Goal: Task Accomplishment & Management: Manage account settings

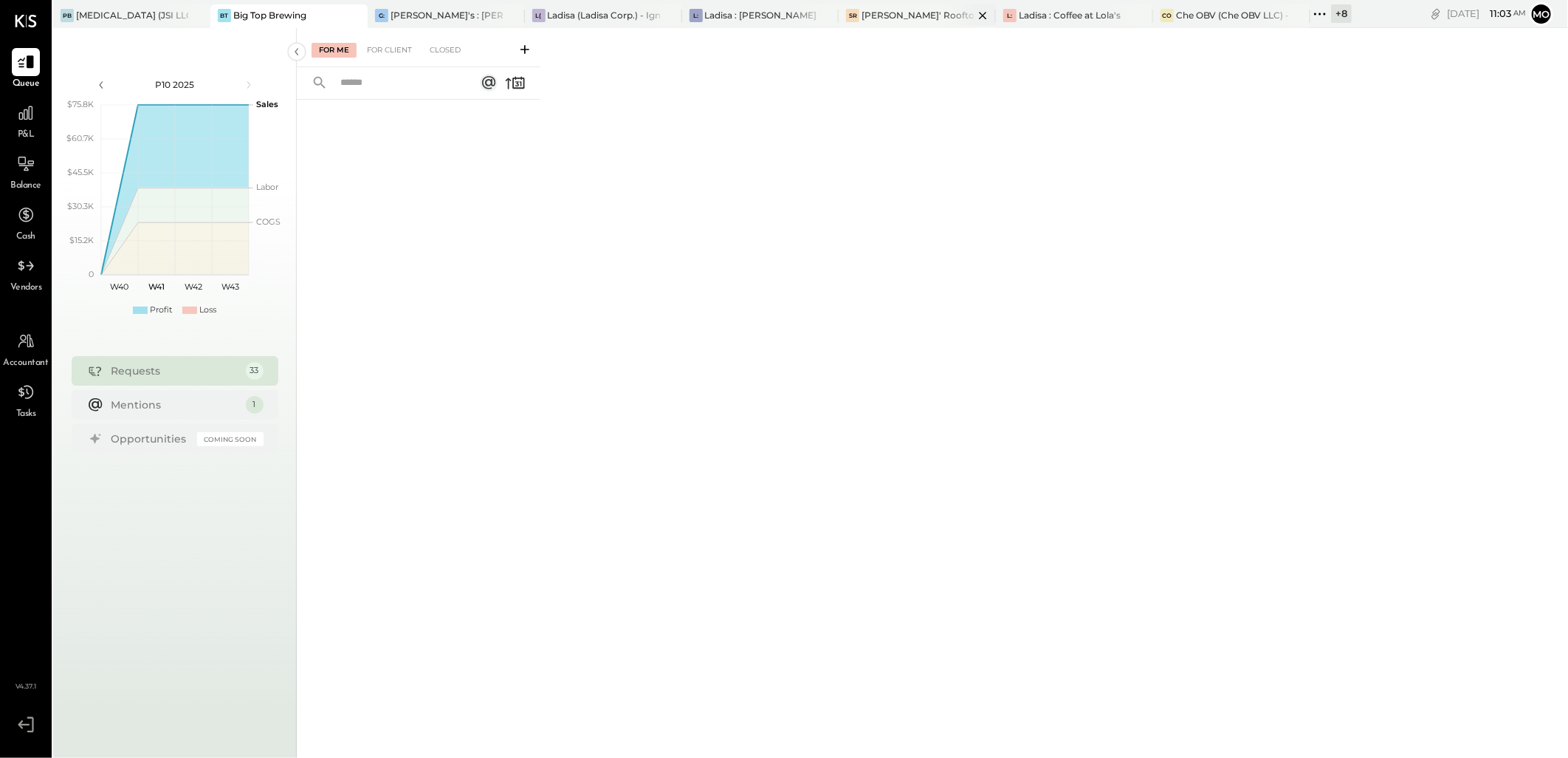
click at [890, 10] on div "[PERSON_NAME]' Rooftop - Ignite" at bounding box center [918, 15] width 112 height 13
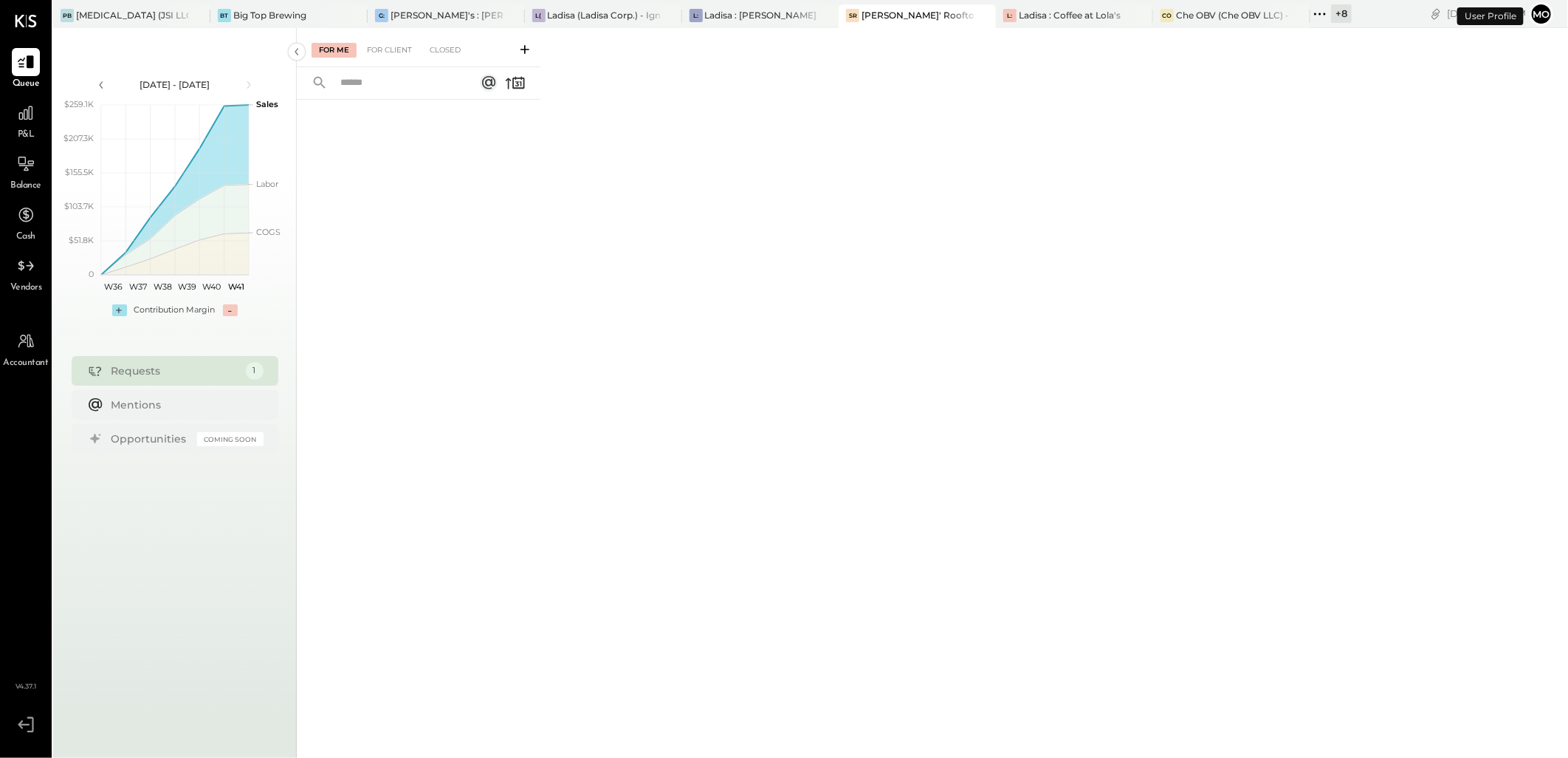
drag, startPoint x: 403, startPoint y: 52, endPoint x: 439, endPoint y: 82, distance: 46.9
click at [404, 52] on div "For Client" at bounding box center [389, 50] width 60 height 15
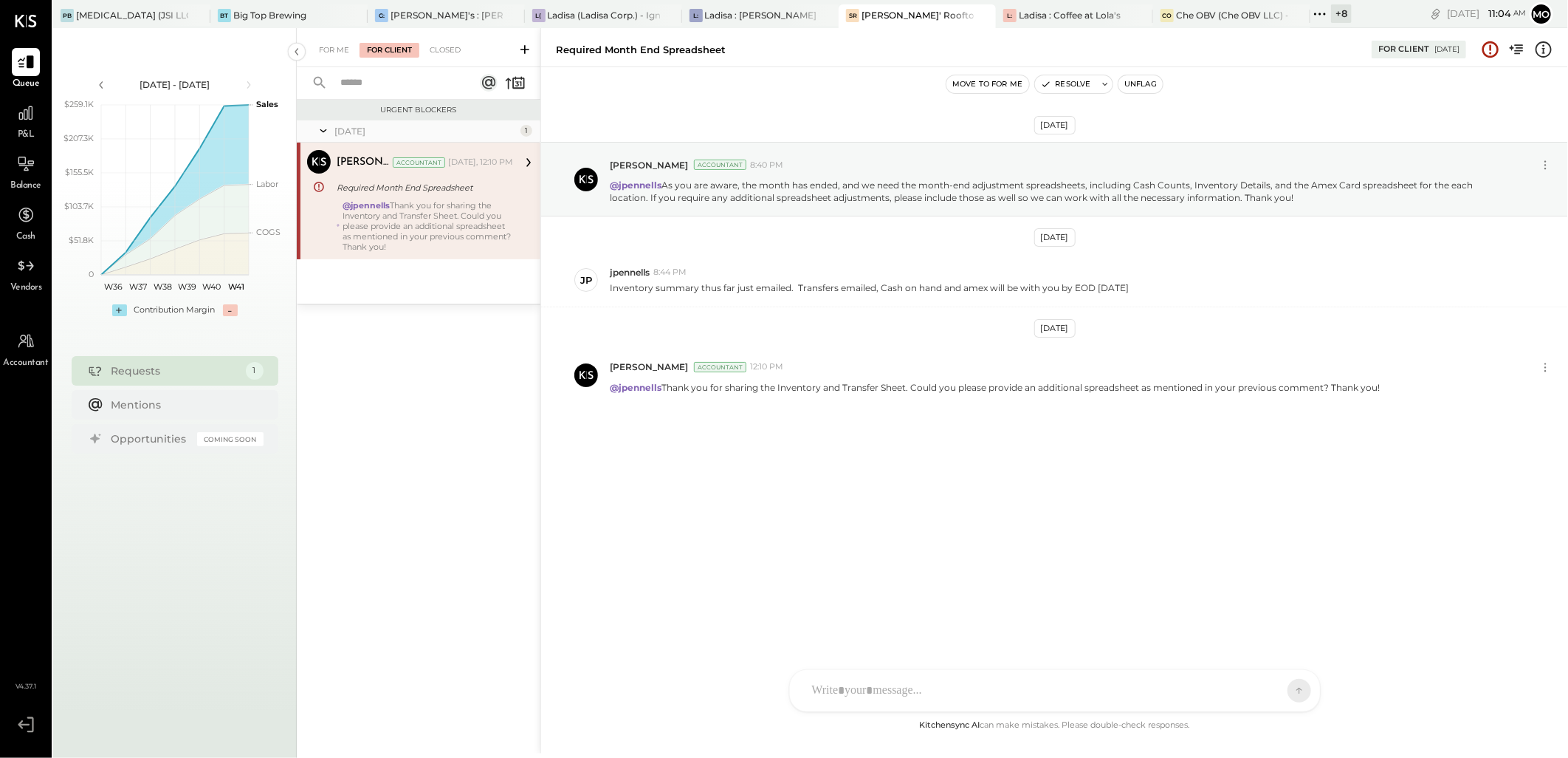
click at [850, 691] on div at bounding box center [1042, 690] width 474 height 32
drag, startPoint x: 1101, startPoint y: 619, endPoint x: 758, endPoint y: 622, distance: 343.0
click at [758, 622] on div "Required Month End Spreadsheet For Client 10/08/2025 Move to for me Resolve Unf…" at bounding box center [1054, 390] width 1027 height 725
click at [1283, 603] on icon at bounding box center [1289, 606] width 18 height 18
click at [1285, 668] on icon at bounding box center [1289, 667] width 18 height 18
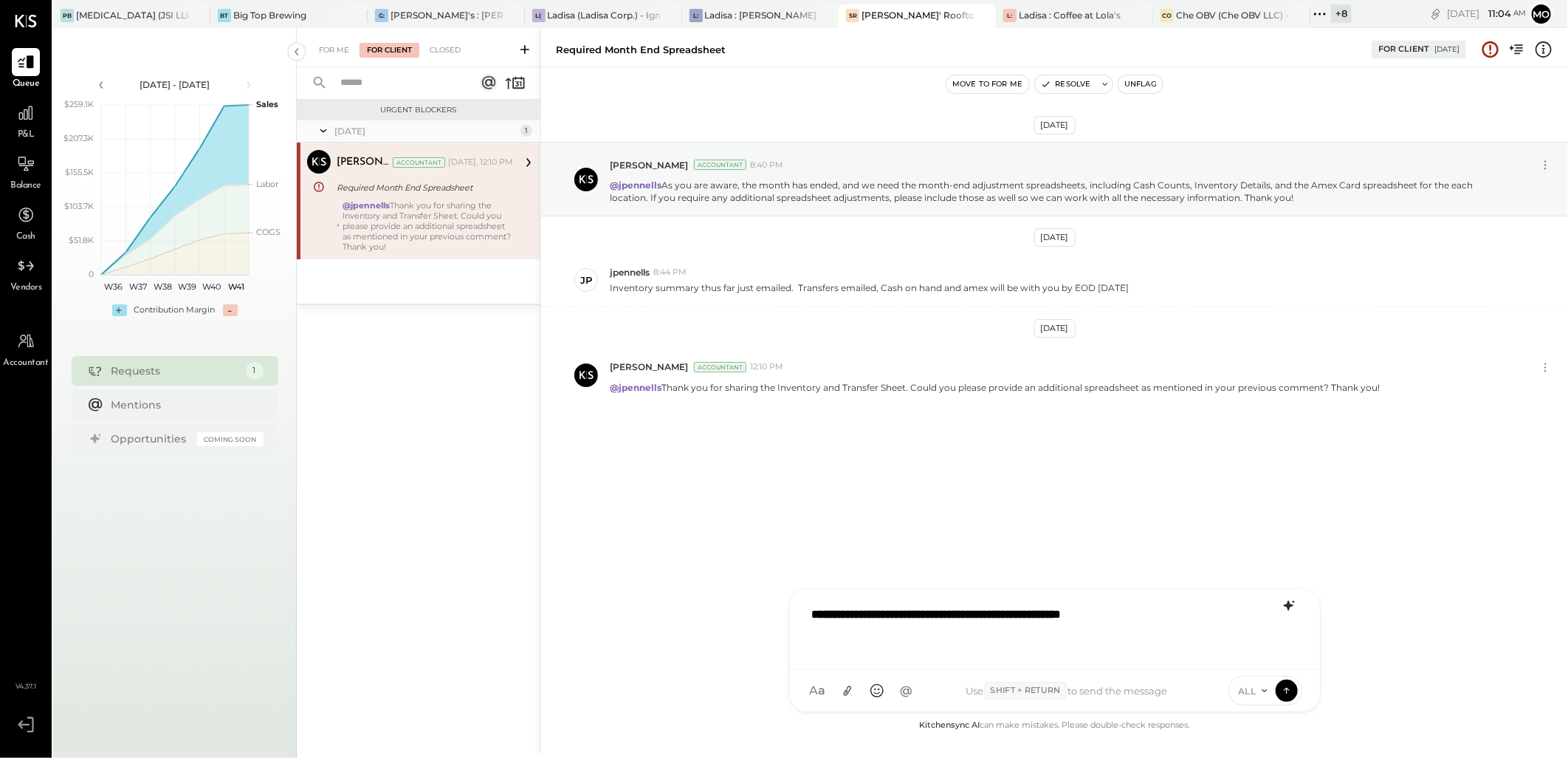
click at [1192, 614] on div "**********" at bounding box center [1055, 628] width 500 height 59
drag, startPoint x: 1192, startPoint y: 617, endPoint x: 748, endPoint y: 573, distance: 446.2
click at [748, 573] on div "Required Month End Spreadsheet For Client 10/08/2025 Move to for me Resolve Unf…" at bounding box center [1054, 390] width 1027 height 725
click at [1205, 606] on div "**********" at bounding box center [1055, 628] width 500 height 59
click at [1289, 688] on icon at bounding box center [1287, 690] width 13 height 15
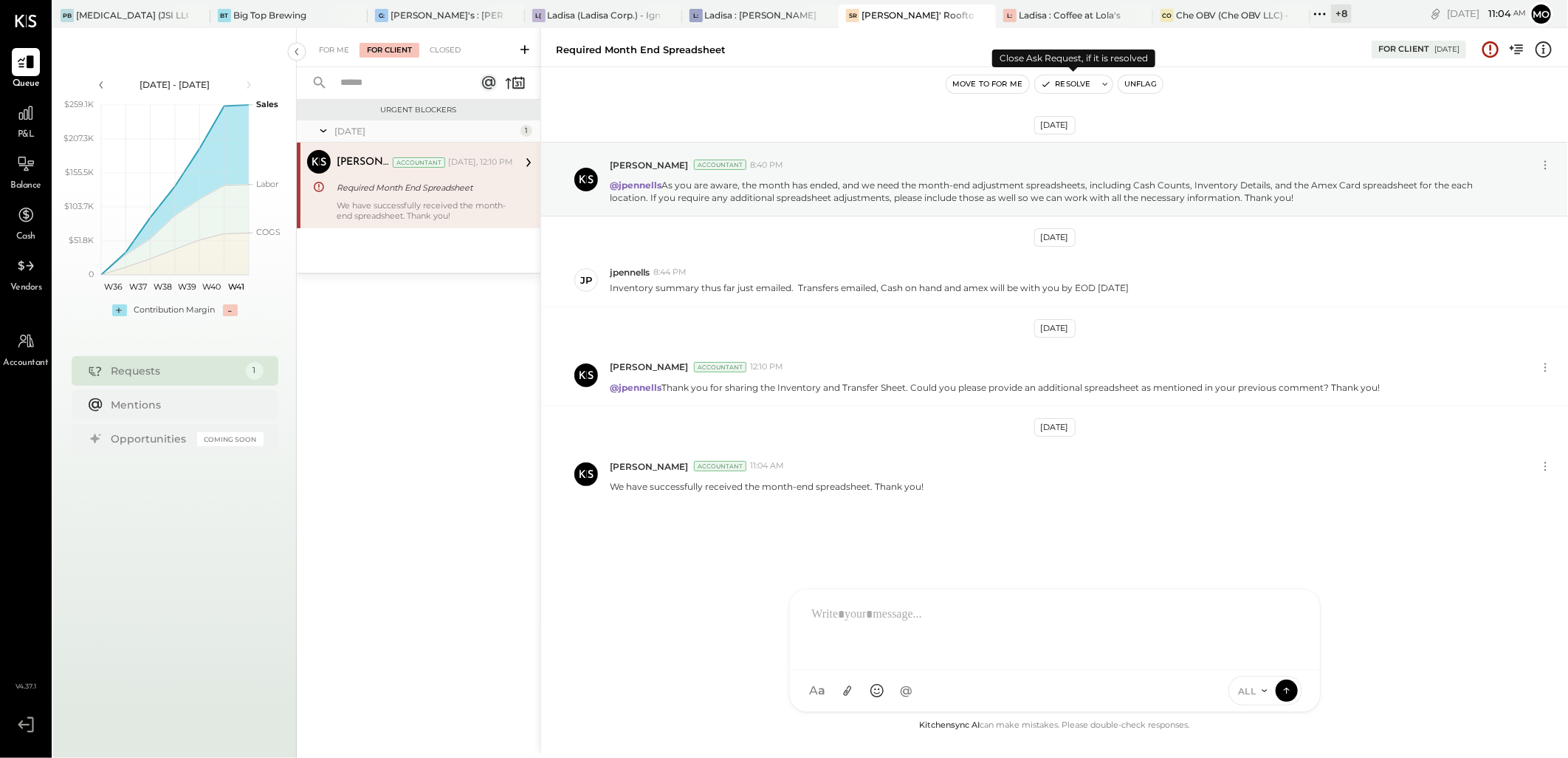
click at [1069, 79] on button "Resolve" at bounding box center [1066, 85] width 62 height 18
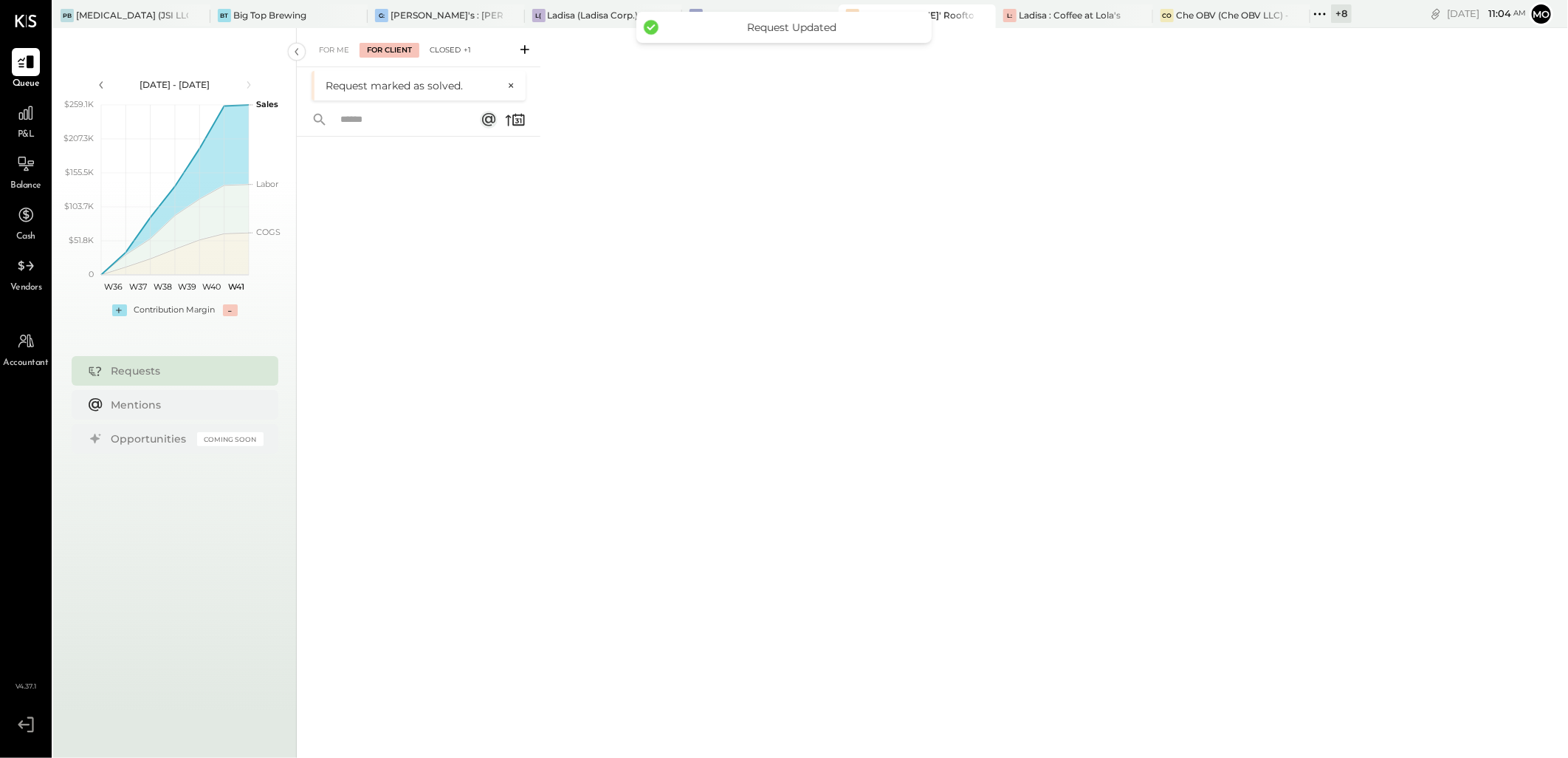
click at [443, 43] on div "Closed +1" at bounding box center [450, 50] width 56 height 15
click at [456, 39] on div "For Me For Client Closed +1" at bounding box center [418, 47] width 243 height 39
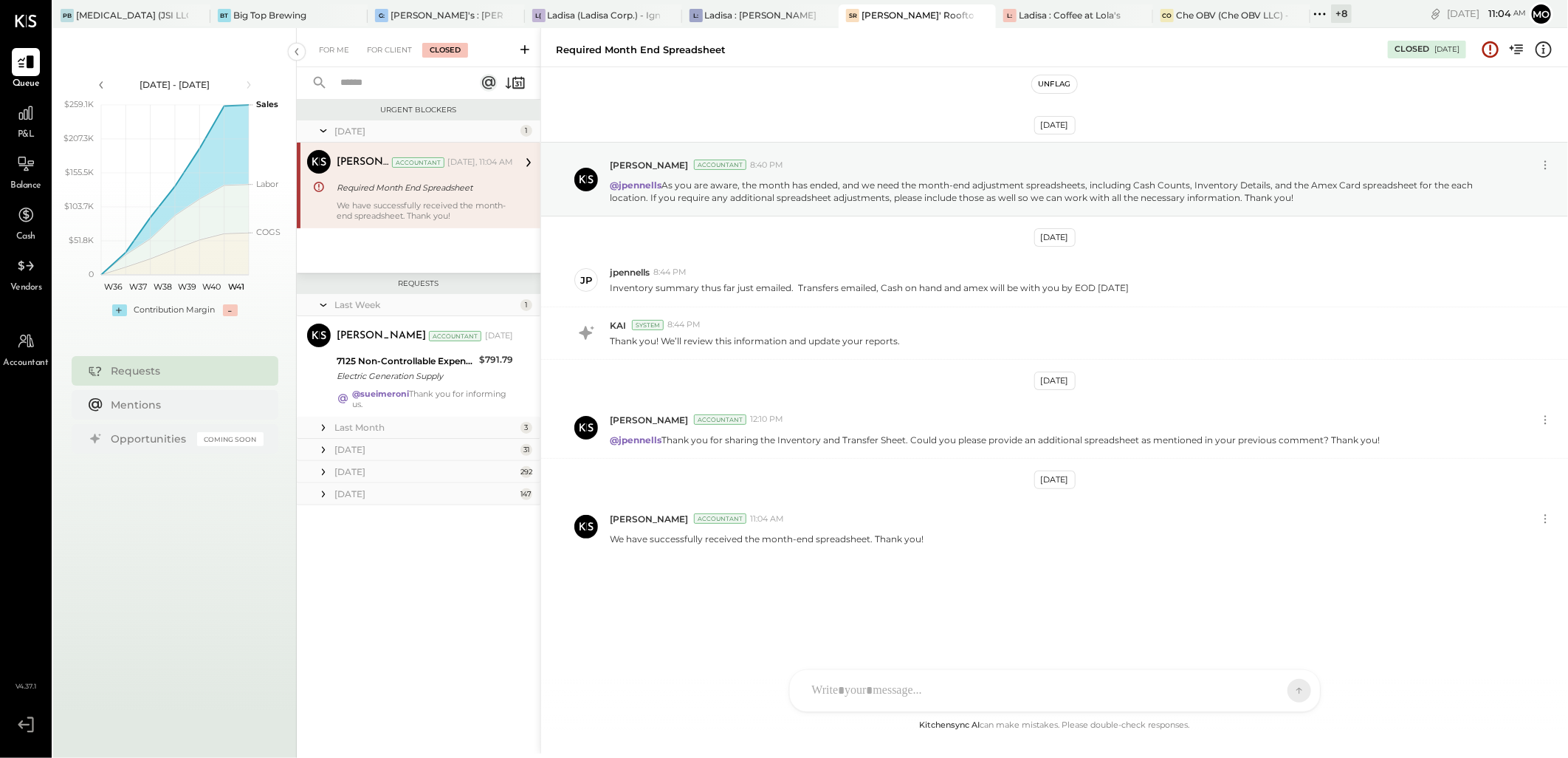
click at [1060, 85] on button "Unflag" at bounding box center [1054, 85] width 44 height 18
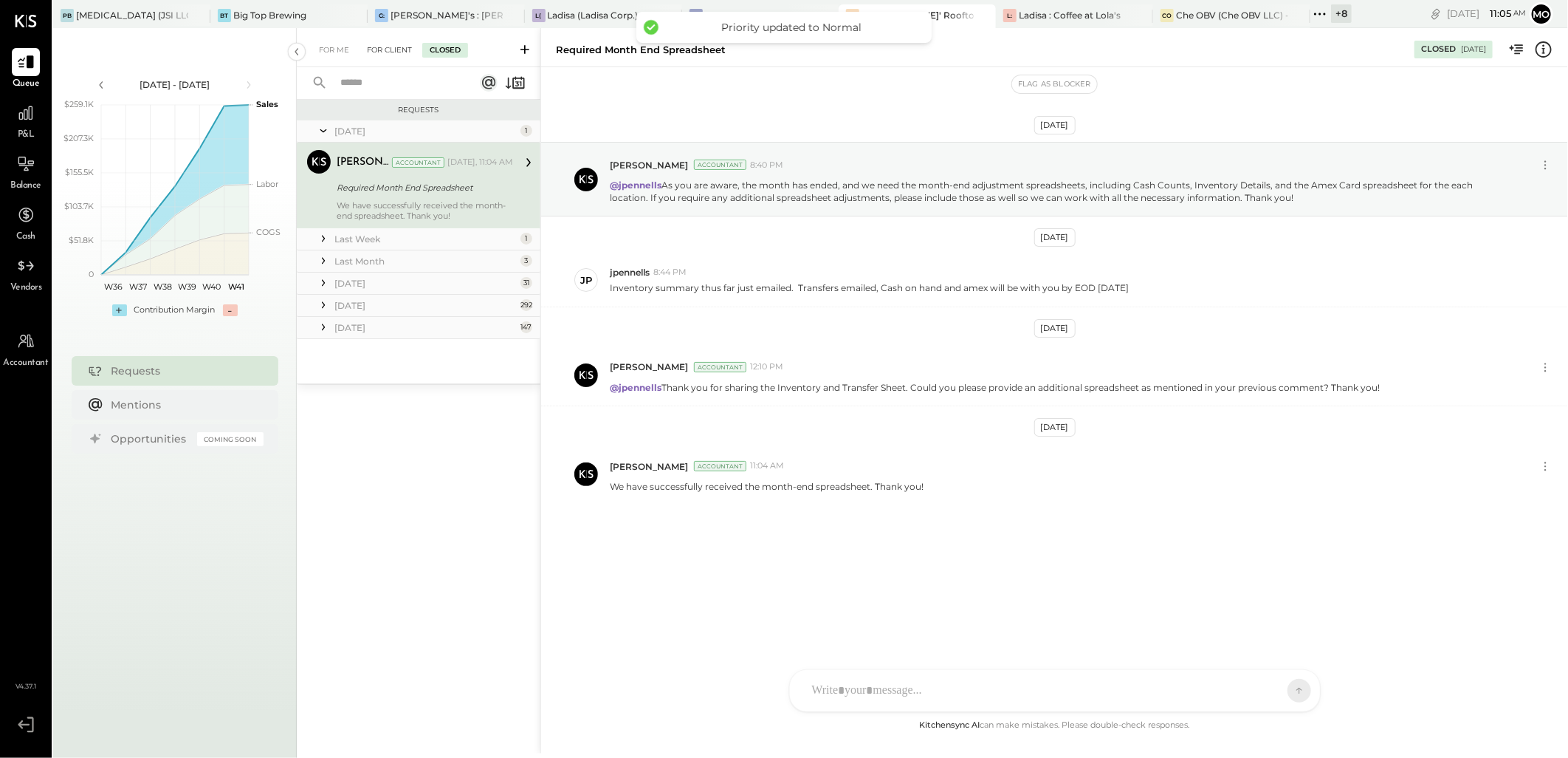
click at [378, 49] on div "For Client" at bounding box center [389, 50] width 60 height 15
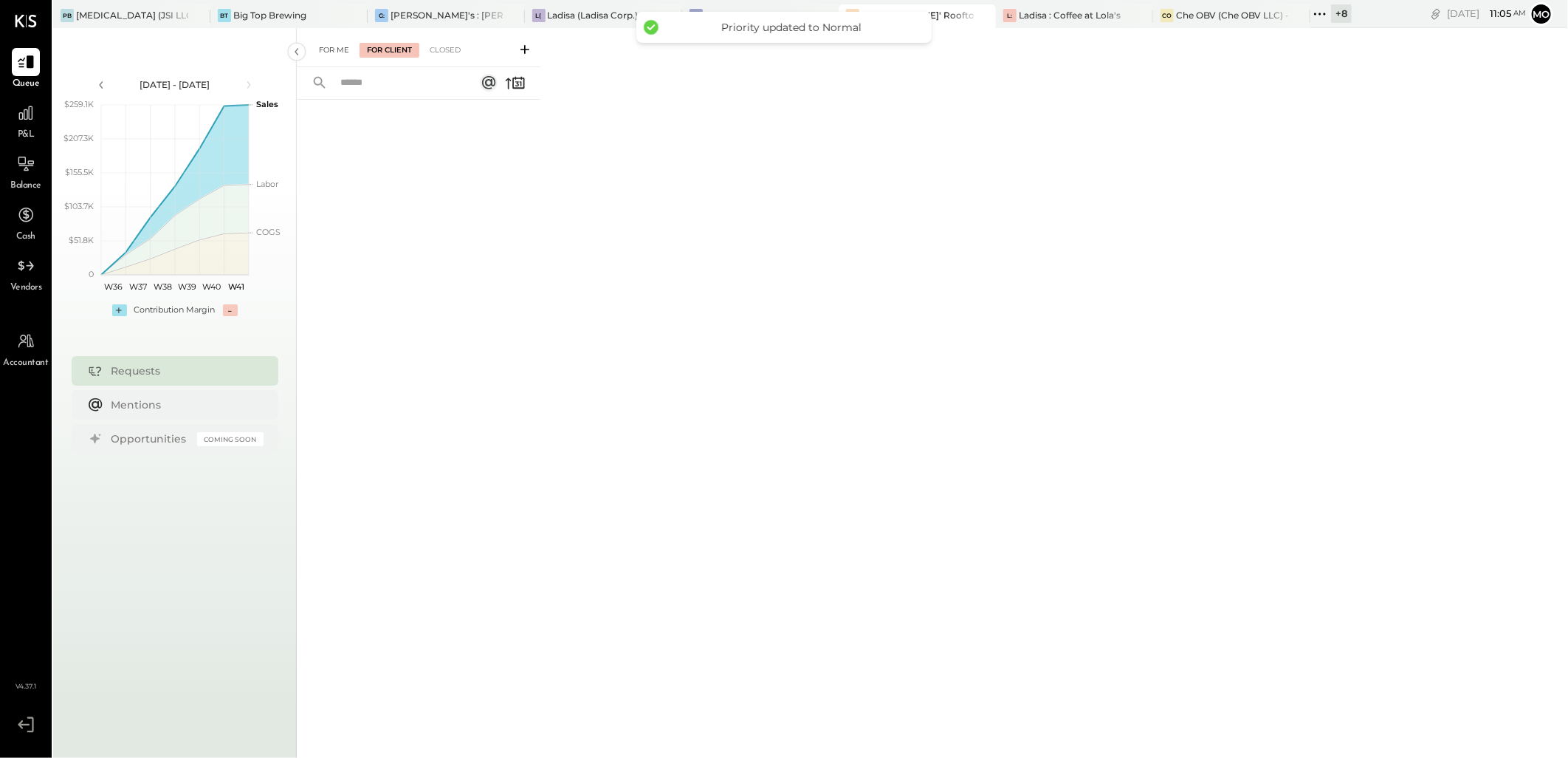
click at [333, 55] on div "For Me" at bounding box center [334, 50] width 45 height 15
click at [438, 13] on div "[PERSON_NAME]'s : [PERSON_NAME]'s" at bounding box center [447, 15] width 112 height 13
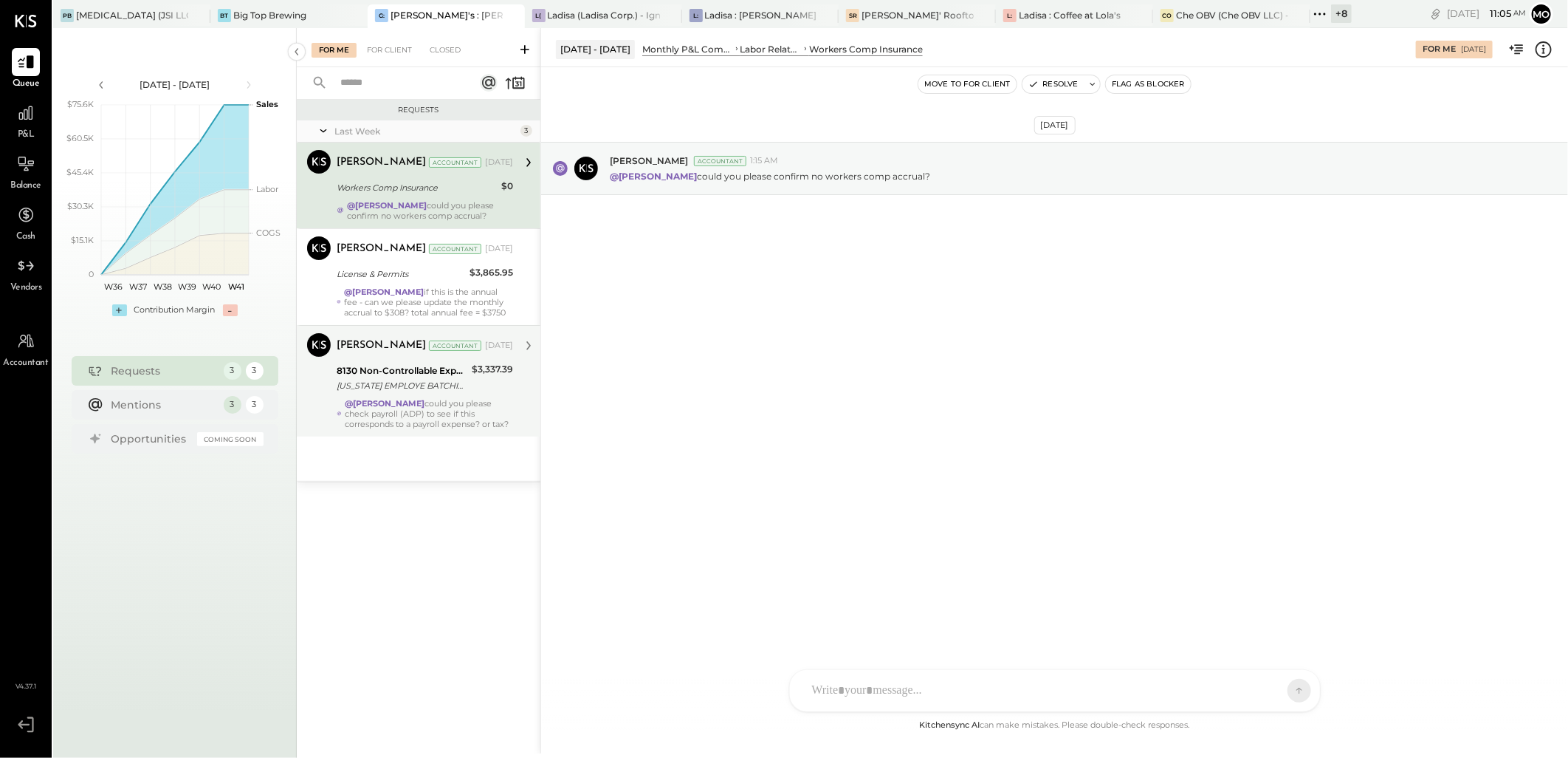
click at [408, 429] on div "@Mohammadsalkin Ansari could you please check payroll (ADP) to see if this corr…" at bounding box center [428, 413] width 168 height 31
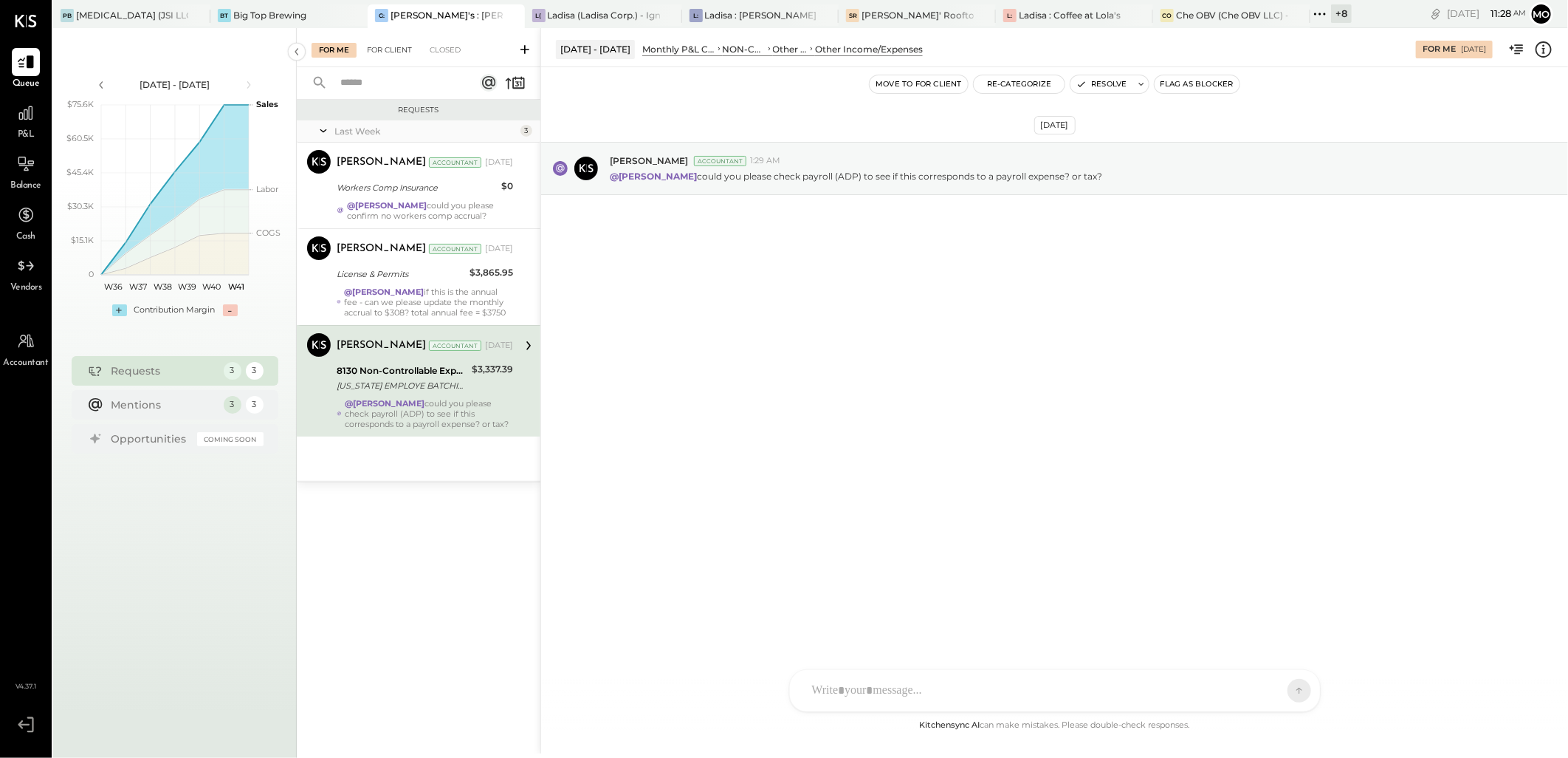
click at [392, 50] on div "For Client" at bounding box center [389, 50] width 60 height 15
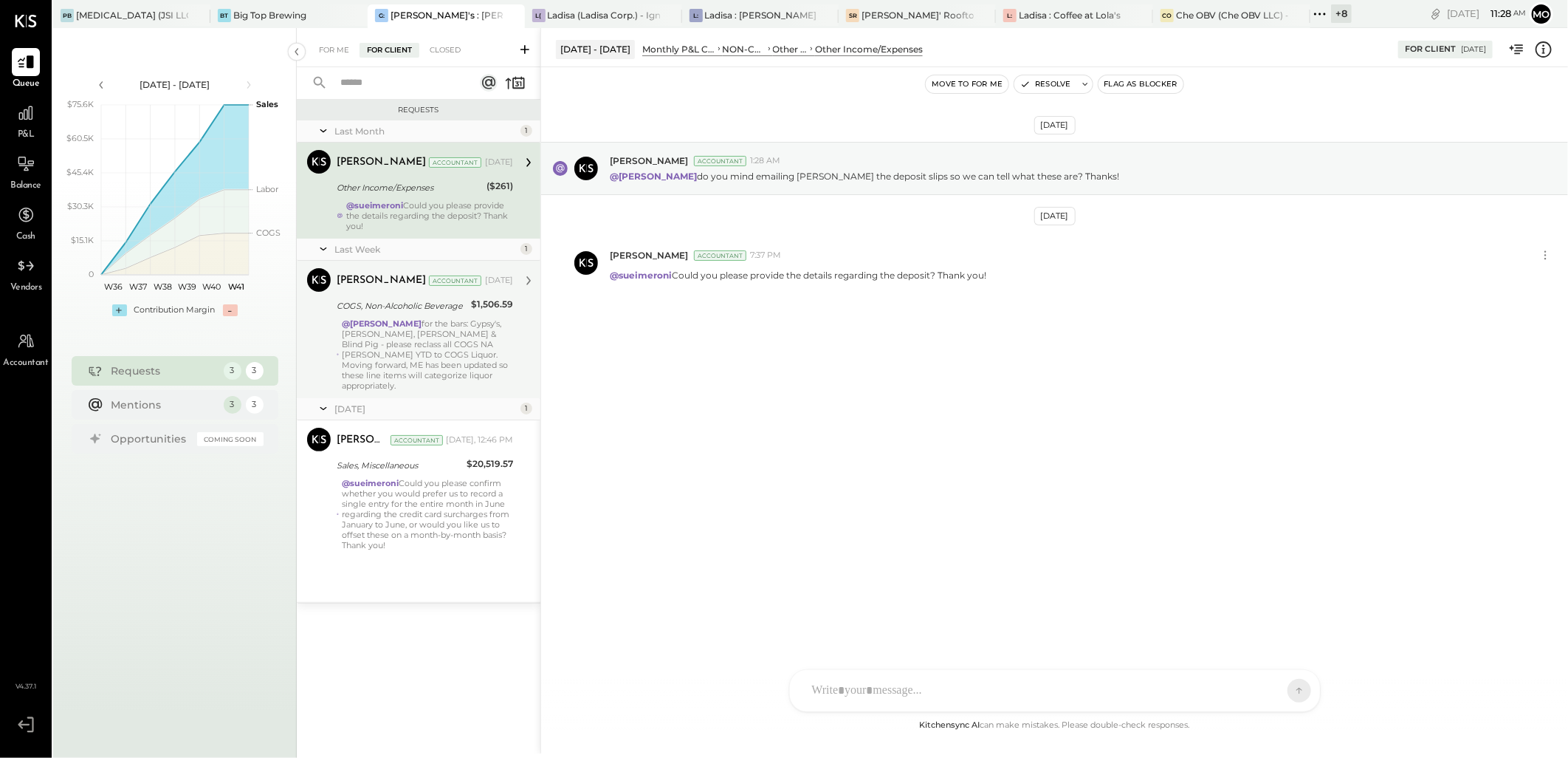
click at [423, 353] on div "@Mohammadsalkin Ansari for the bars: Gypsy's, Kon Tiki, O'Malley & Blind Pig - …" at bounding box center [427, 354] width 171 height 73
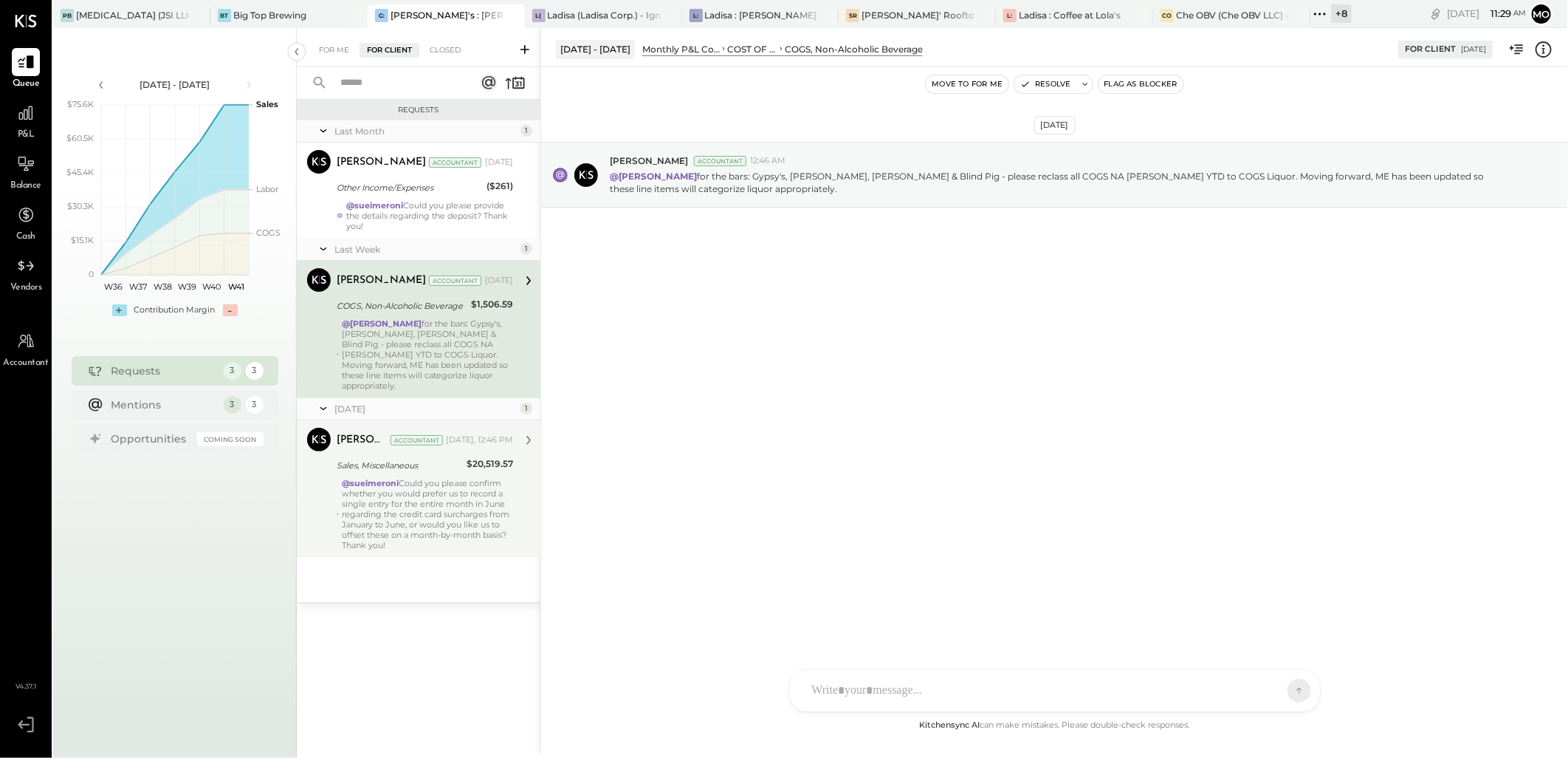
click at [448, 536] on div "@sueimeroni Could you please confirm whether you would prefer us to record a si…" at bounding box center [427, 514] width 171 height 73
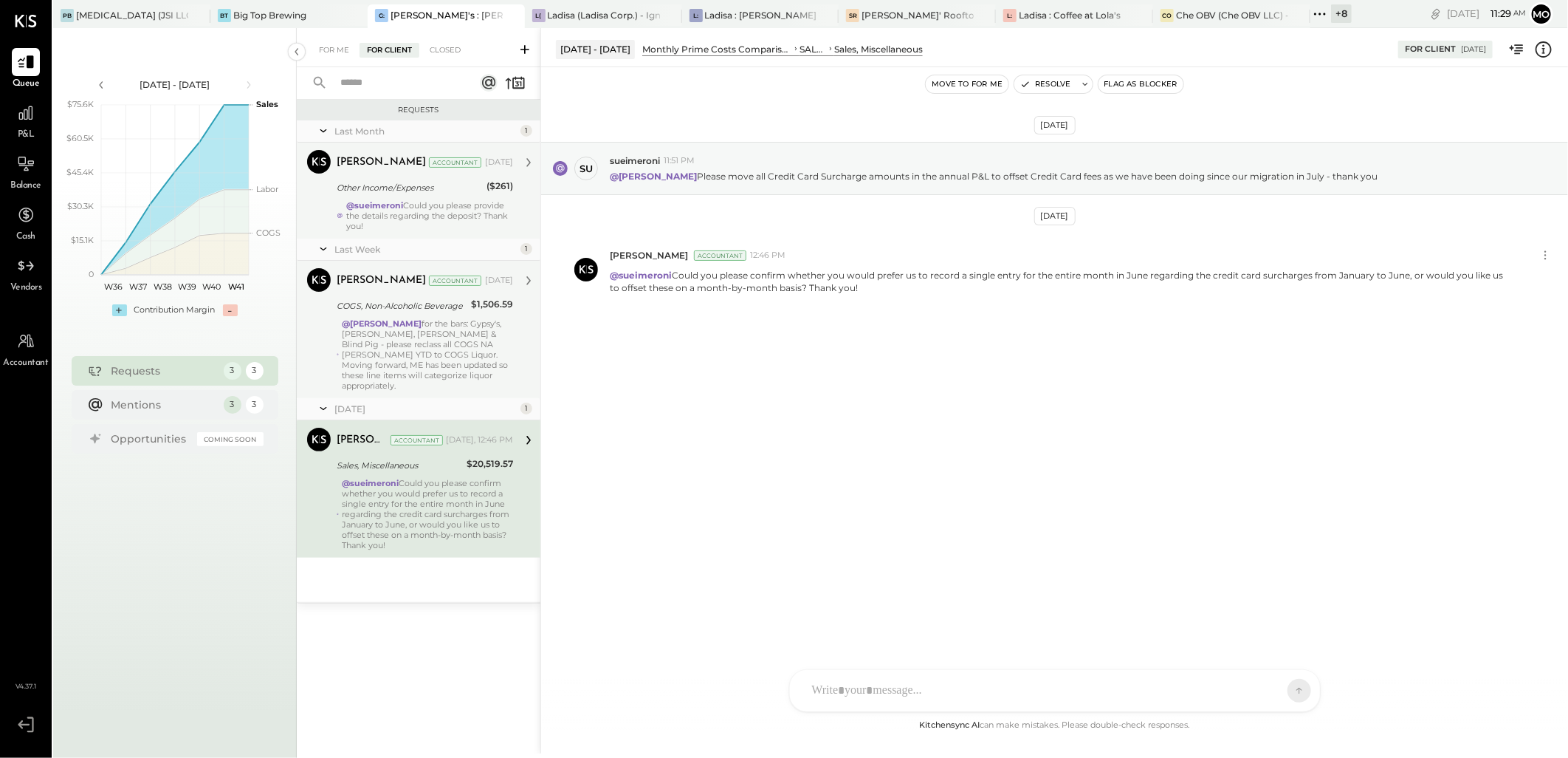
click at [365, 205] on strong "@sueimeroni" at bounding box center [374, 205] width 57 height 10
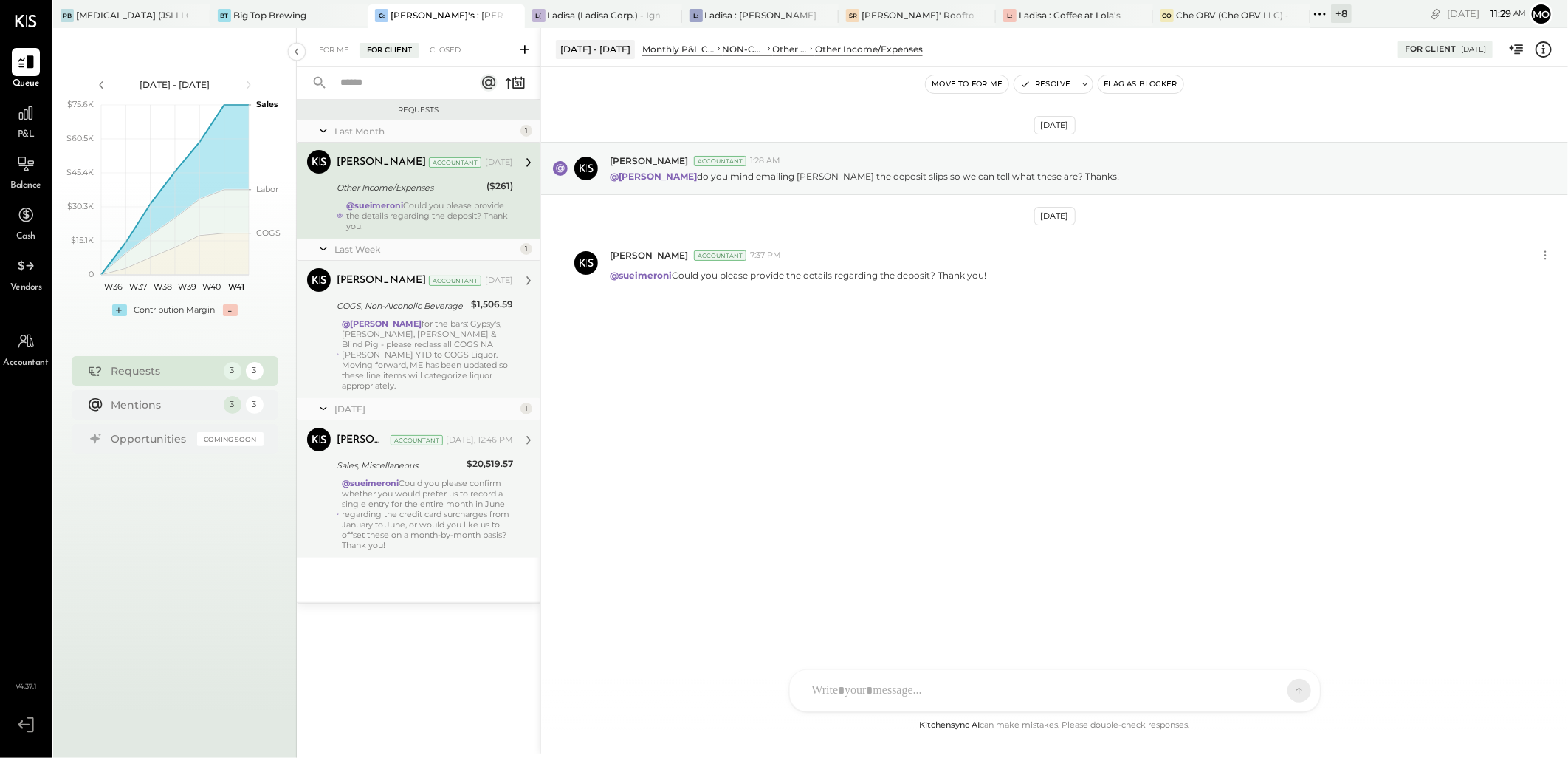
click at [1322, 16] on icon at bounding box center [1320, 14] width 19 height 19
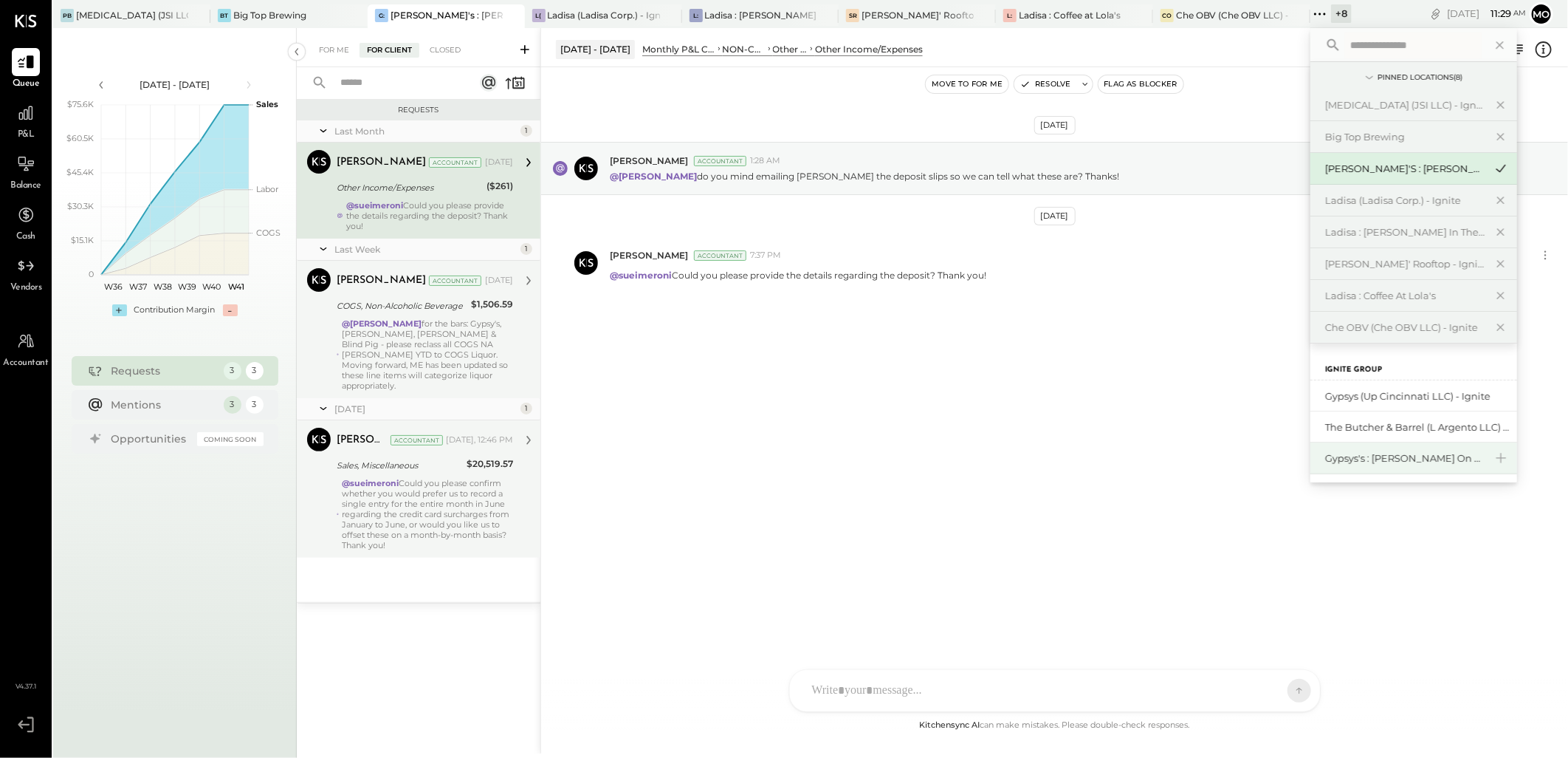
click at [1396, 452] on div "Gypsys's : Kon Tiki on the levee" at bounding box center [1405, 458] width 159 height 14
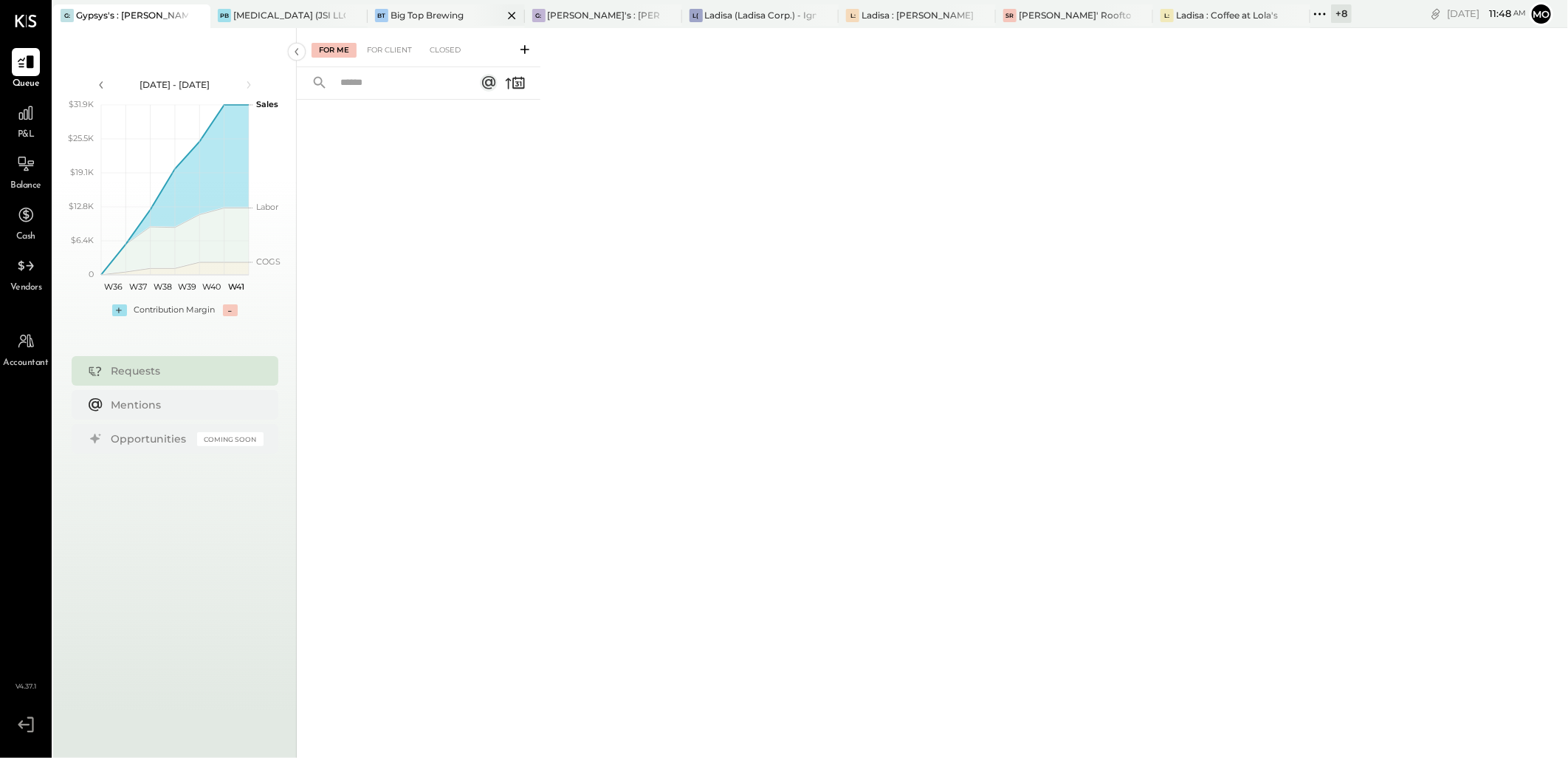
click at [404, 11] on div "Big Top Brewing" at bounding box center [428, 15] width 73 height 13
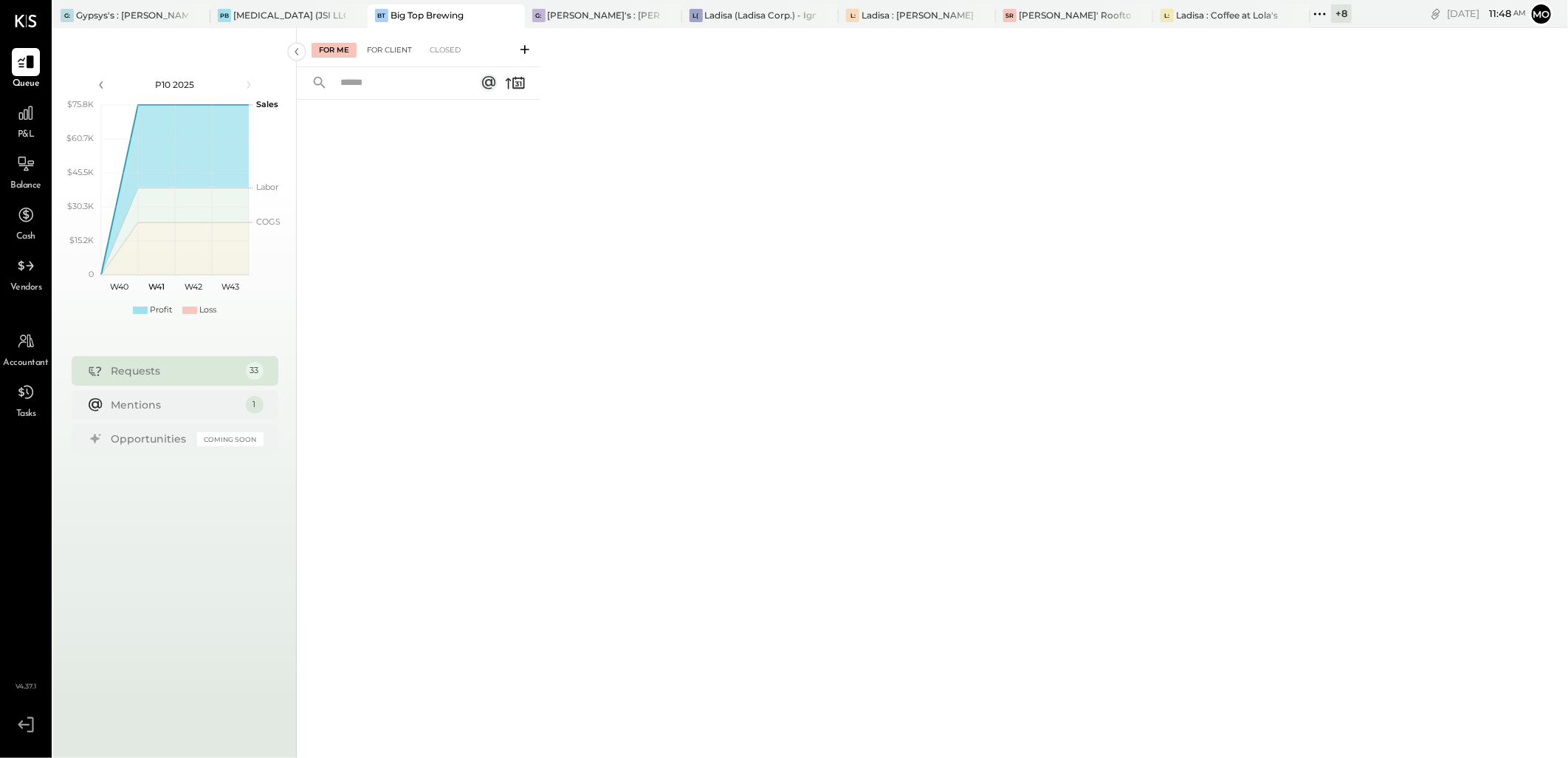
click at [387, 46] on div "For Client" at bounding box center [389, 50] width 60 height 15
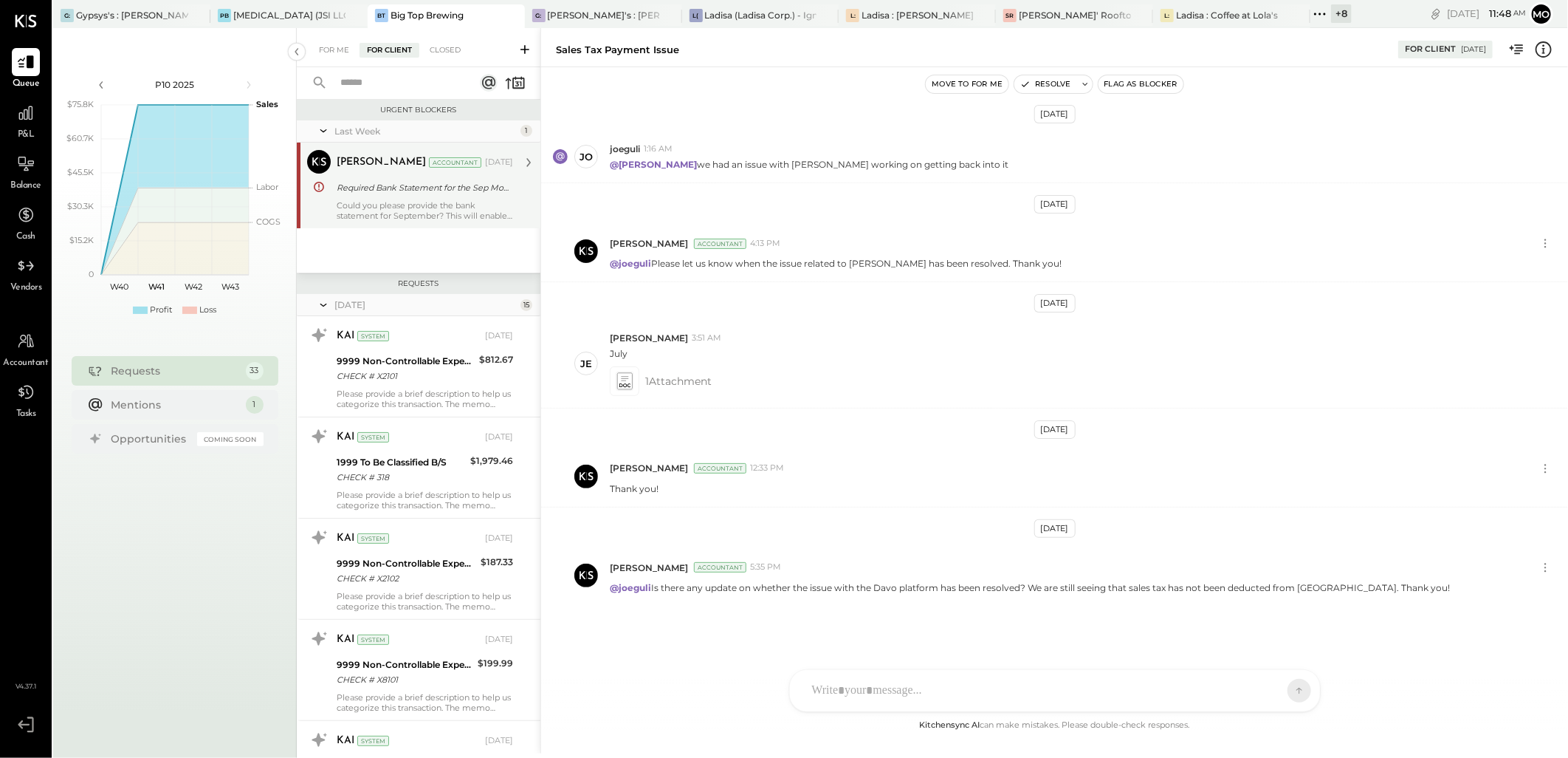
click at [411, 176] on div "Mohammadsalkin Ansari Accountant Oct 03, 2025 Required Bank Statement for the S…" at bounding box center [425, 185] width 177 height 71
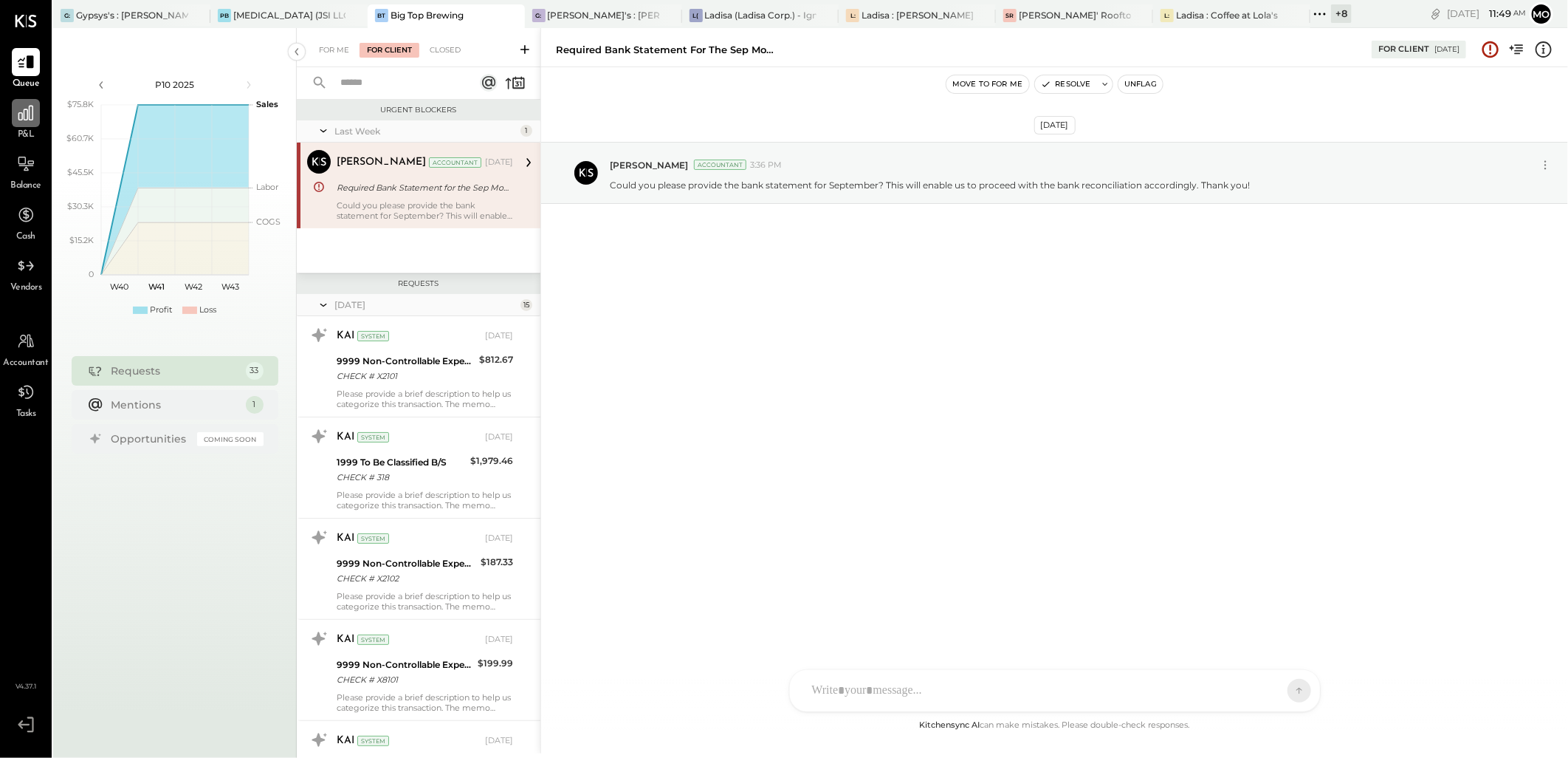
click at [25, 116] on icon at bounding box center [26, 113] width 19 height 19
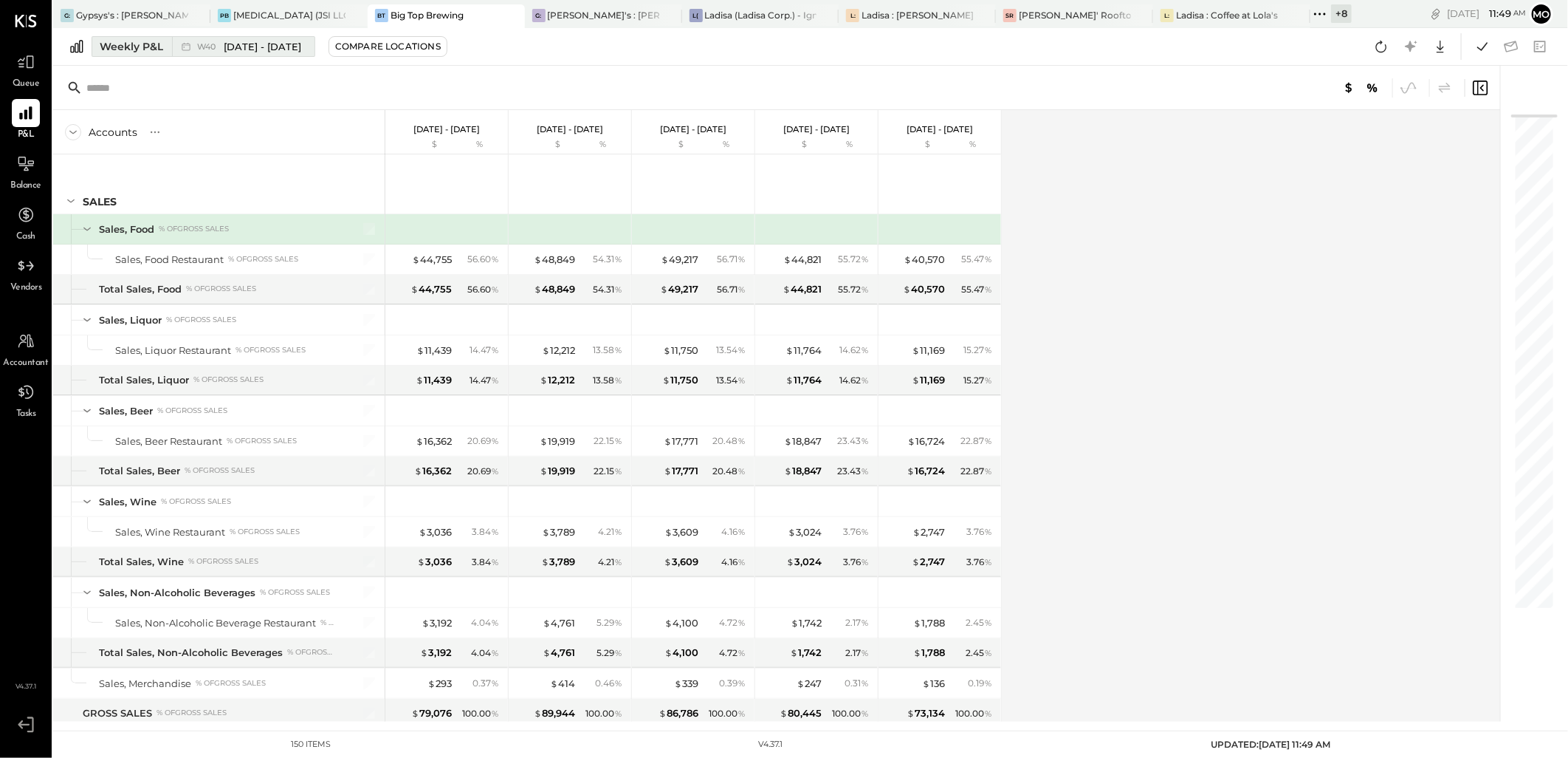
click at [142, 49] on div "Weekly P&L" at bounding box center [131, 46] width 64 height 15
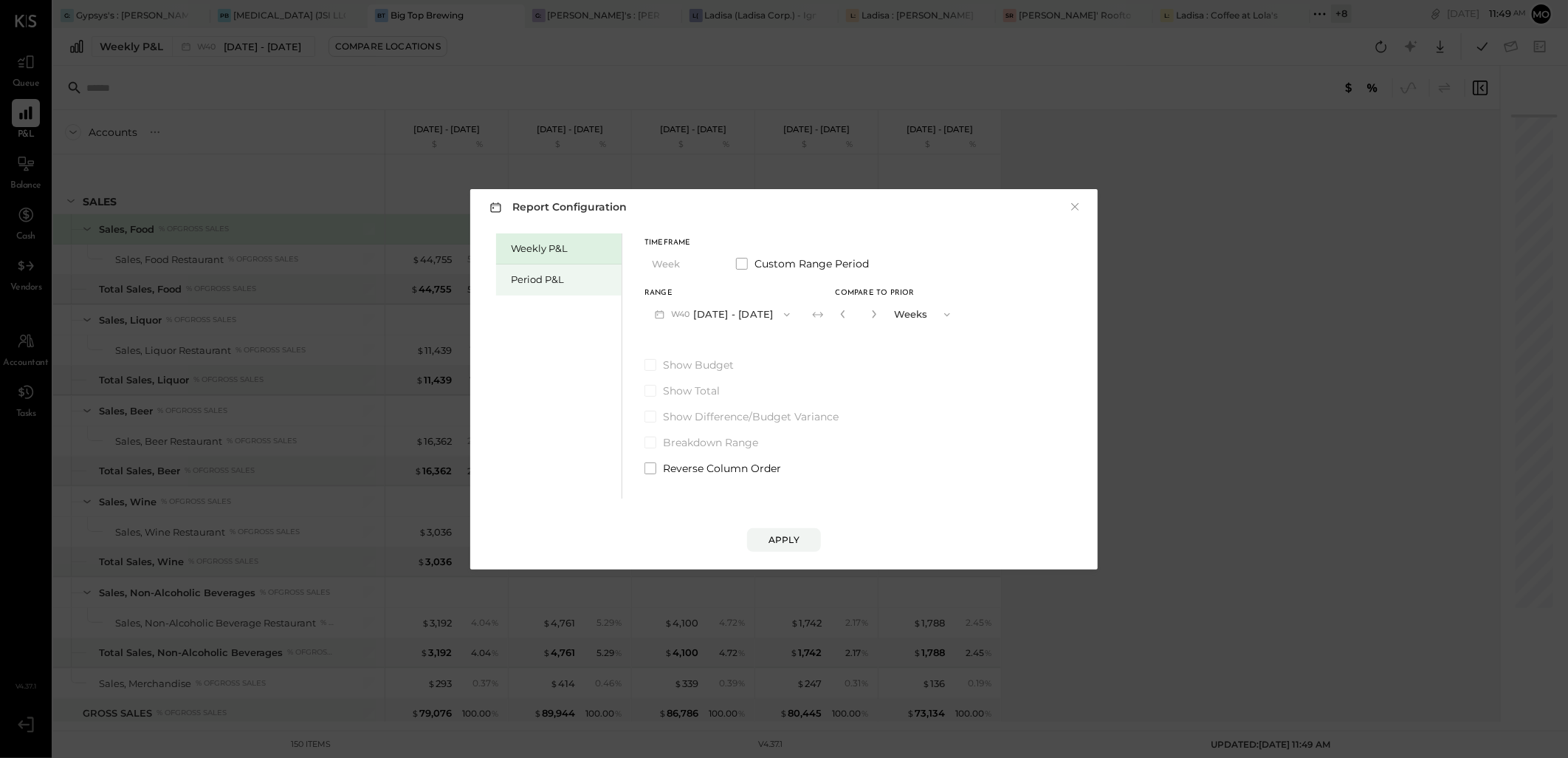
click at [514, 273] on div "Period P&L" at bounding box center [562, 279] width 103 height 14
click at [756, 316] on button "P10 Oct 1 - 28, 2025" at bounding box center [720, 314] width 151 height 27
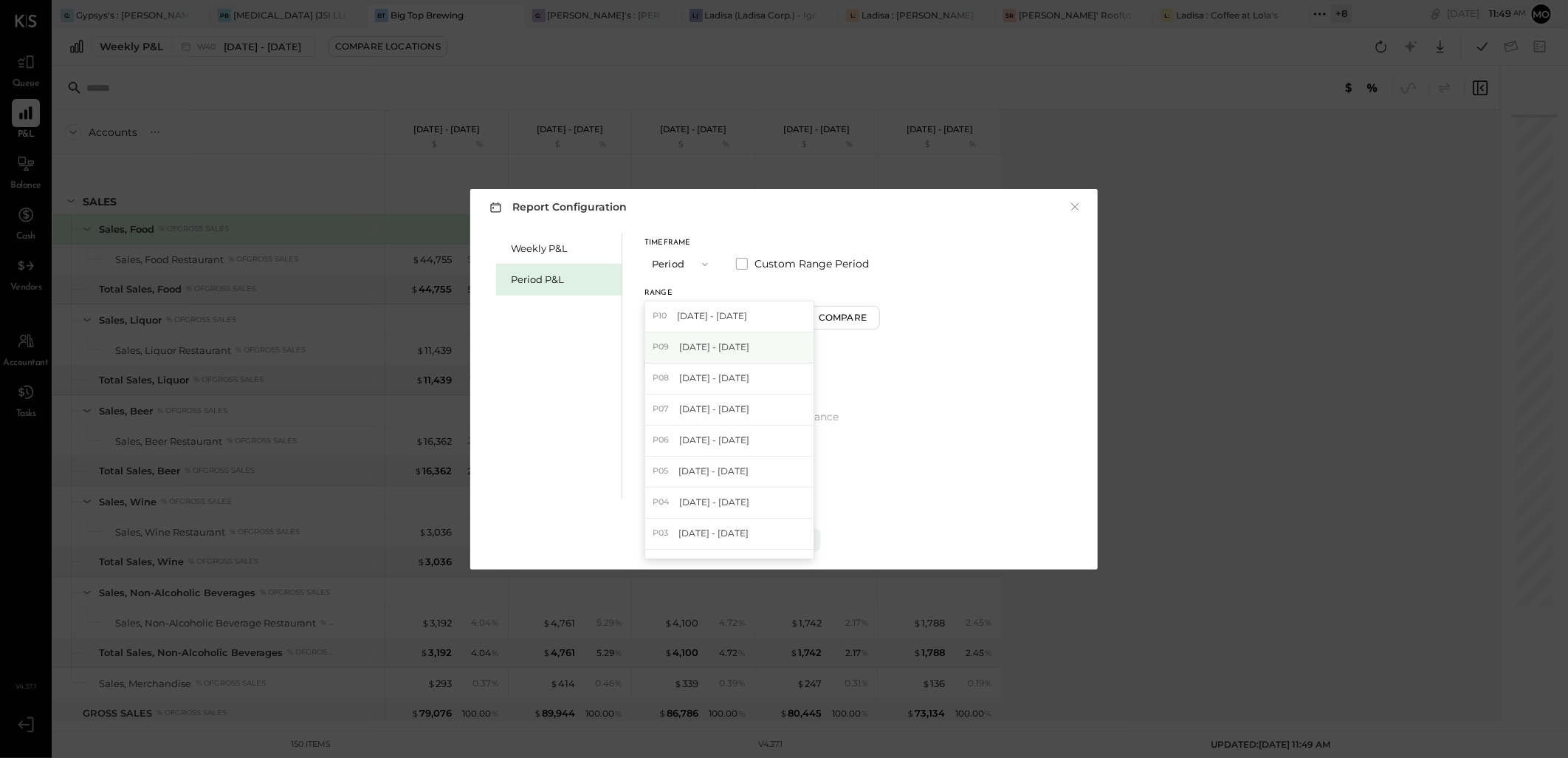
click at [699, 348] on span "Aug 27 - Sep 30, 2025" at bounding box center [714, 347] width 70 height 13
click at [791, 313] on icon "button" at bounding box center [785, 315] width 12 height 12
click at [717, 351] on span "Aug 27 - Sep 30, 2025" at bounding box center [714, 347] width 70 height 13
click at [847, 318] on div "Compare" at bounding box center [845, 317] width 48 height 13
click at [873, 313] on icon "button" at bounding box center [871, 314] width 4 height 8
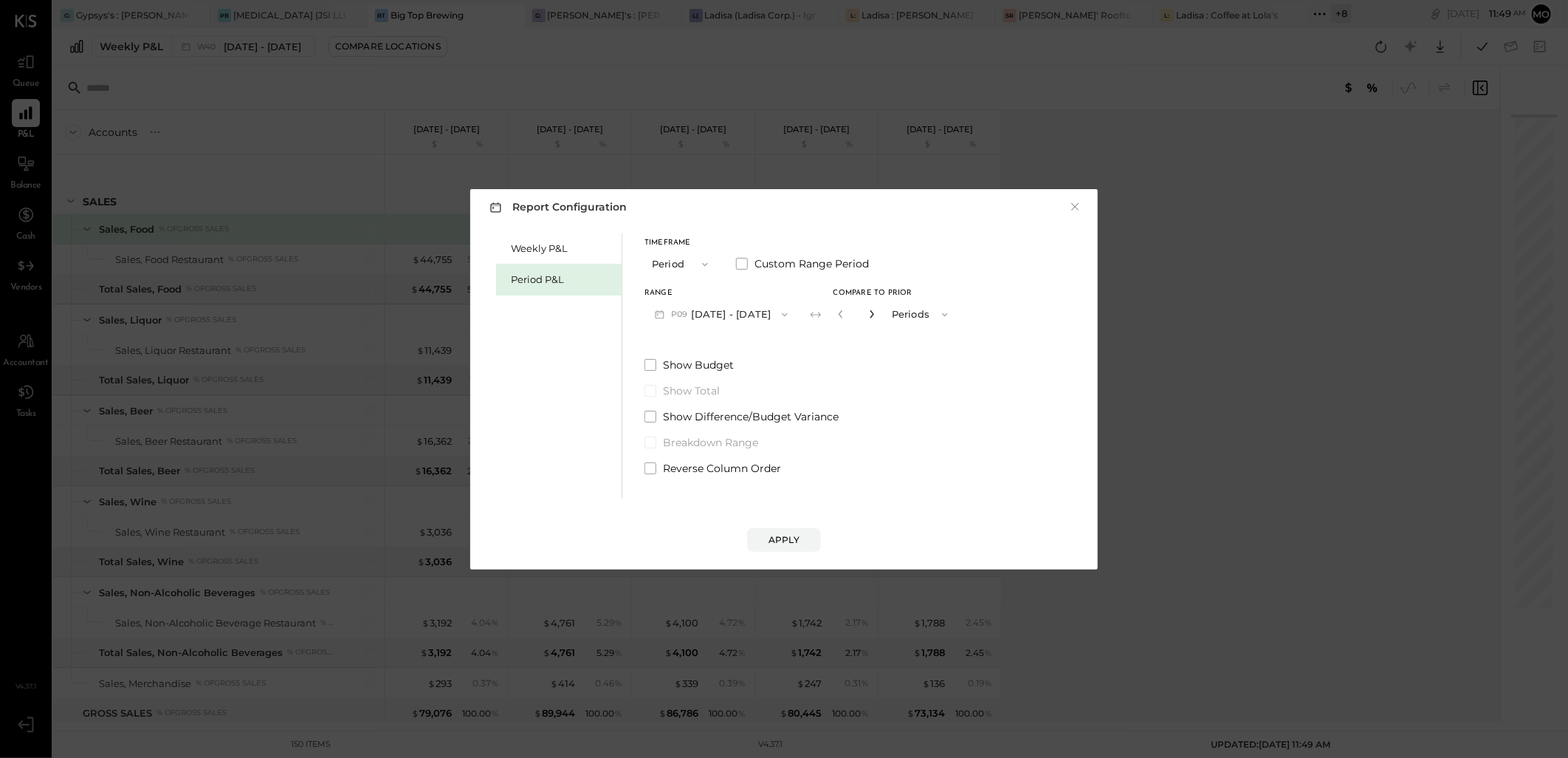
click at [873, 313] on icon "button" at bounding box center [871, 314] width 4 height 8
type input "*"
click at [785, 542] on div "Apply" at bounding box center [783, 539] width 31 height 13
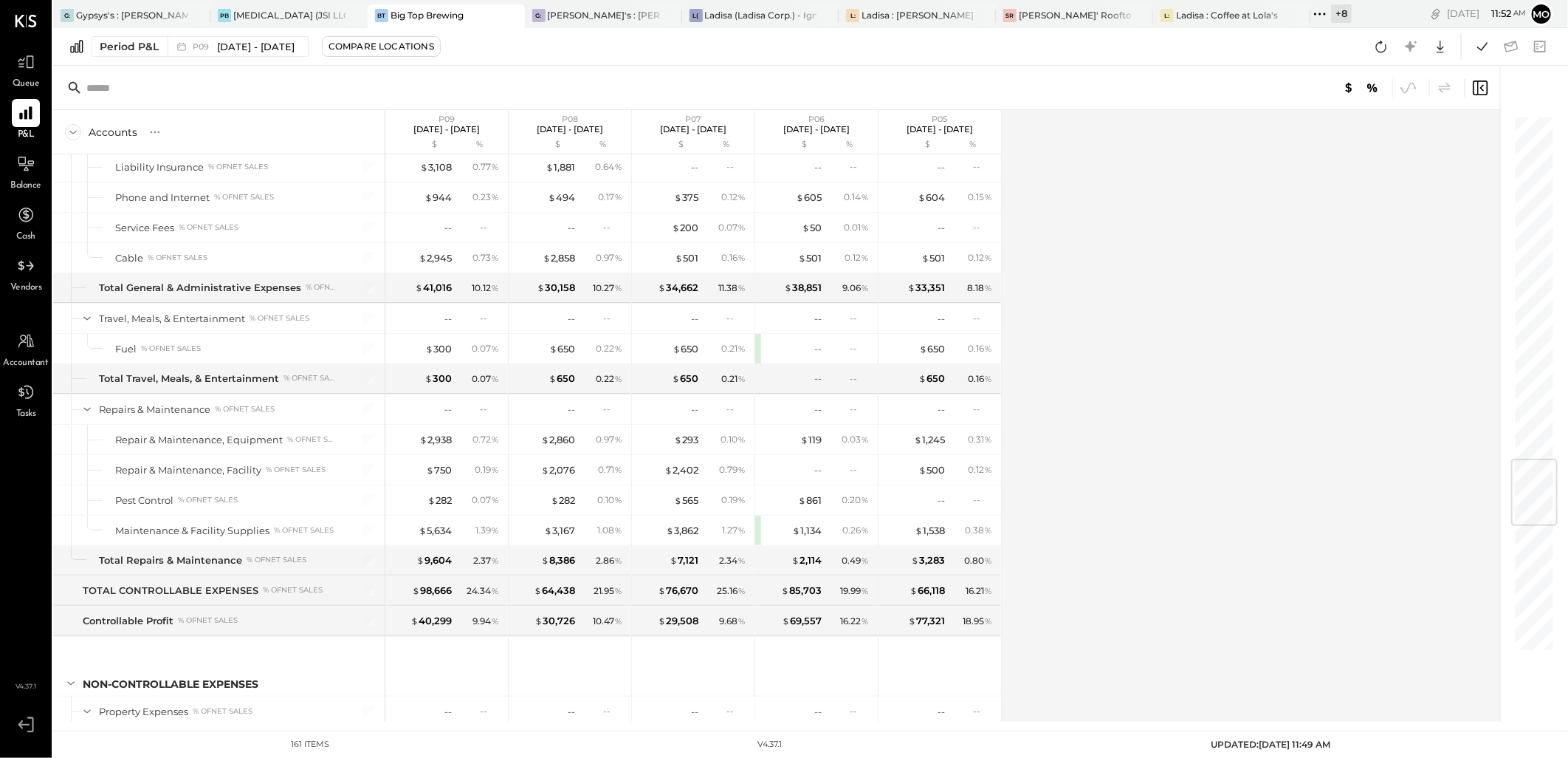
scroll to position [2918, 0]
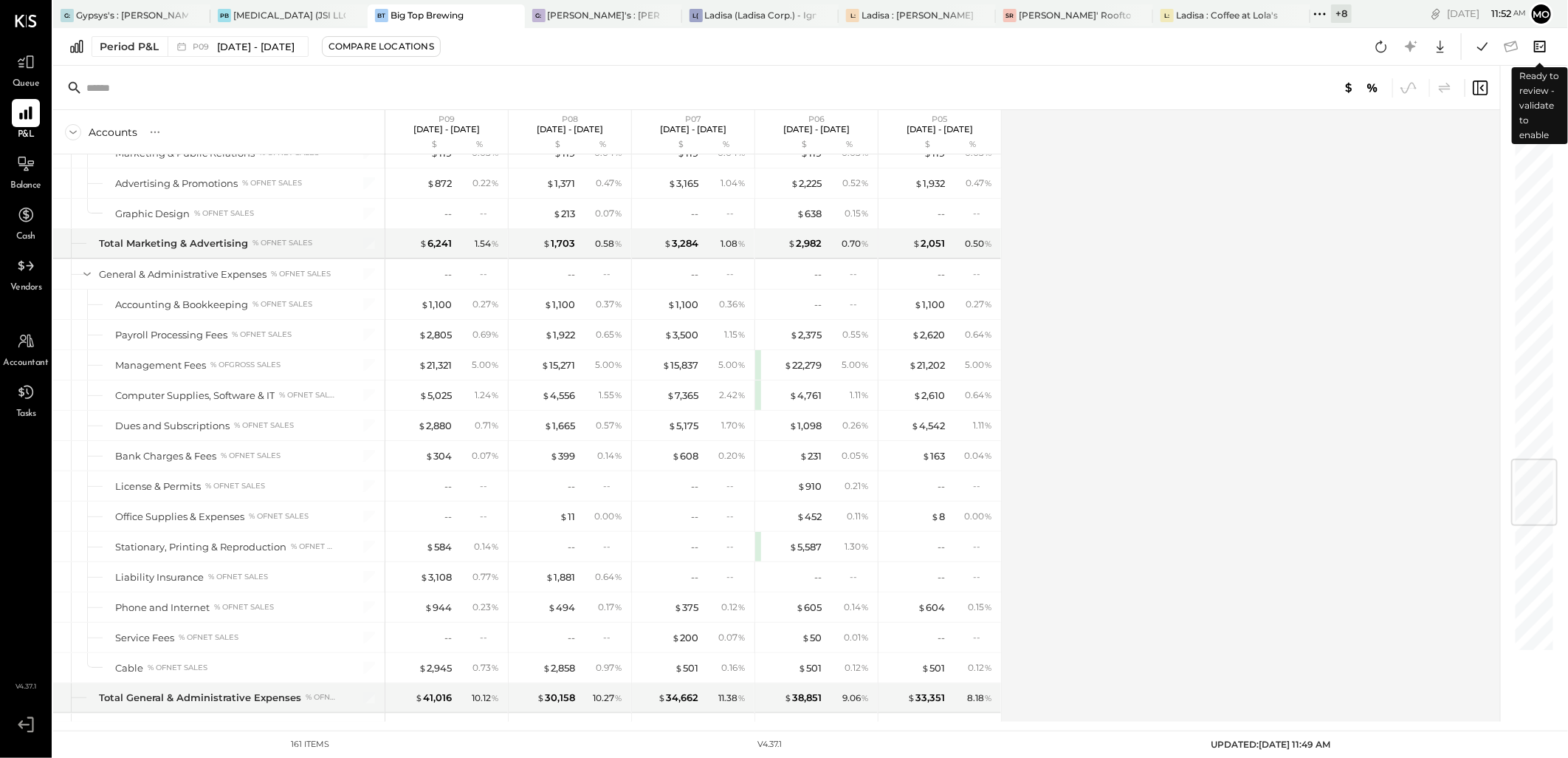
click at [1544, 48] on icon at bounding box center [1540, 46] width 19 height 19
click at [1541, 40] on icon at bounding box center [1540, 46] width 12 height 11
click at [1382, 45] on icon at bounding box center [1382, 46] width 19 height 19
click at [1485, 45] on icon at bounding box center [1483, 46] width 19 height 19
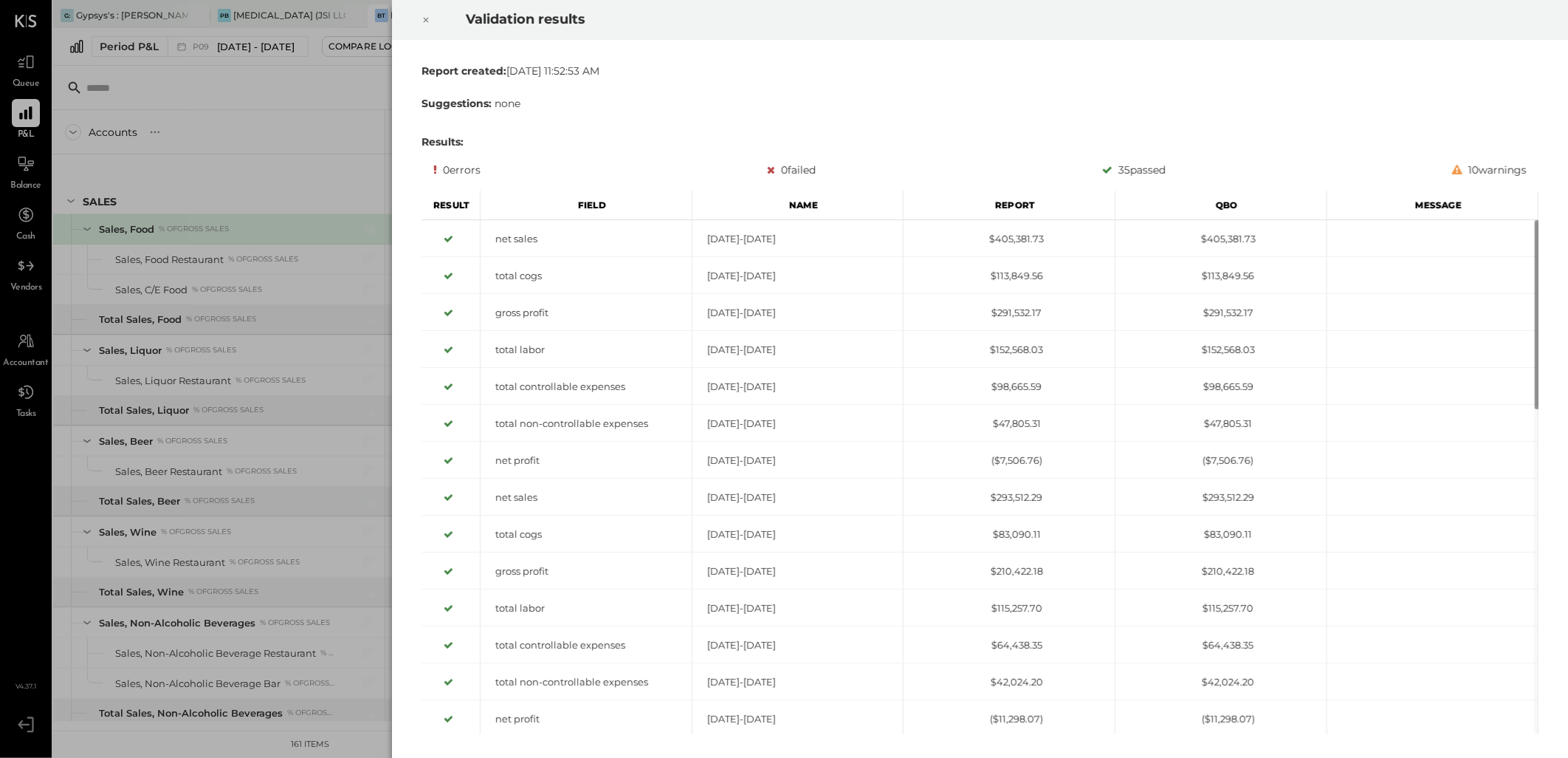
click at [425, 23] on icon at bounding box center [426, 20] width 9 height 18
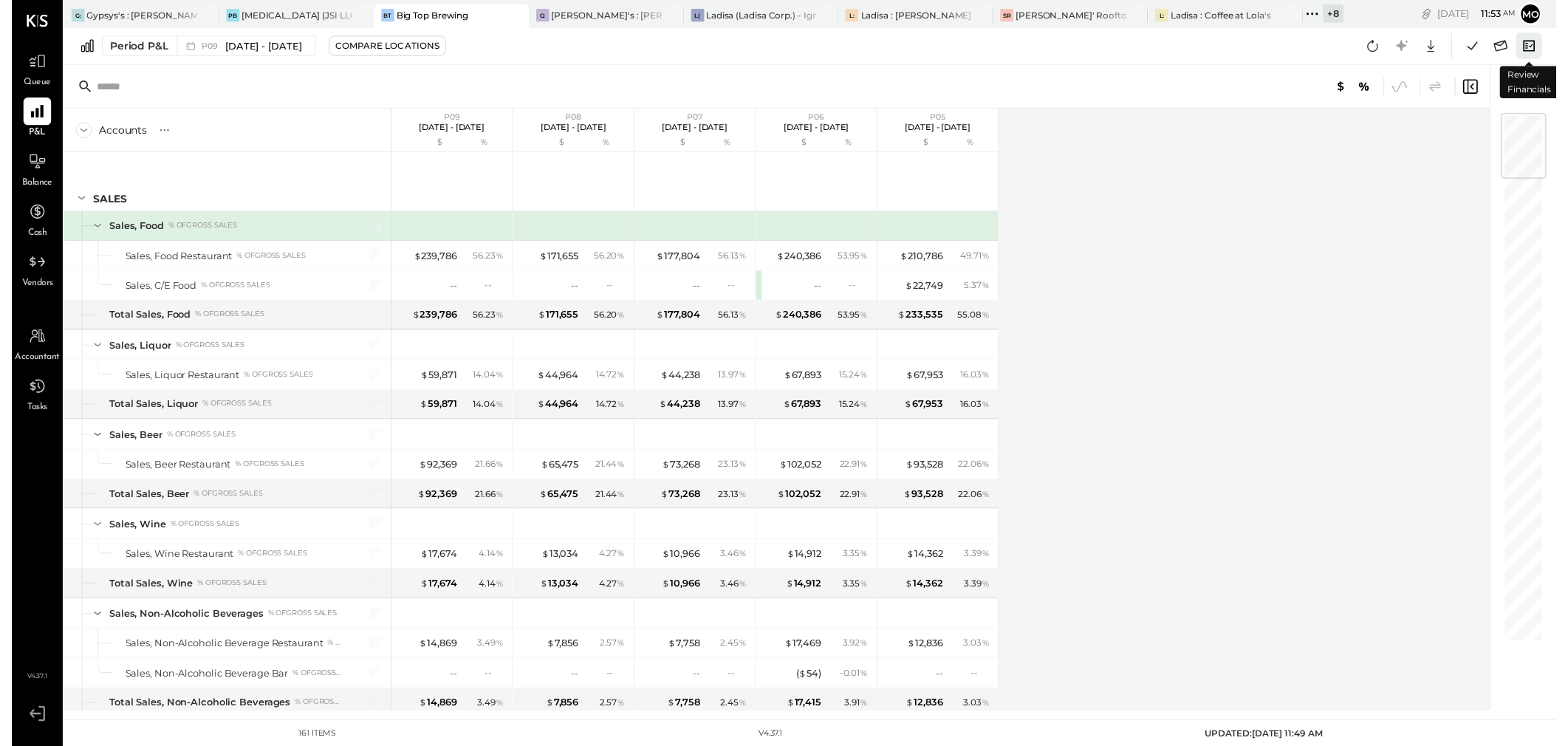
click at [1544, 44] on icon at bounding box center [1541, 46] width 19 height 19
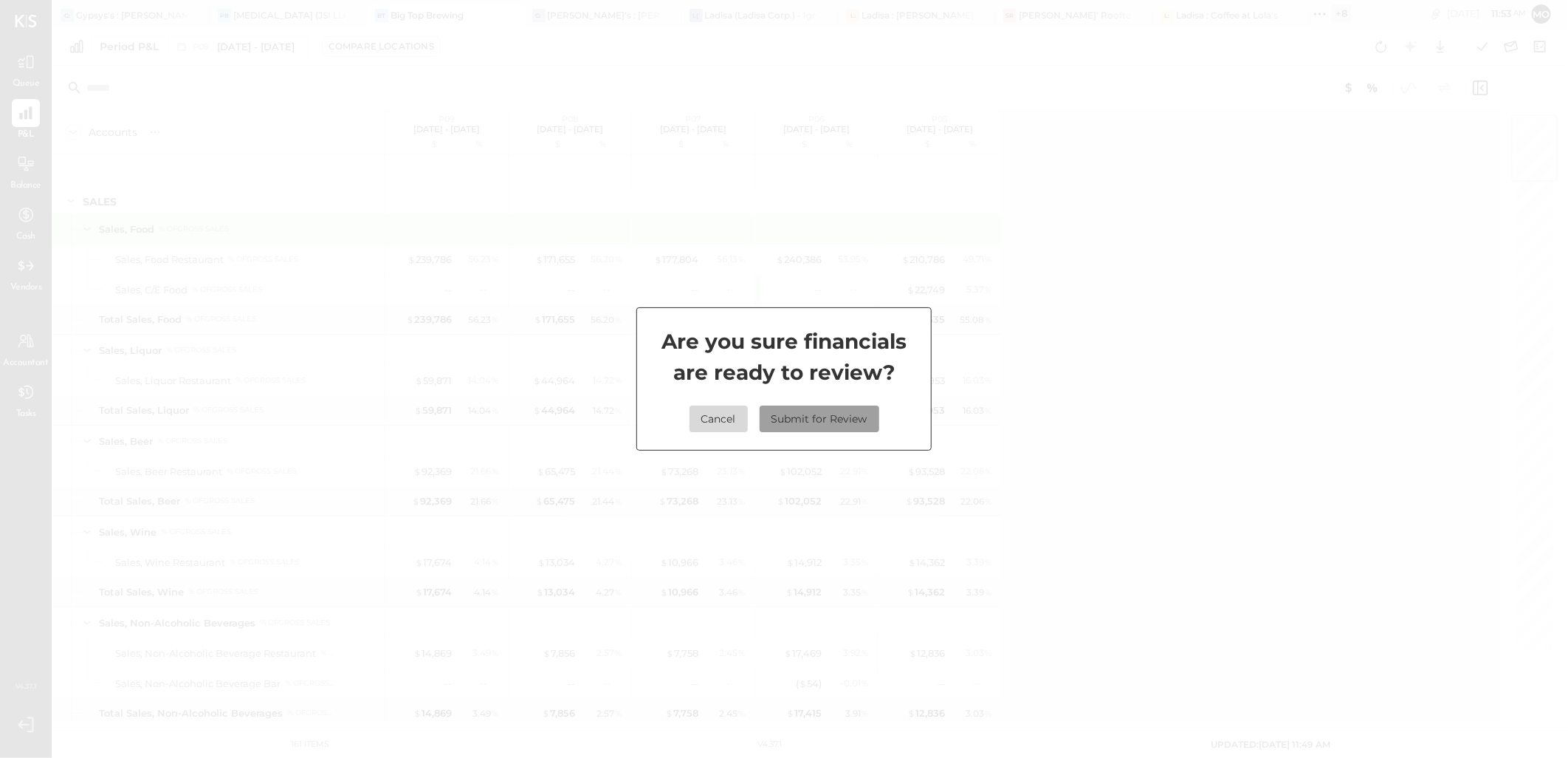
click at [787, 421] on button "Submit for Review" at bounding box center [820, 418] width 120 height 26
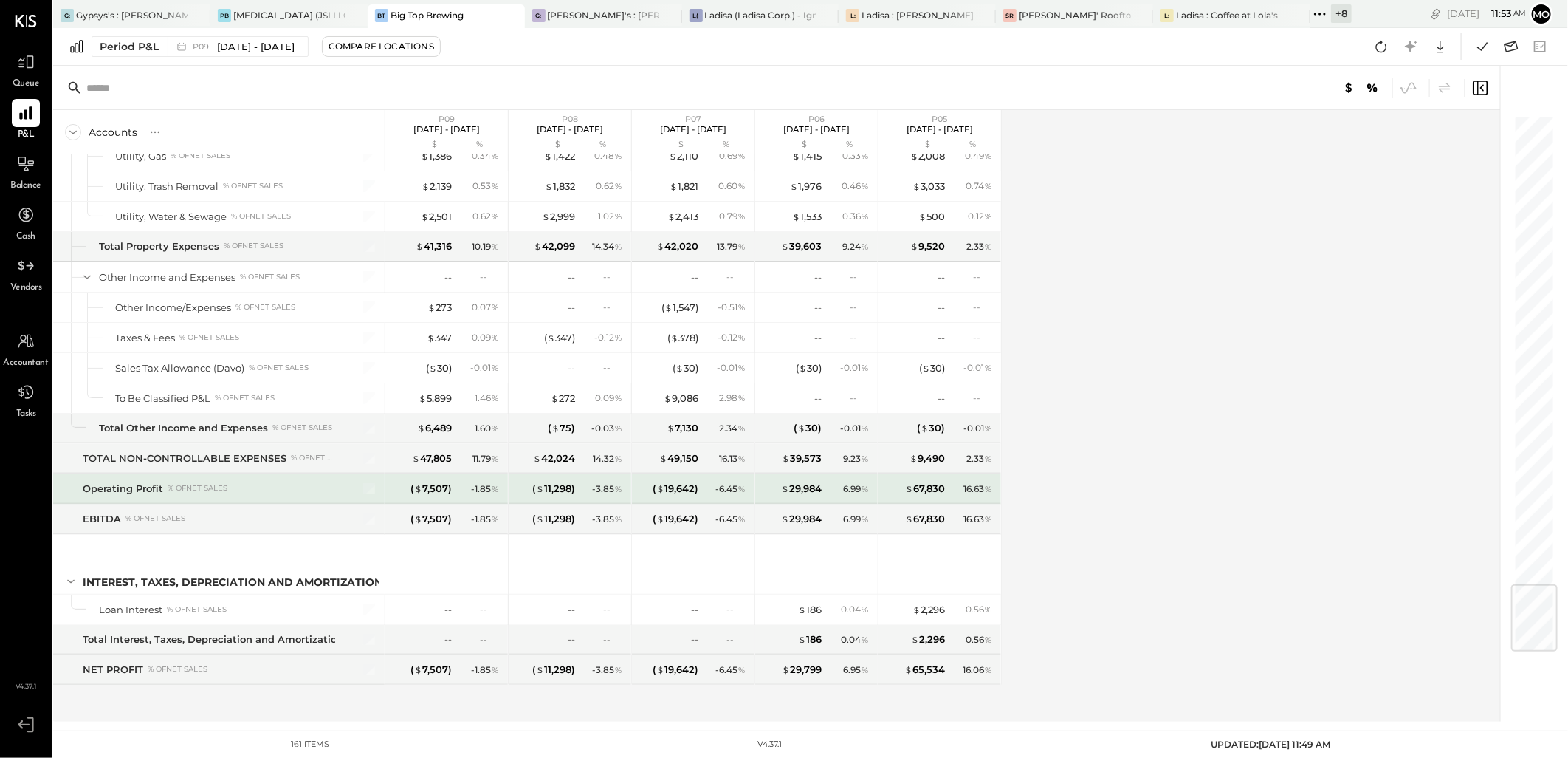
scroll to position [3985, 0]
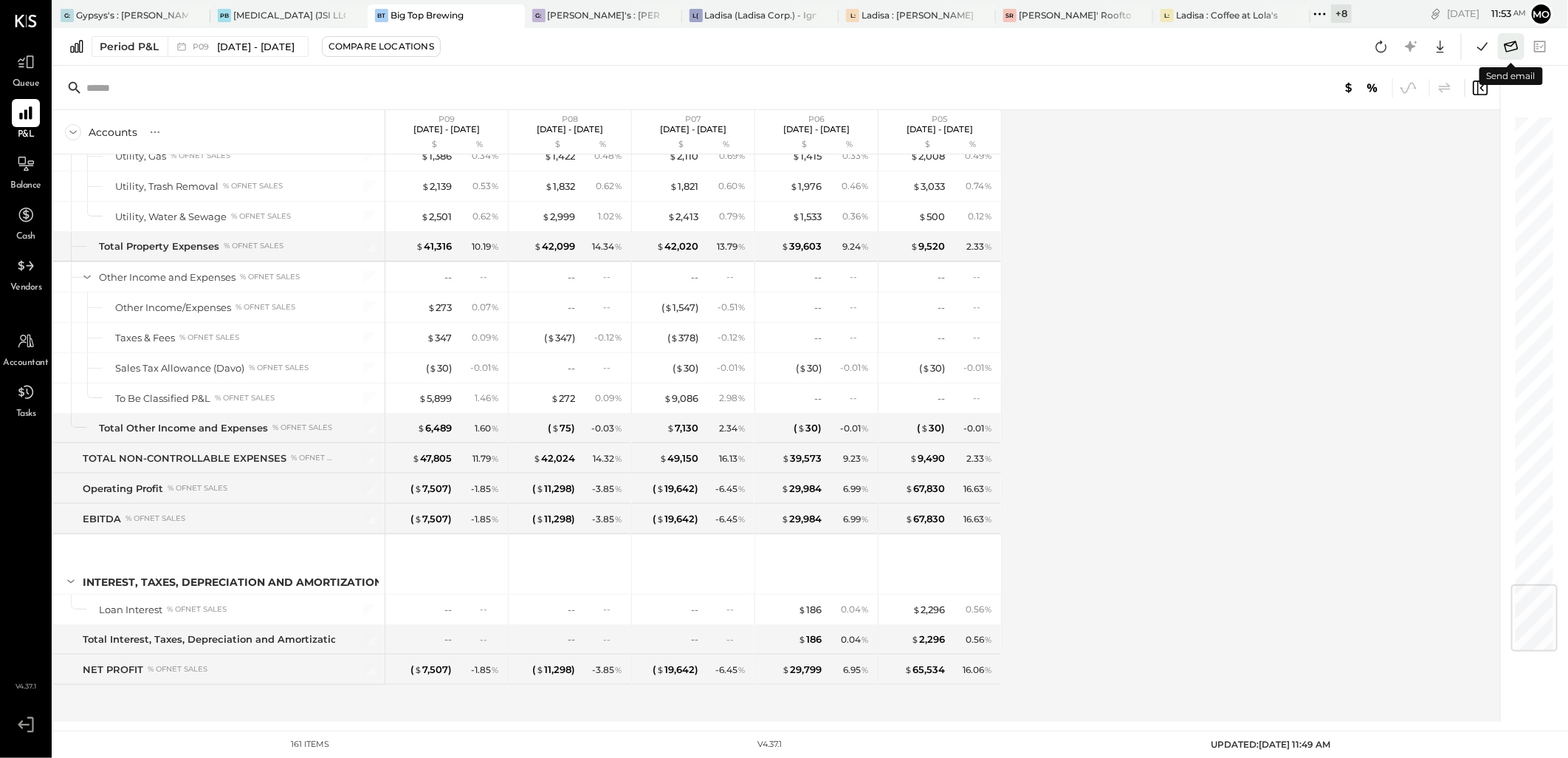
click at [1508, 47] on icon at bounding box center [1511, 46] width 19 height 19
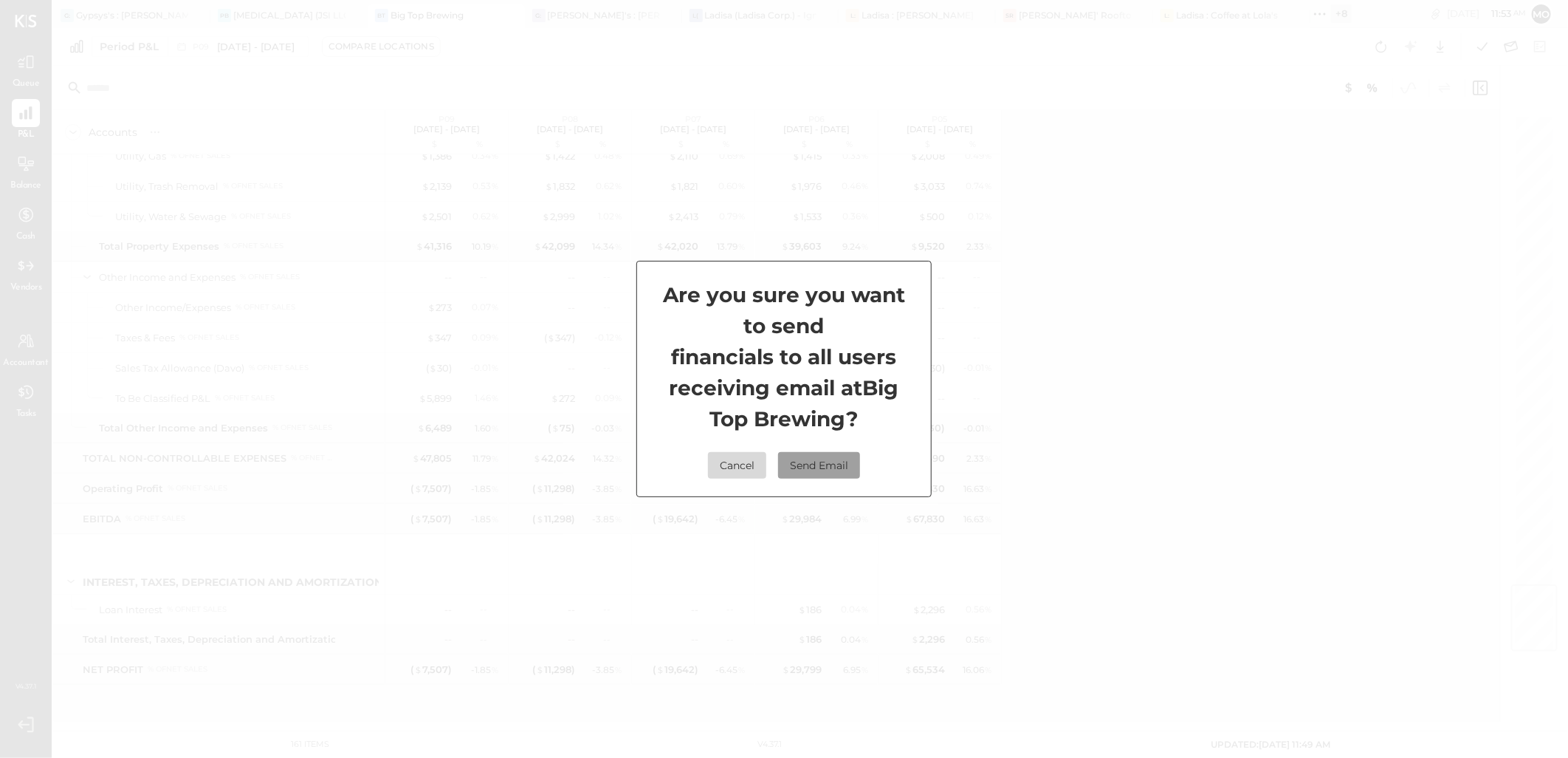
click at [851, 466] on button "Send Email" at bounding box center [818, 464] width 82 height 26
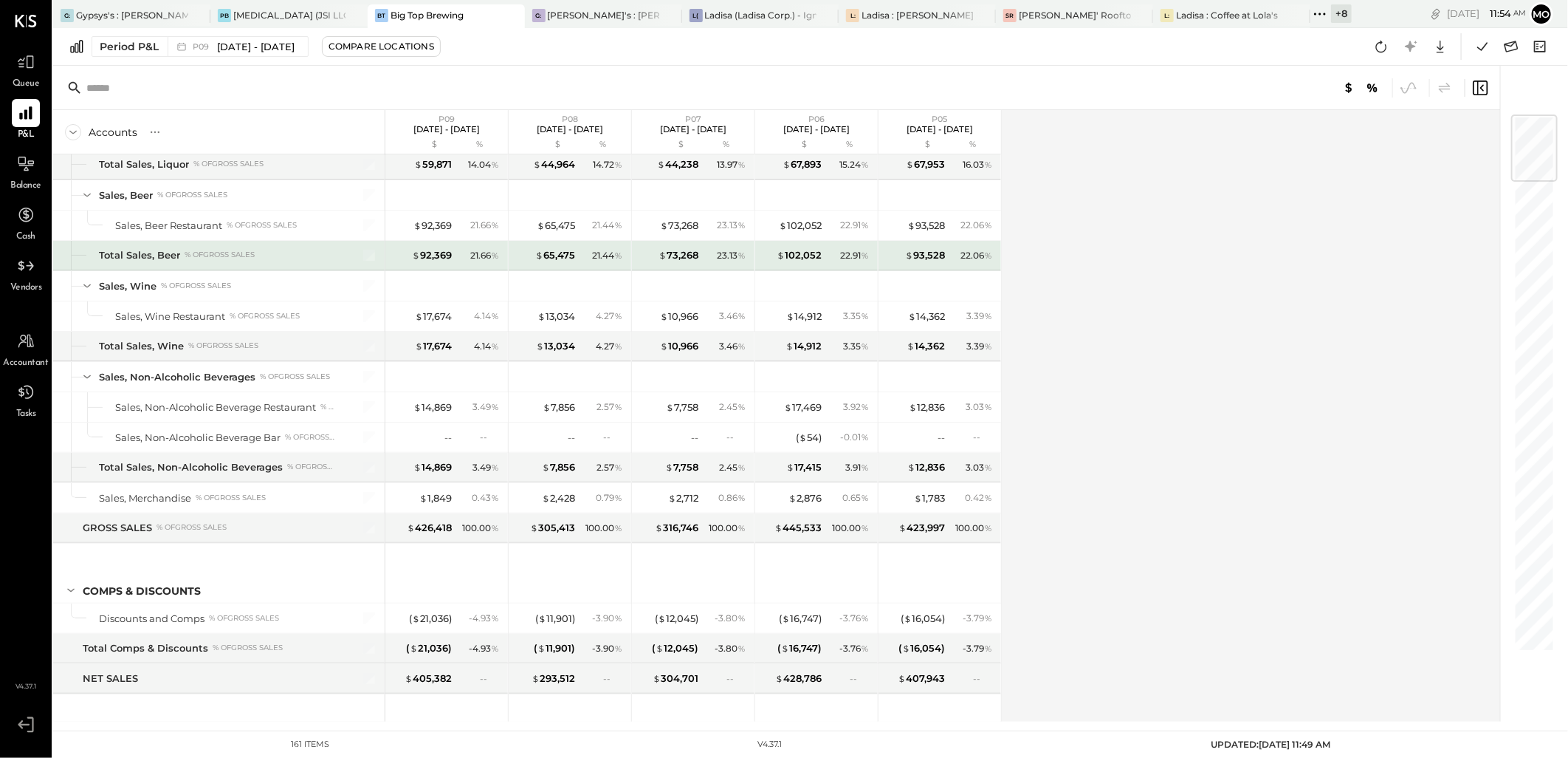
scroll to position [0, 0]
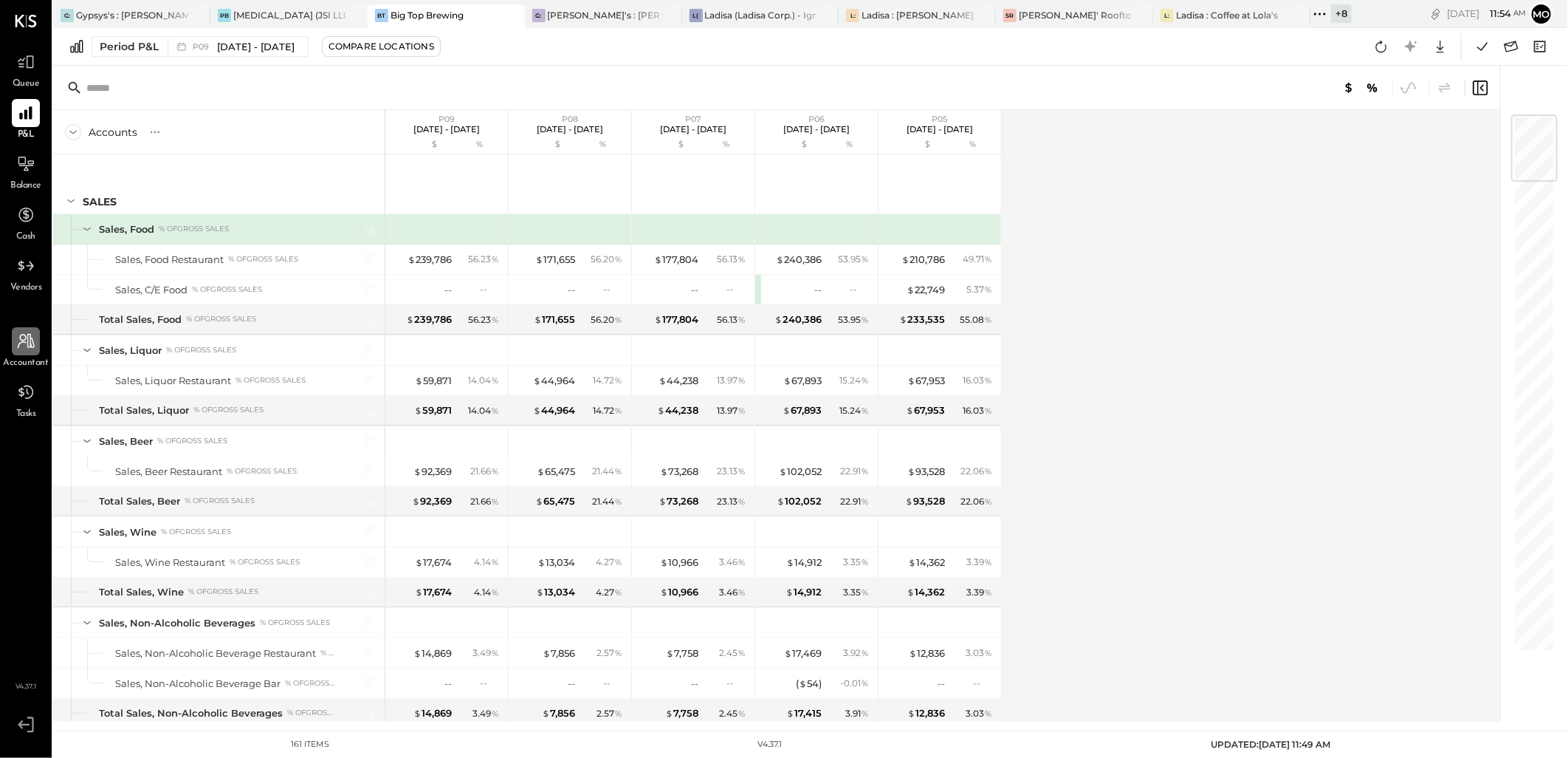
click at [28, 347] on icon at bounding box center [26, 342] width 17 height 15
select select "**"
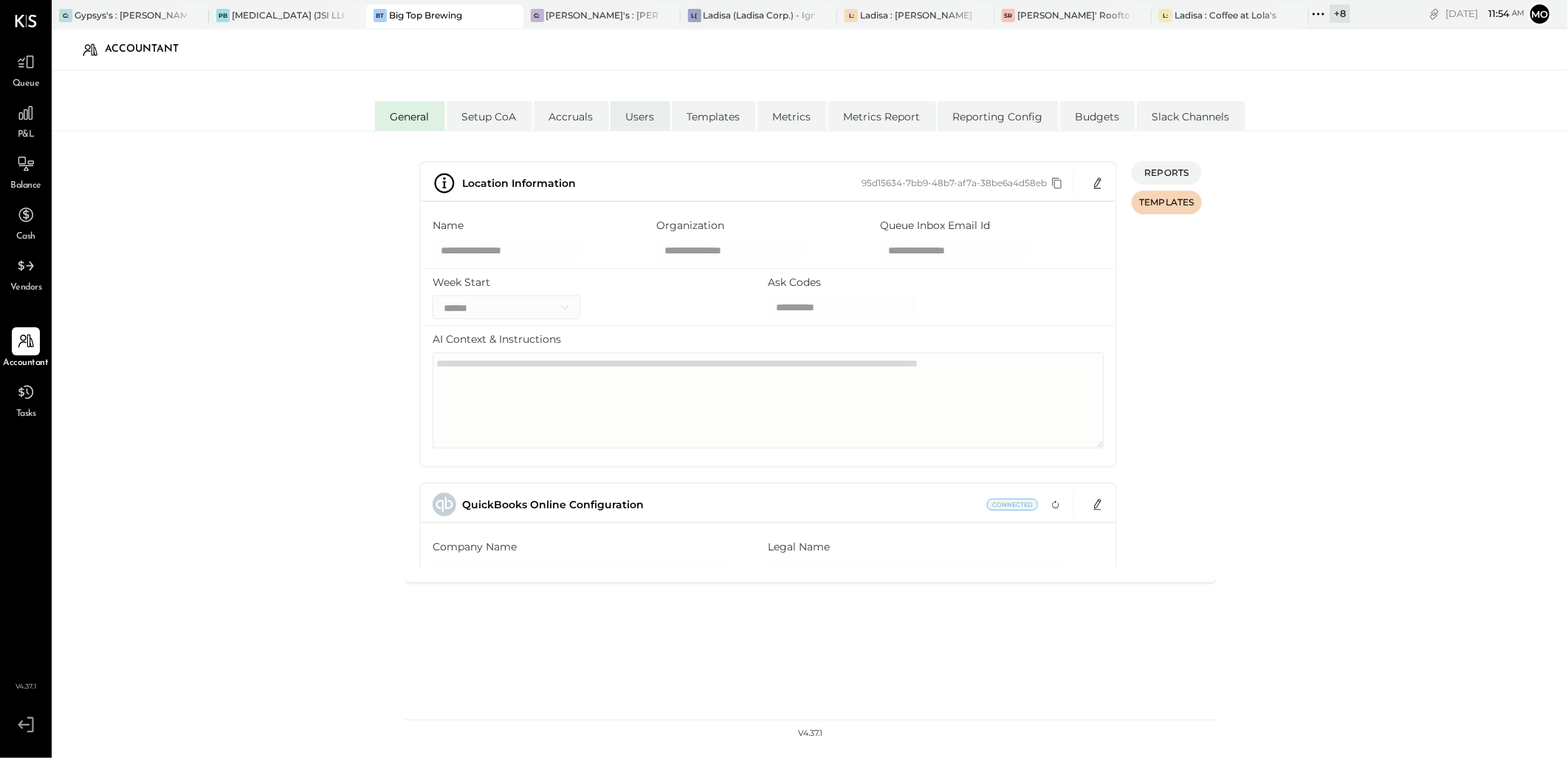
click at [636, 124] on li "Users" at bounding box center [640, 115] width 60 height 29
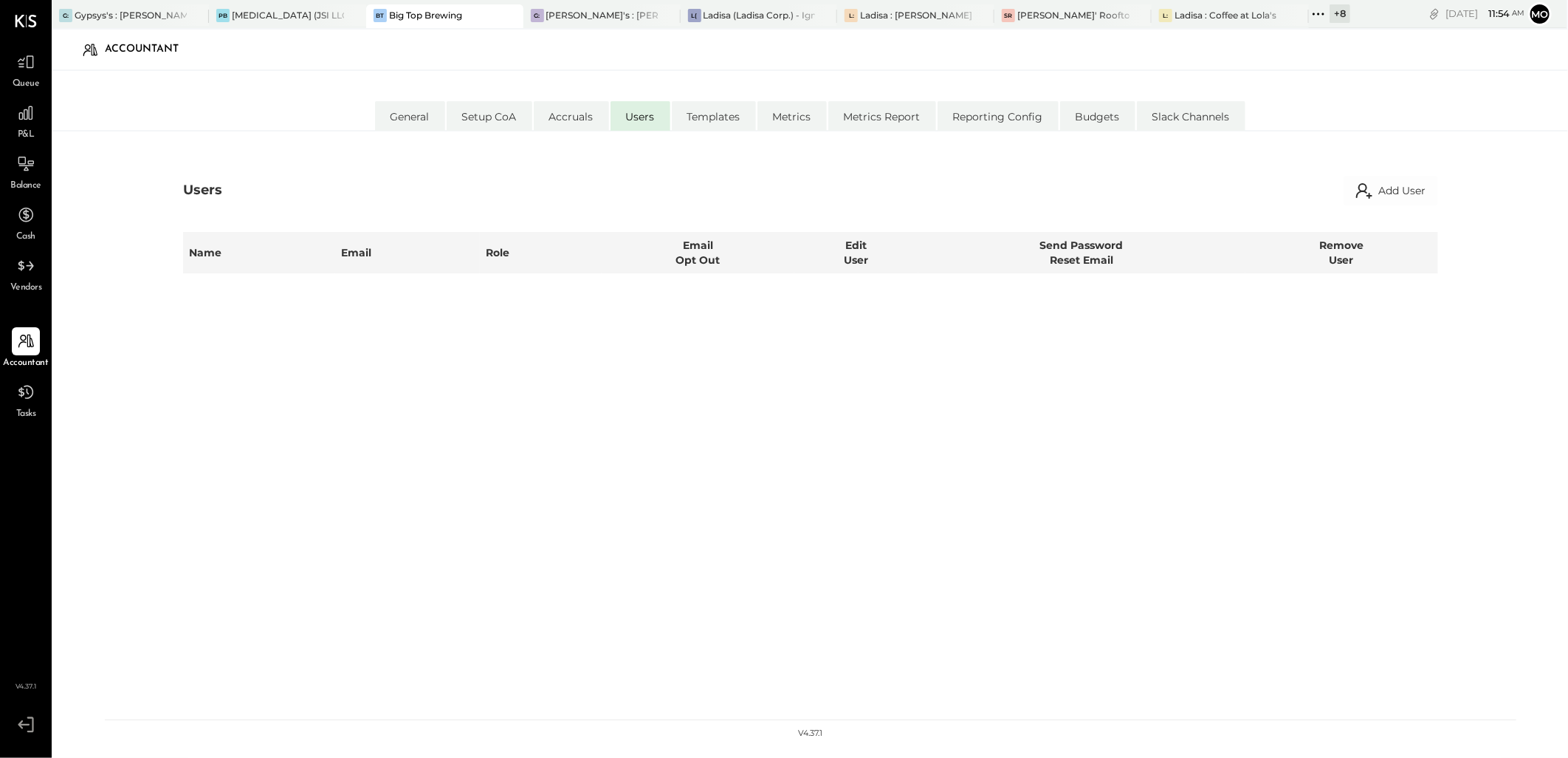
select select "**********"
select select "*****"
select select "**********"
select select "*****"
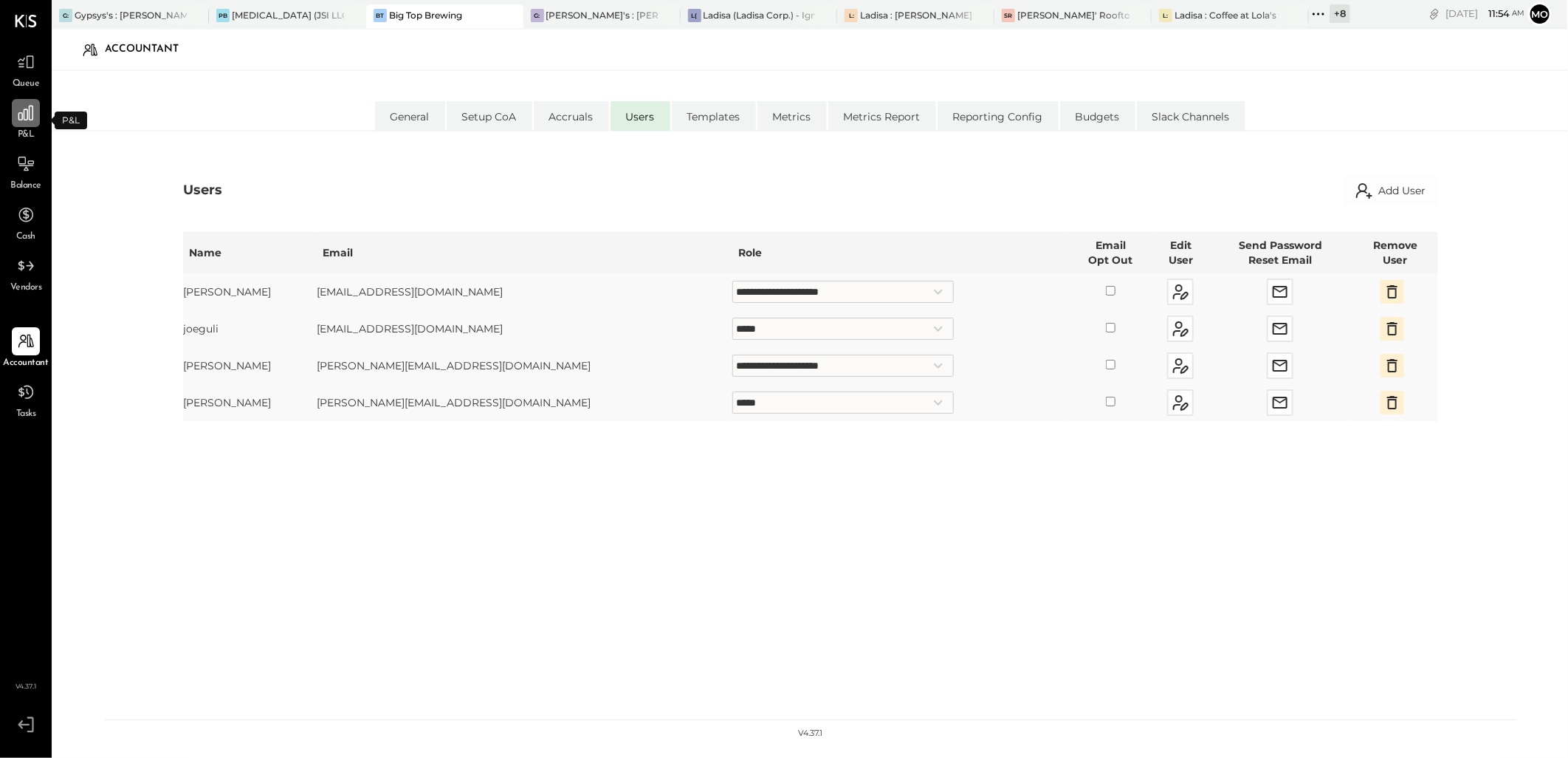
click at [25, 121] on icon at bounding box center [26, 113] width 19 height 19
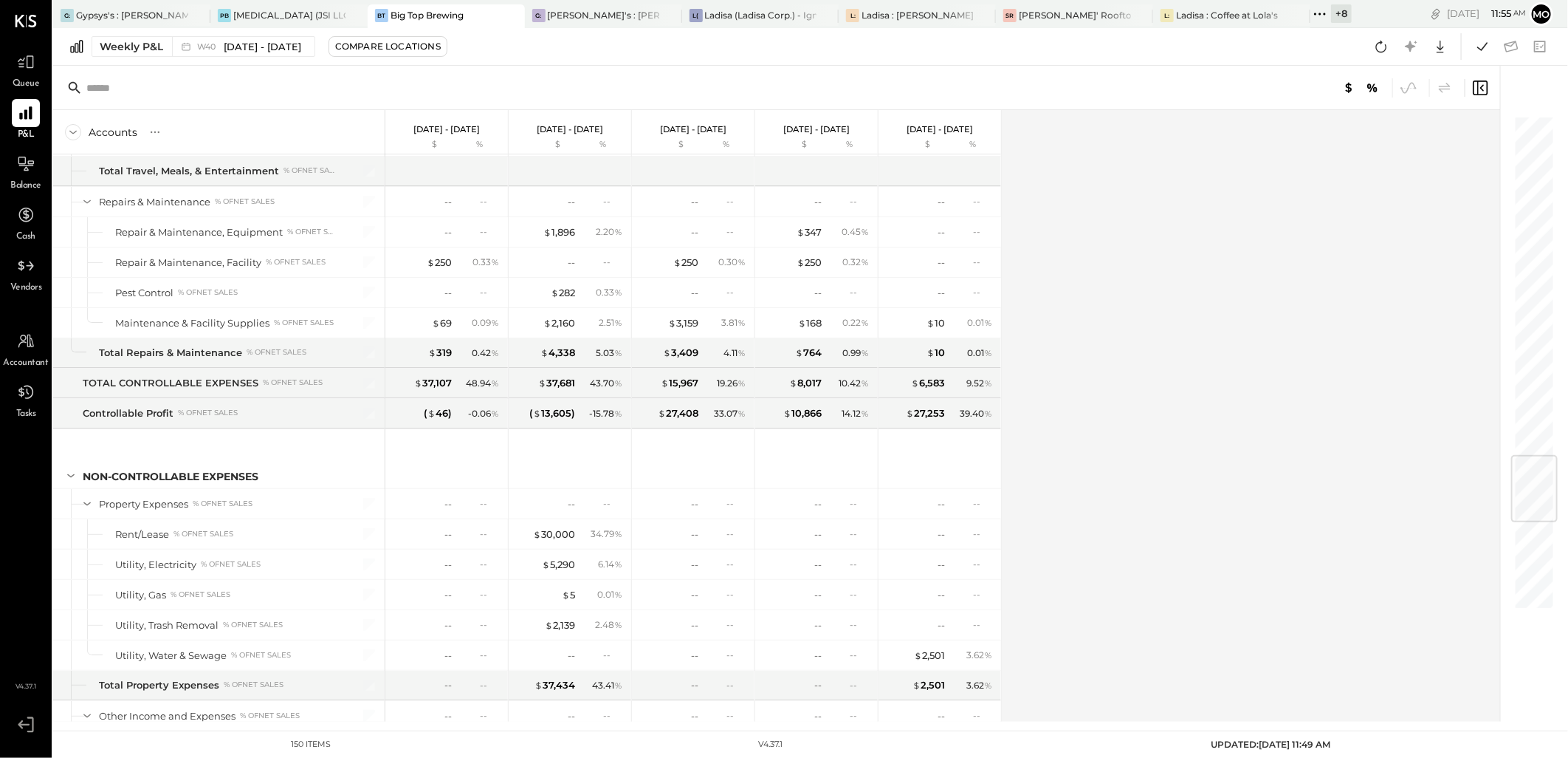
scroll to position [2883, 0]
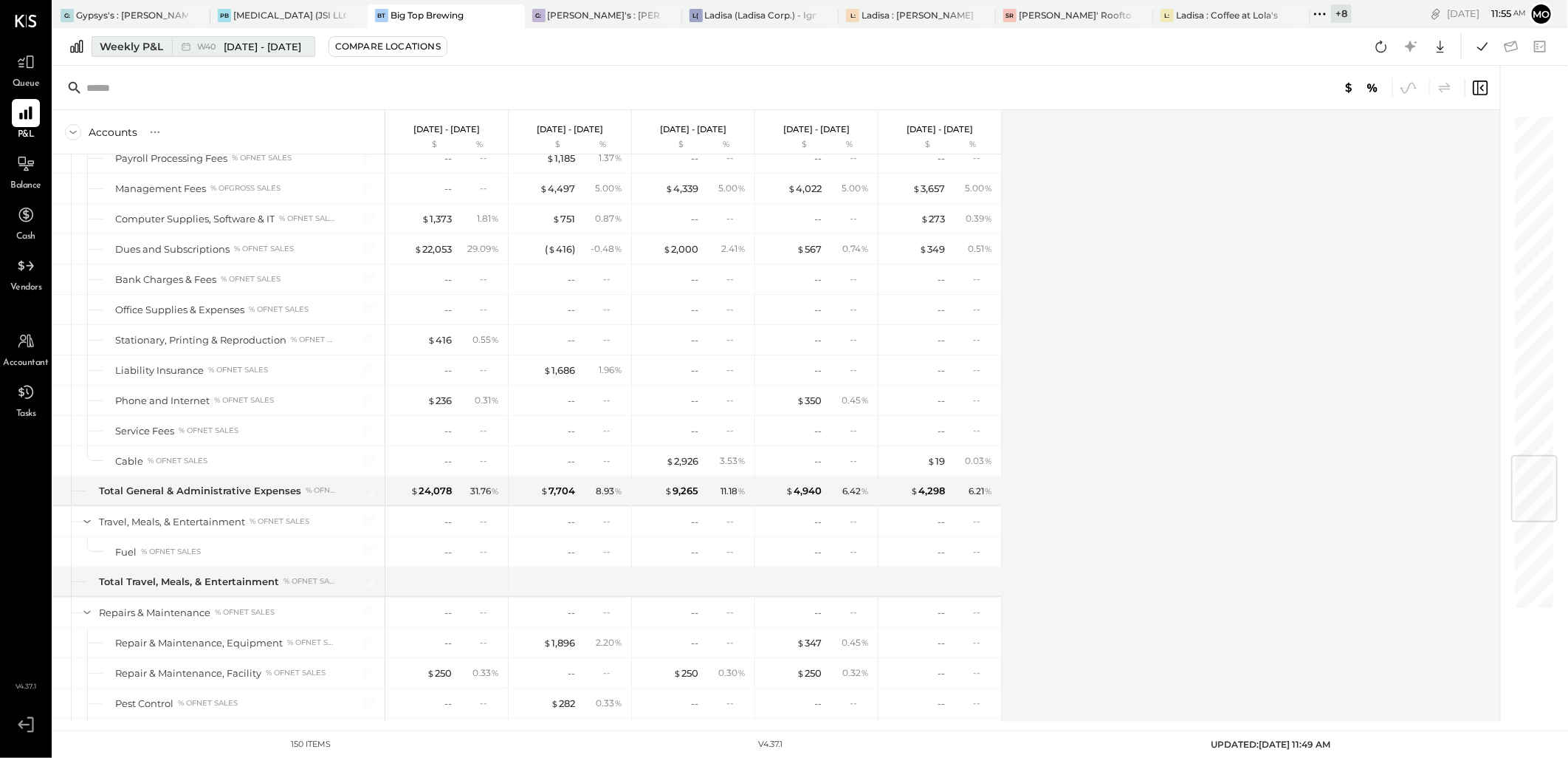
click at [186, 43] on icon at bounding box center [186, 46] width 15 height 15
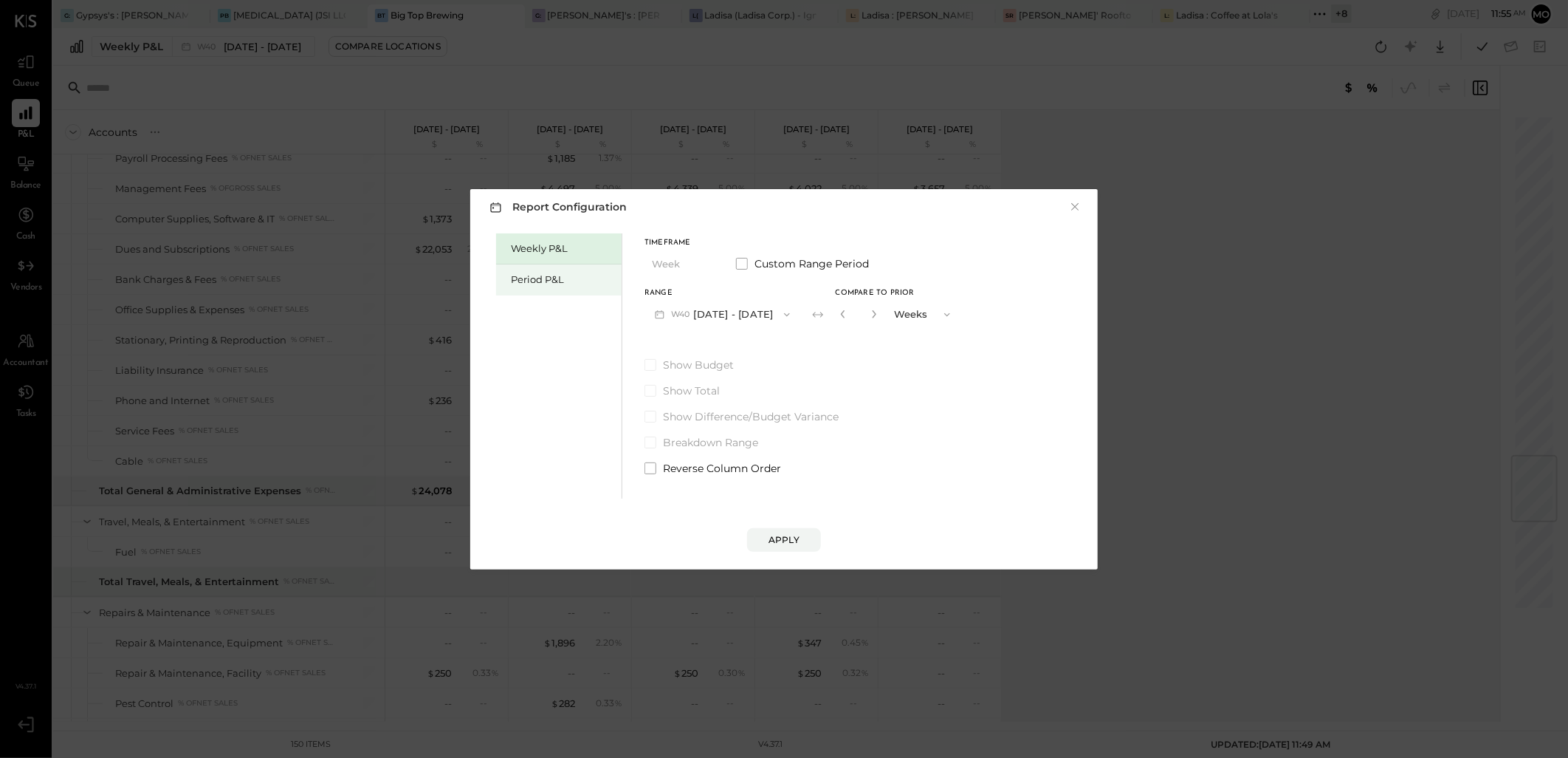
click at [559, 277] on div "Period P&L" at bounding box center [562, 279] width 103 height 14
click at [713, 313] on button "P10 Oct 1 - 28, 2025" at bounding box center [720, 314] width 151 height 27
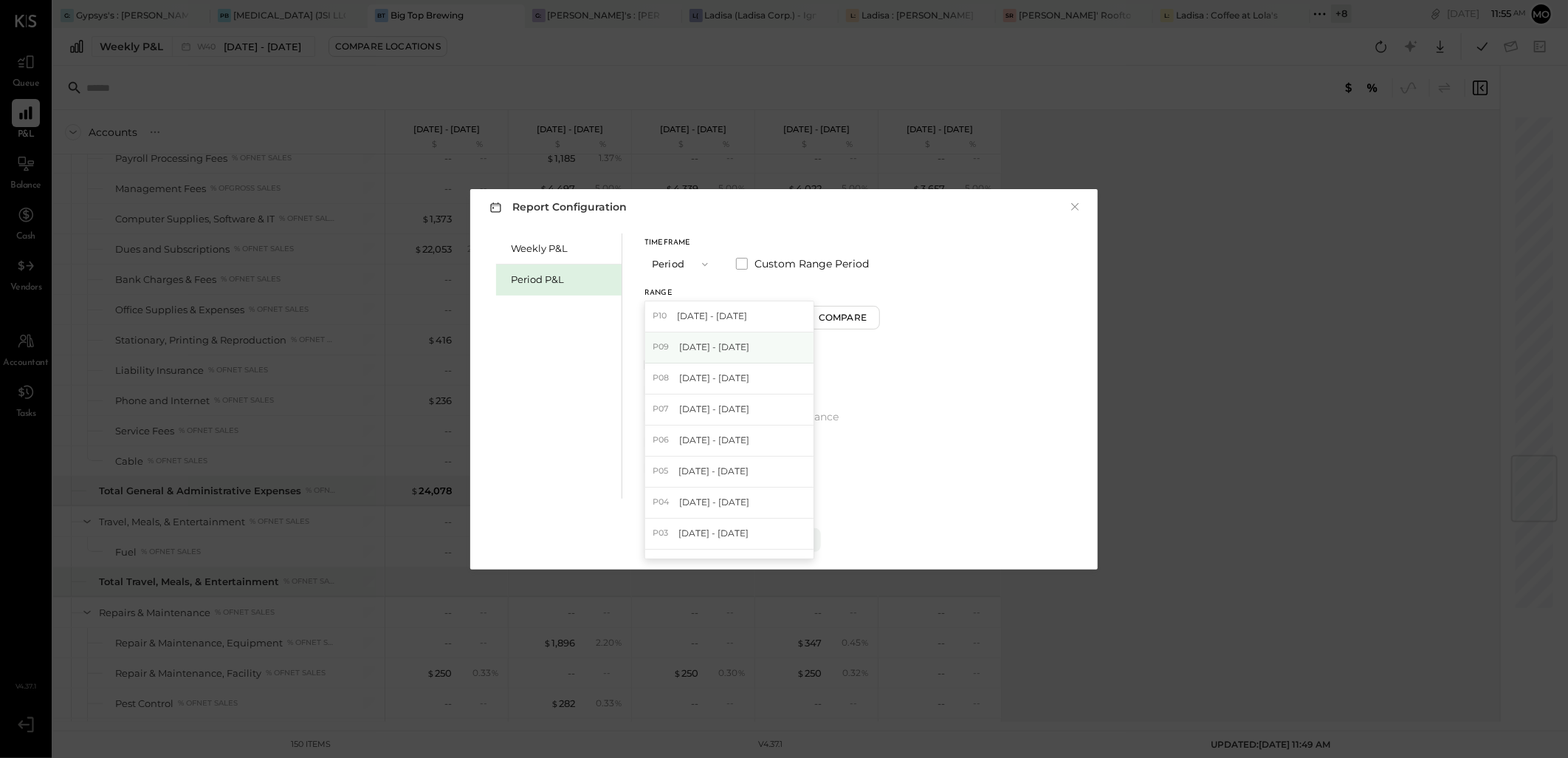
click at [732, 357] on div "P09 Aug 27 - Sep 30, 2025" at bounding box center [729, 348] width 168 height 31
click at [847, 321] on div "Compare" at bounding box center [845, 317] width 48 height 13
click at [878, 308] on button "button" at bounding box center [872, 314] width 12 height 16
type input "*"
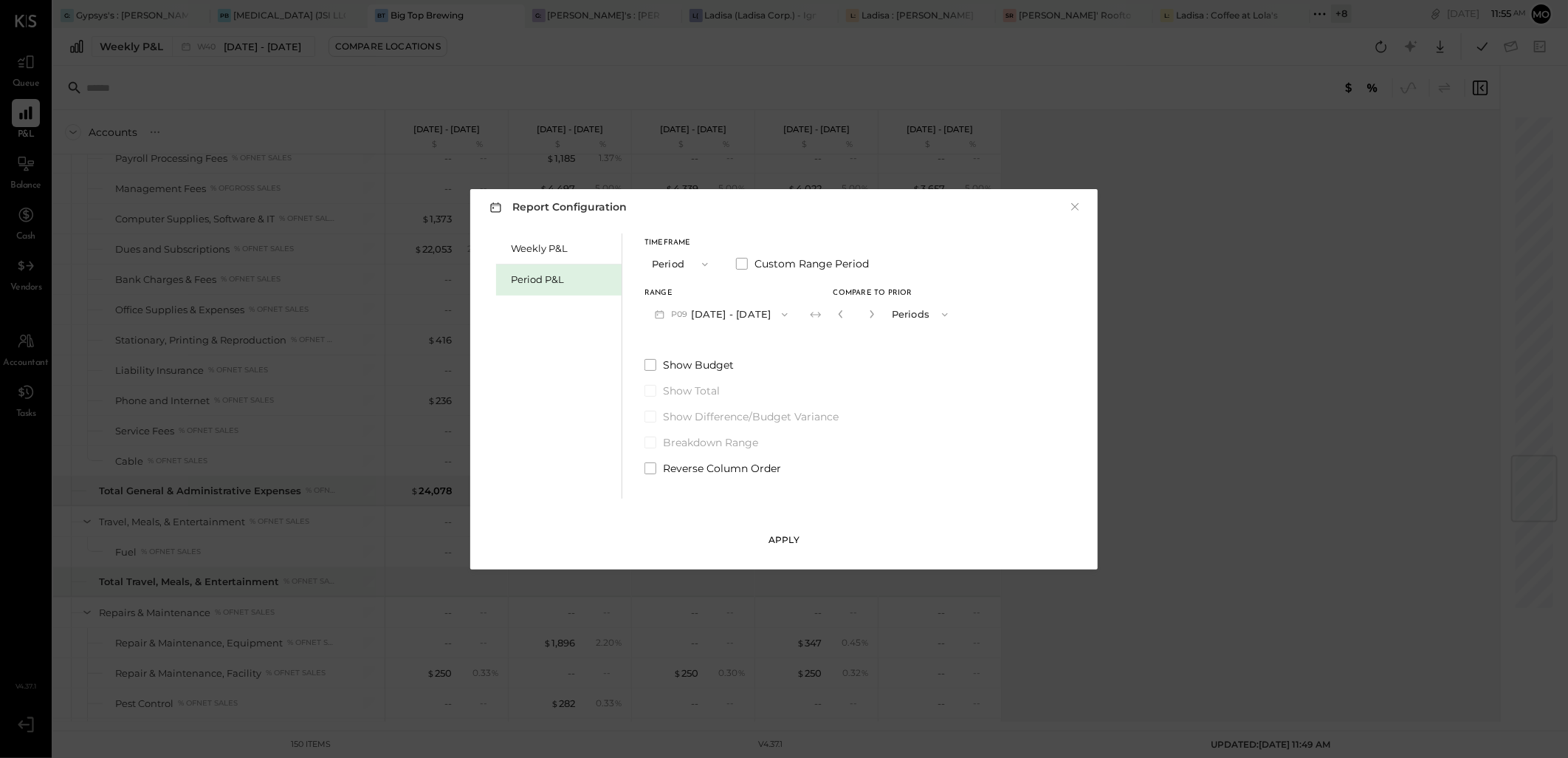
click at [796, 534] on div "Apply" at bounding box center [783, 539] width 31 height 13
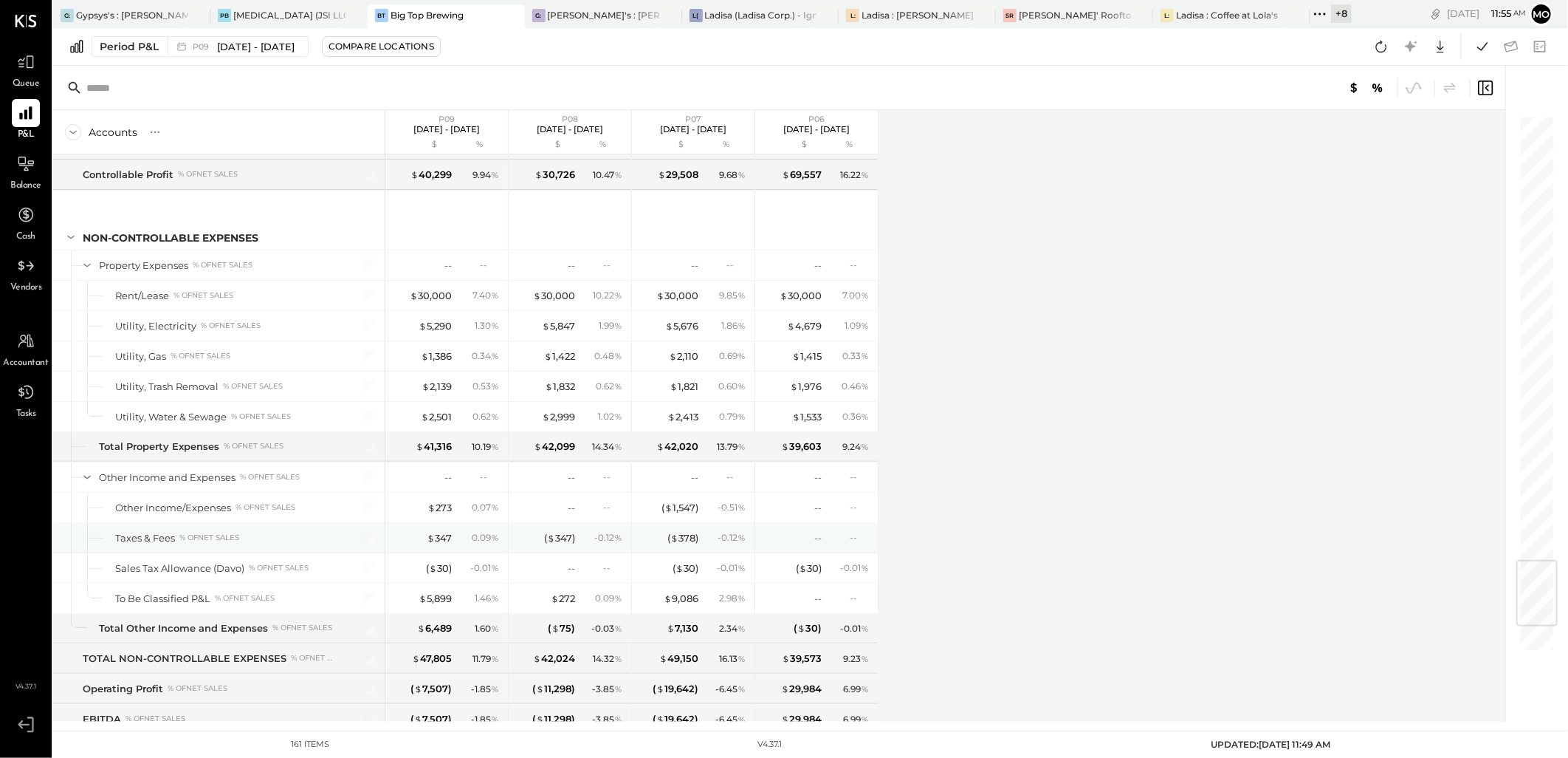
scroll to position [3985, 0]
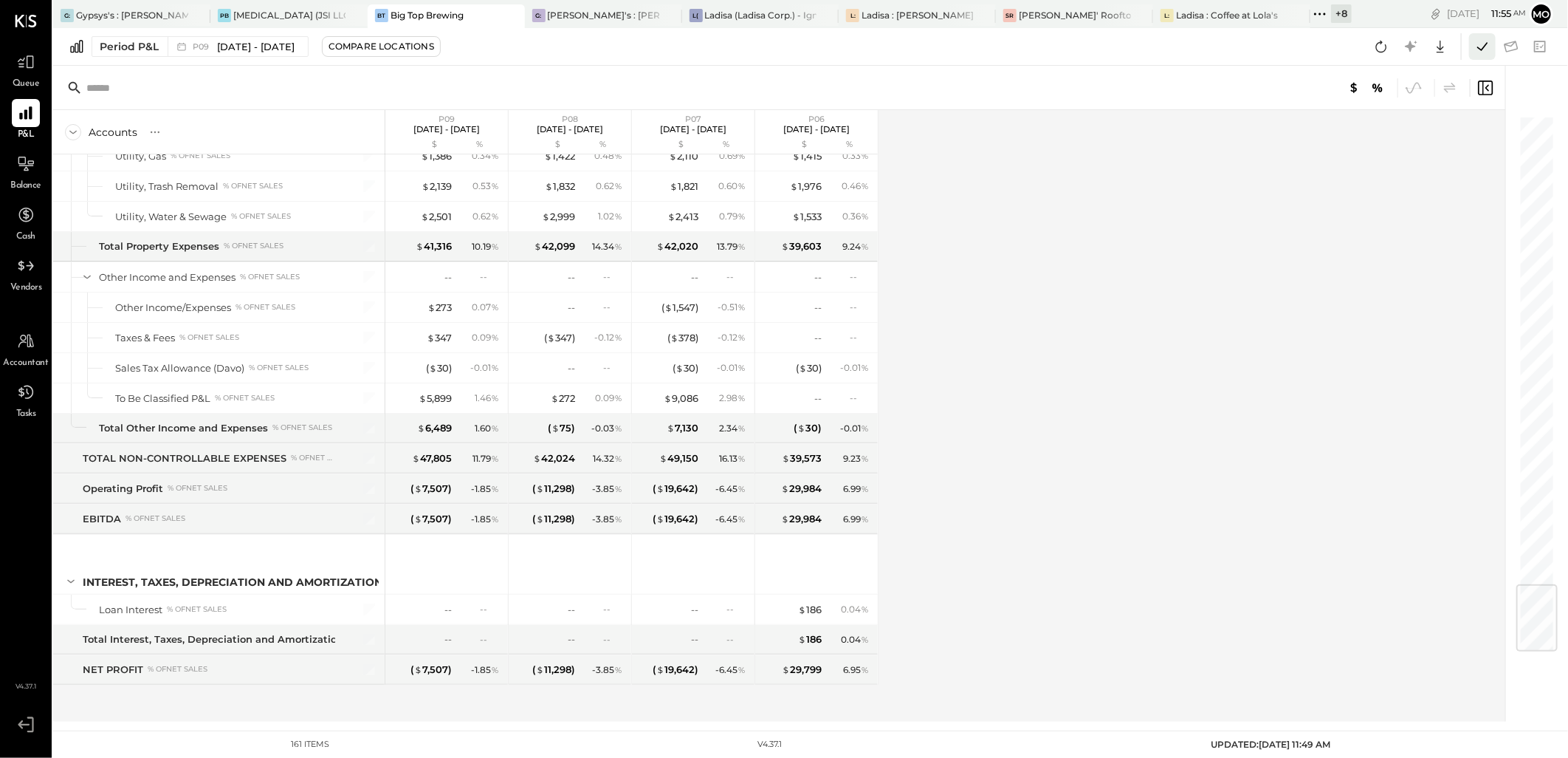
click at [1480, 46] on icon at bounding box center [1483, 46] width 19 height 19
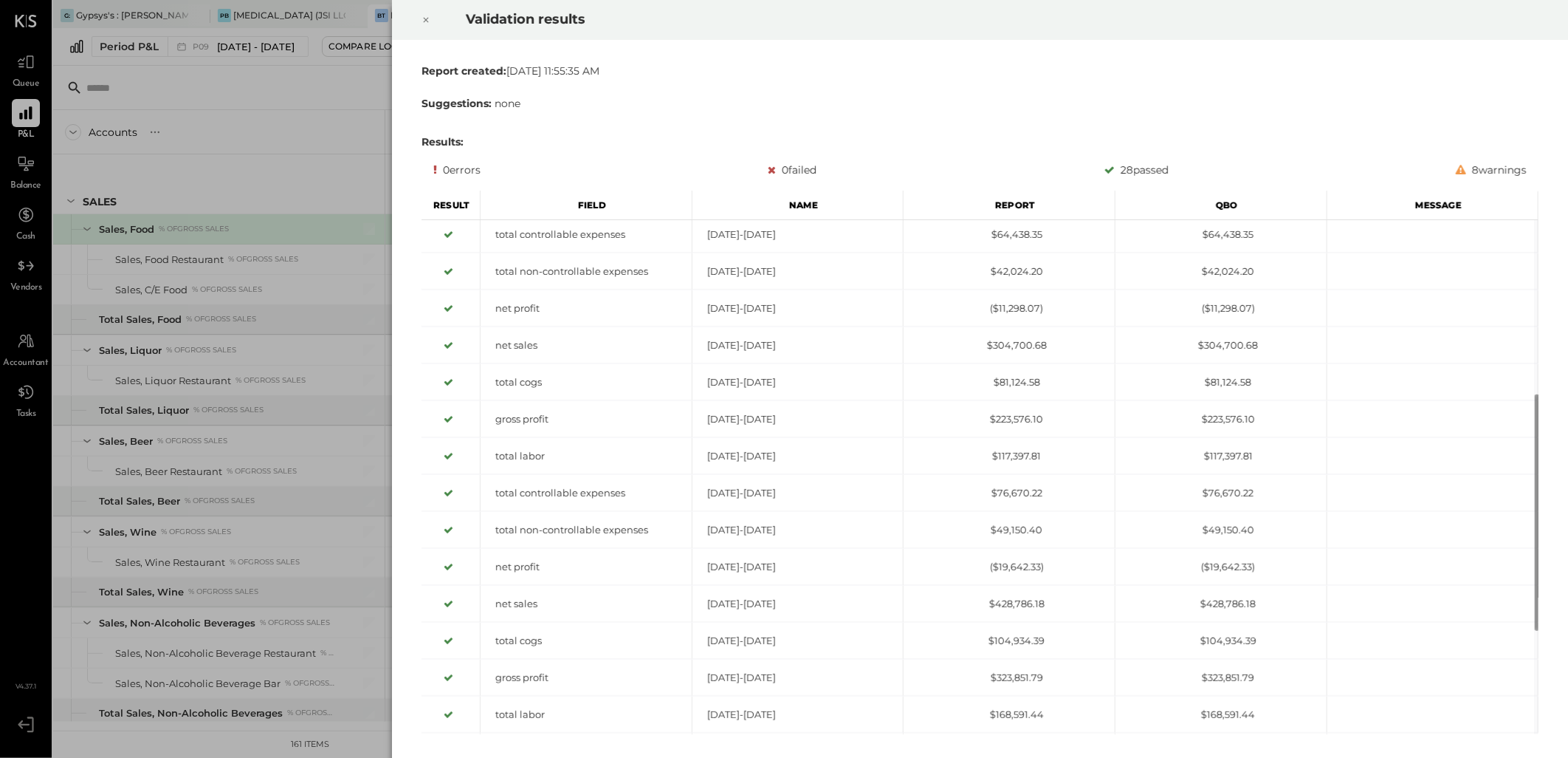
click at [428, 18] on icon at bounding box center [426, 20] width 5 height 5
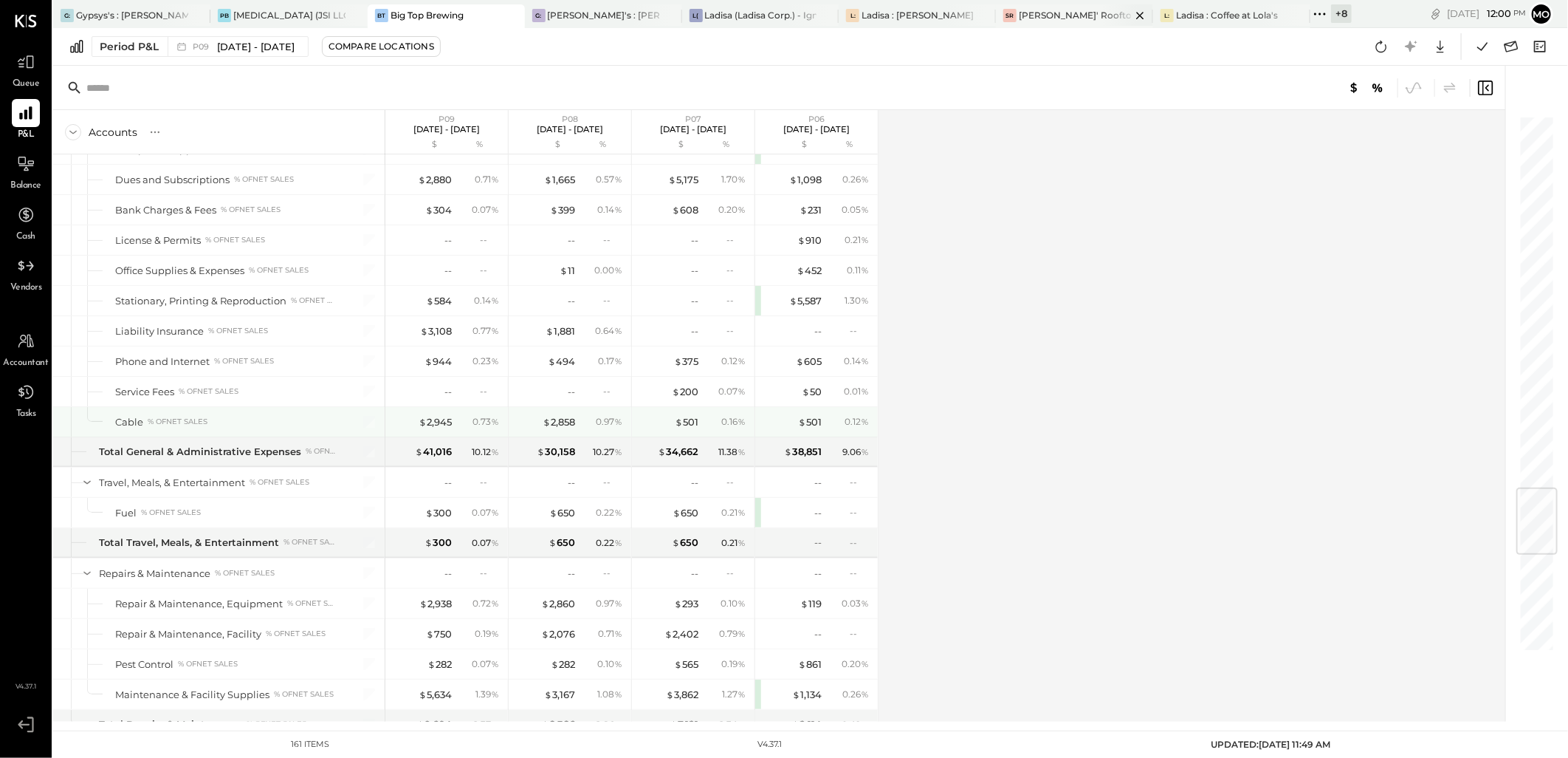
scroll to position [2755, 0]
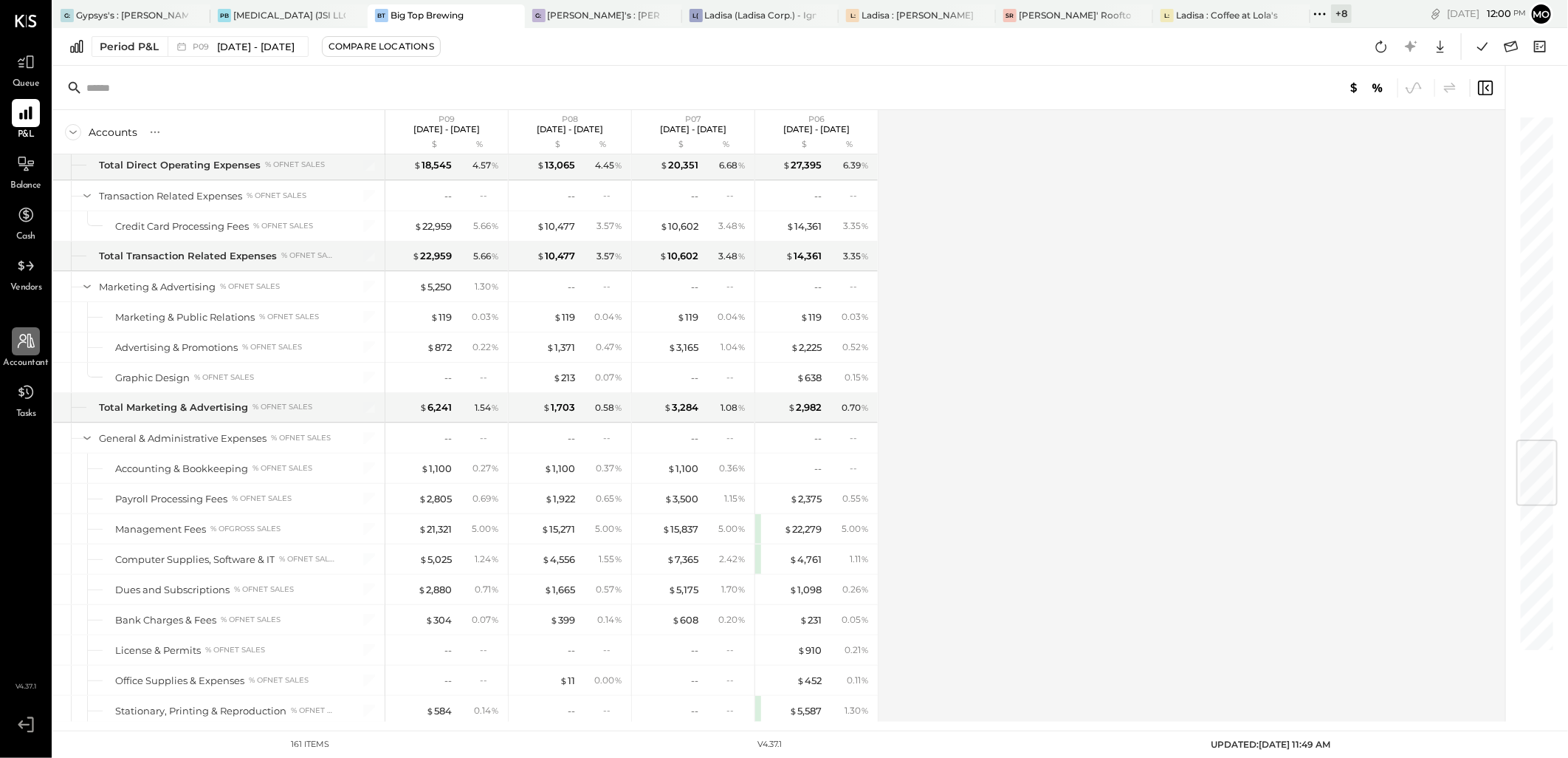
click at [22, 348] on icon at bounding box center [26, 342] width 19 height 19
select select "**"
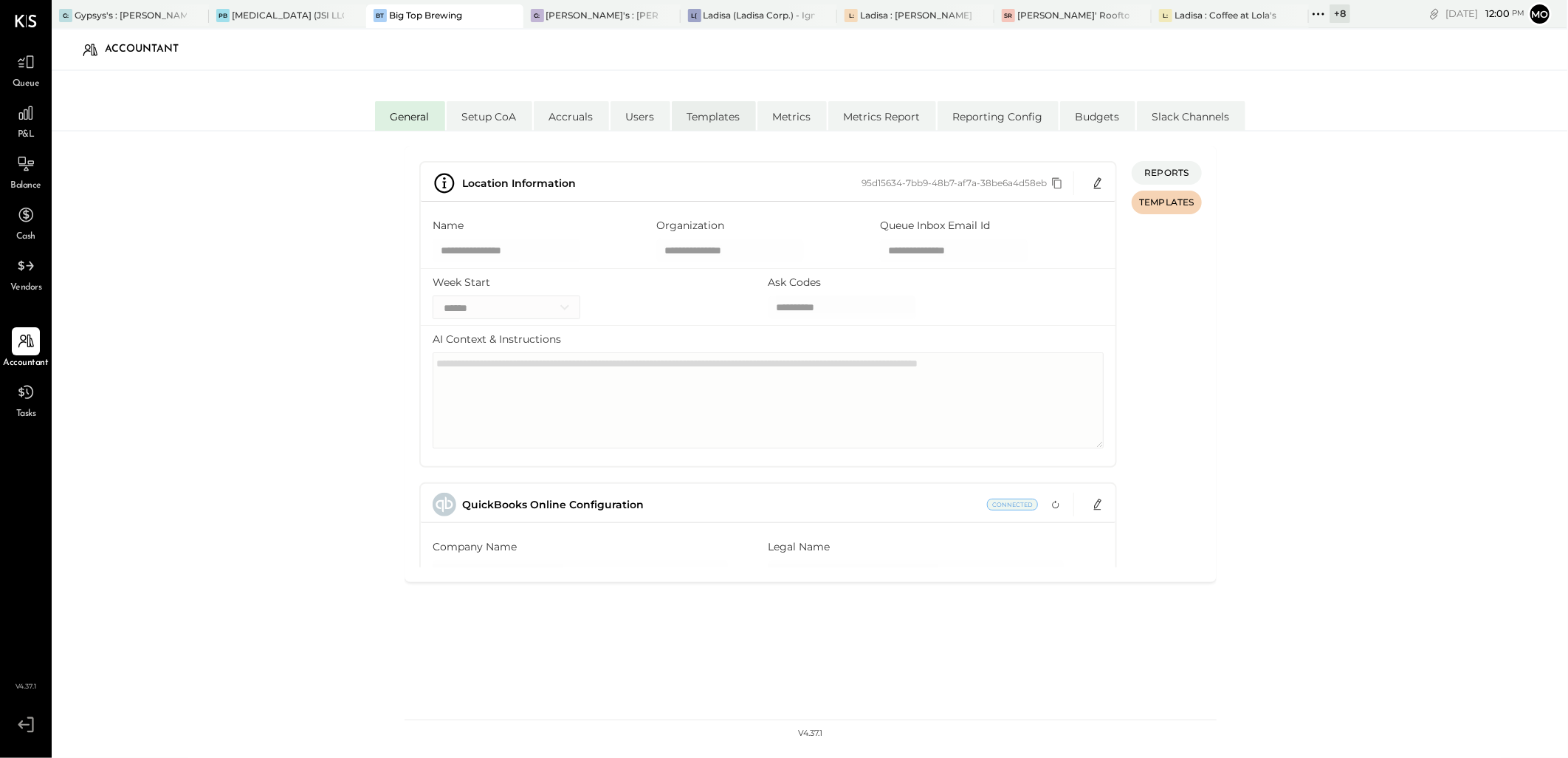
click at [702, 120] on li "Templates" at bounding box center [714, 115] width 84 height 29
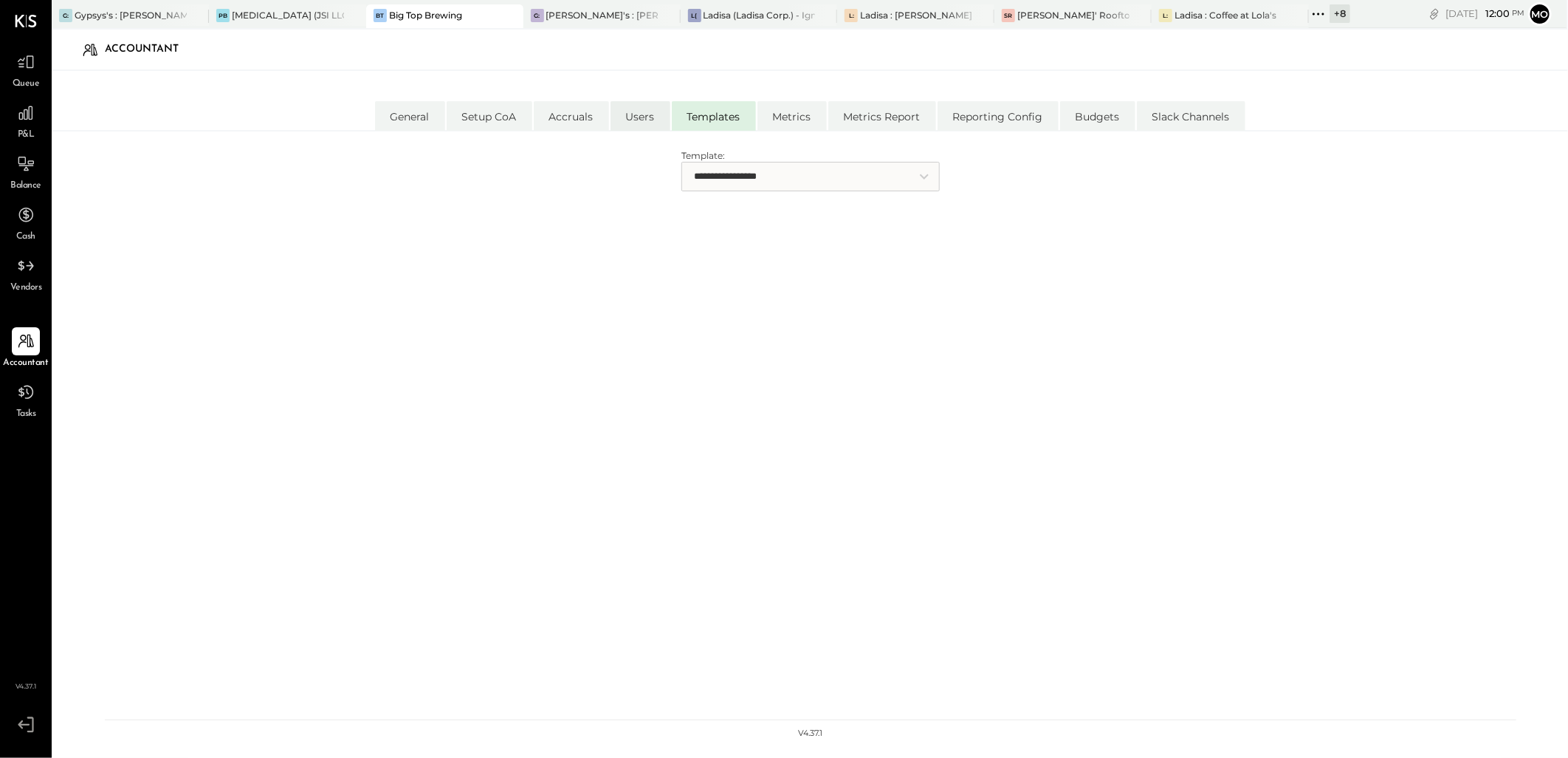
click at [630, 119] on li "Users" at bounding box center [640, 115] width 60 height 29
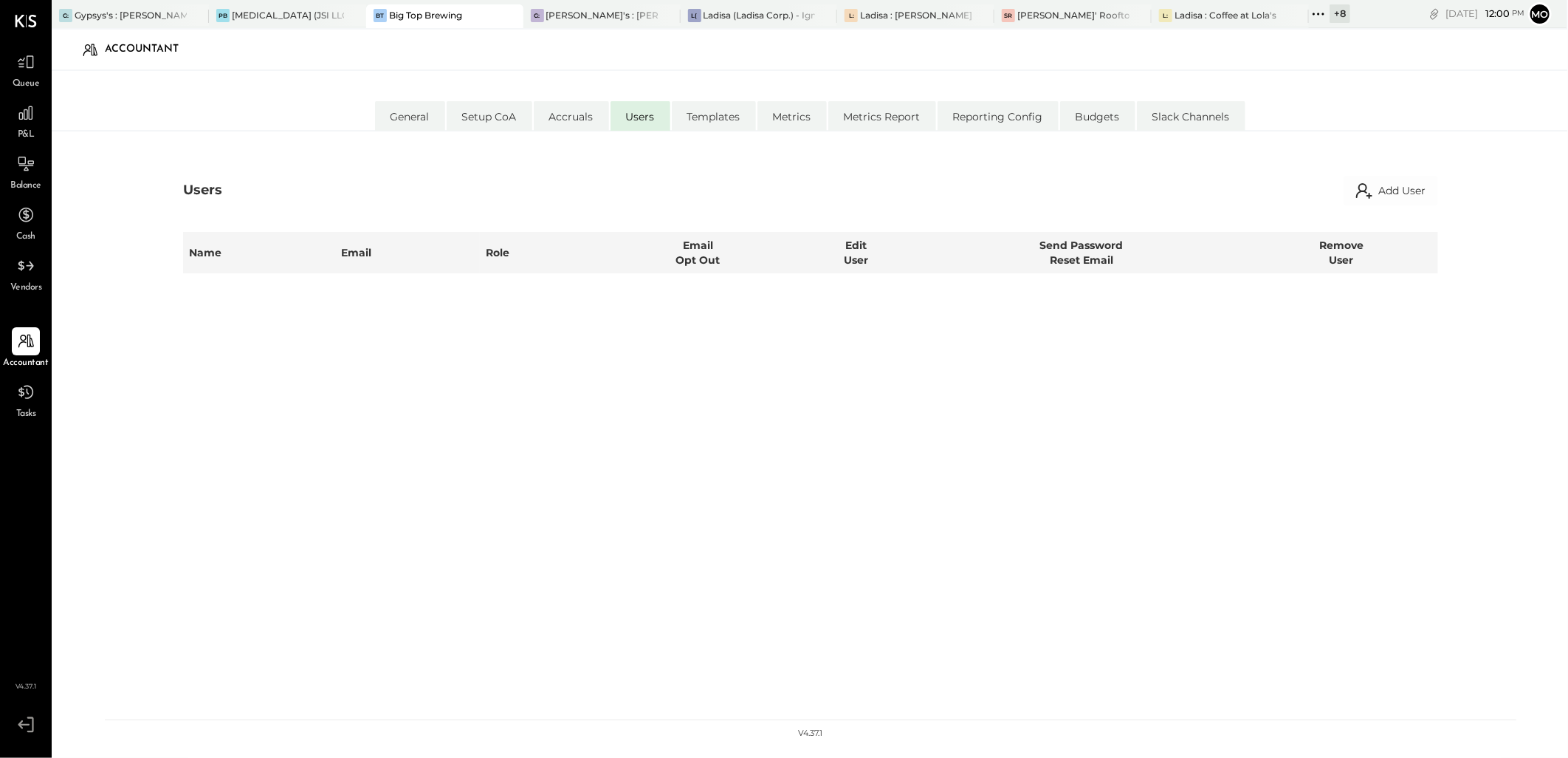
select select "**********"
select select "*****"
select select "**********"
select select "*****"
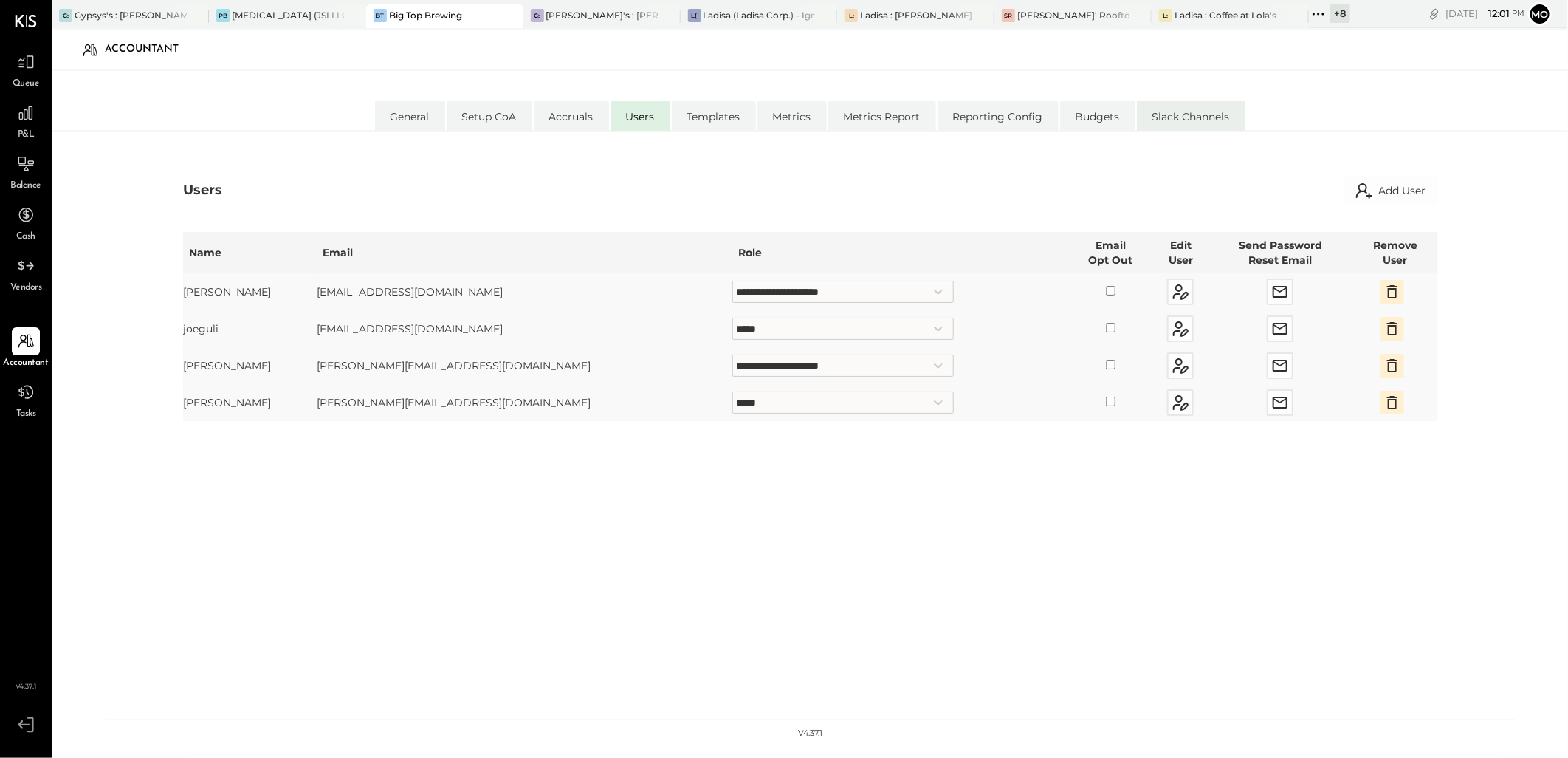
click at [1194, 121] on li "Slack Channels" at bounding box center [1191, 115] width 109 height 29
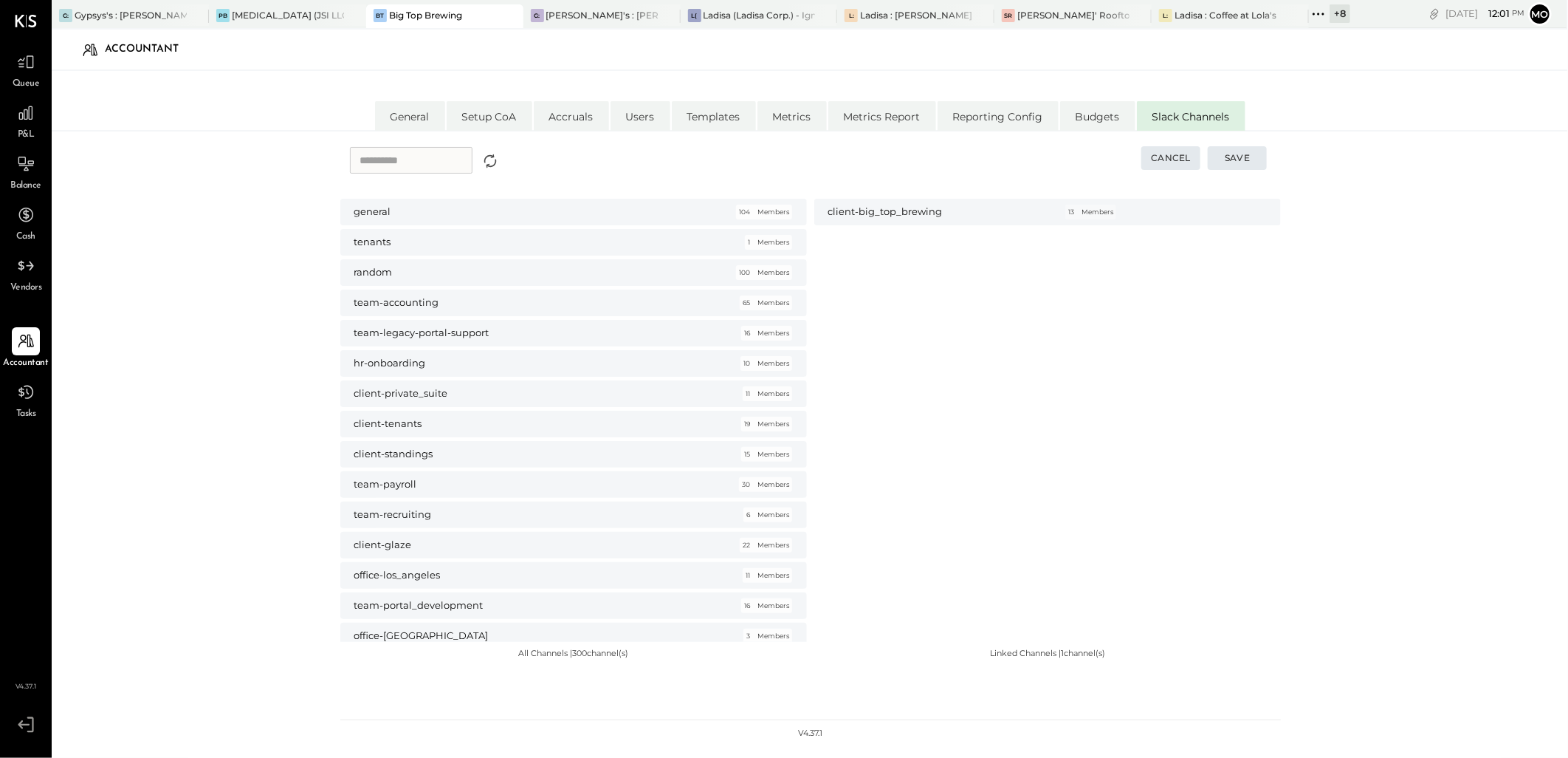
click at [431, 164] on input "text" at bounding box center [411, 160] width 123 height 26
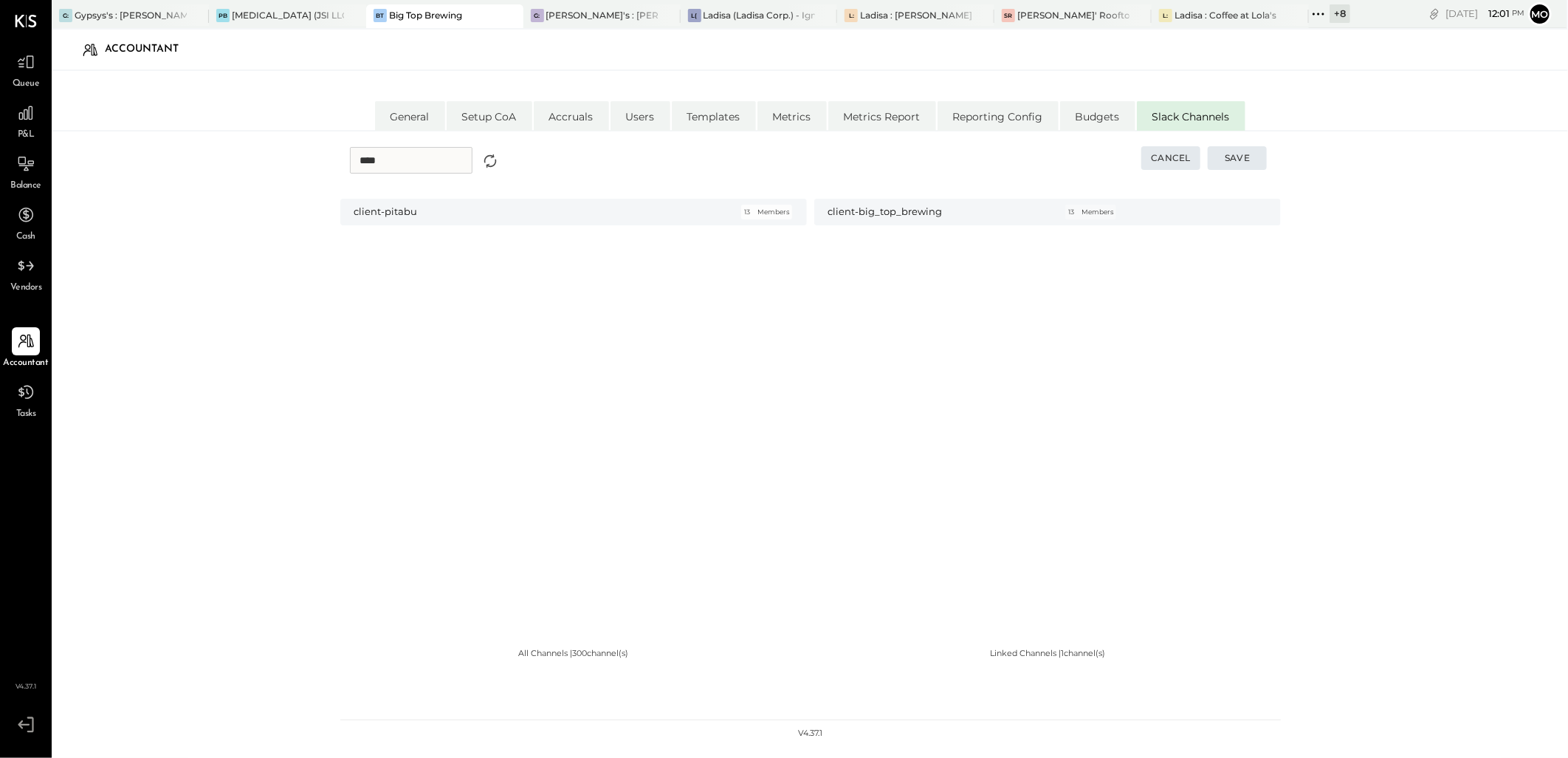
type input "*****"
click at [431, 164] on input "*****" at bounding box center [411, 160] width 123 height 26
type input "*"
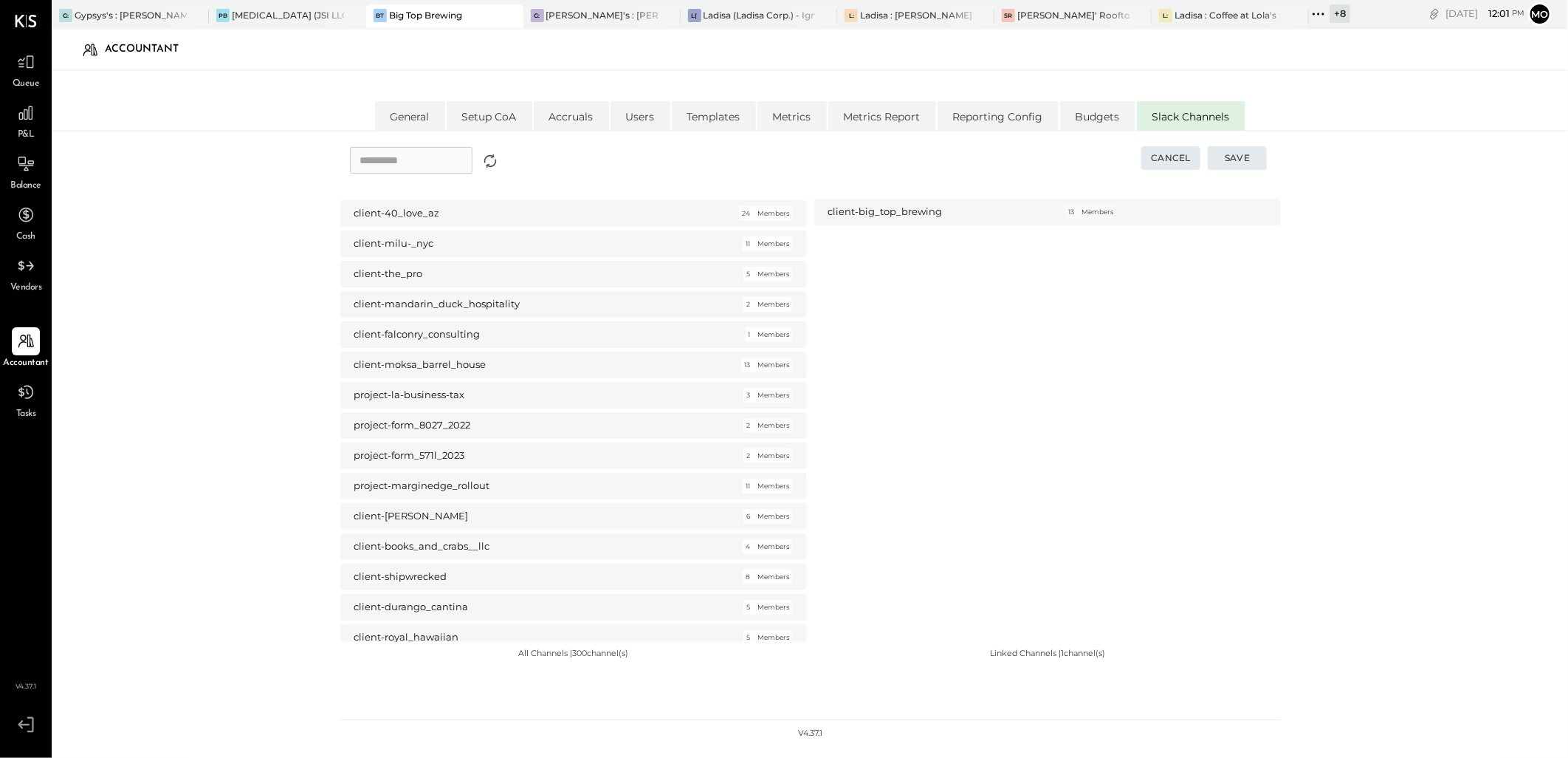
scroll to position [4102, 0]
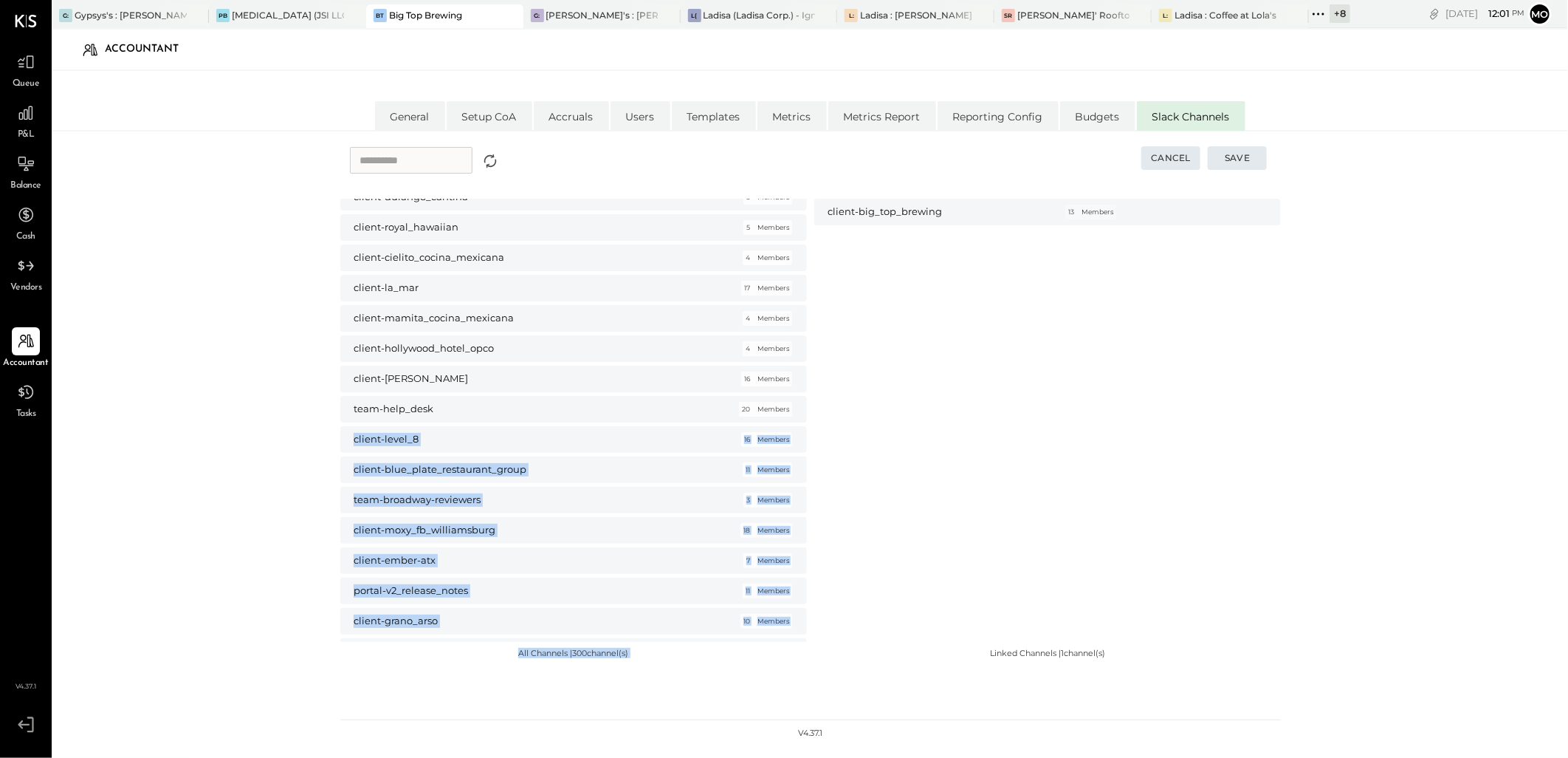
drag, startPoint x: 807, startPoint y: 404, endPoint x: 812, endPoint y: 235, distance: 169.1
click at [812, 235] on div "general 104 Members tenants 1 Members random 100 Members team-accounting 65 Mem…" at bounding box center [811, 485] width 941 height 573
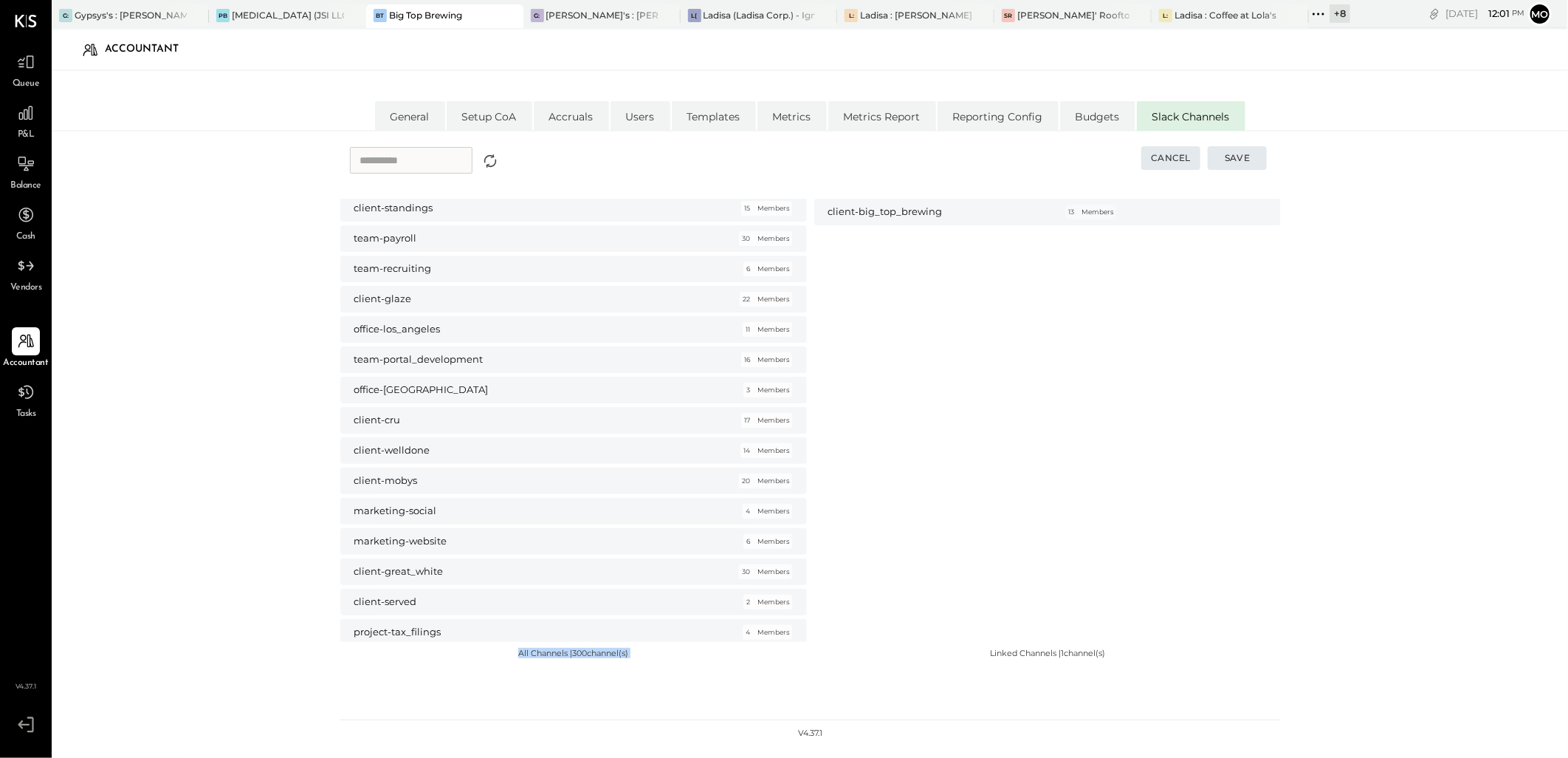
scroll to position [0, 0]
click at [971, 380] on div "client-big_top_brewing 13 Members" at bounding box center [1047, 420] width 467 height 443
click at [392, 158] on input "text" at bounding box center [411, 160] width 123 height 26
type input "*"
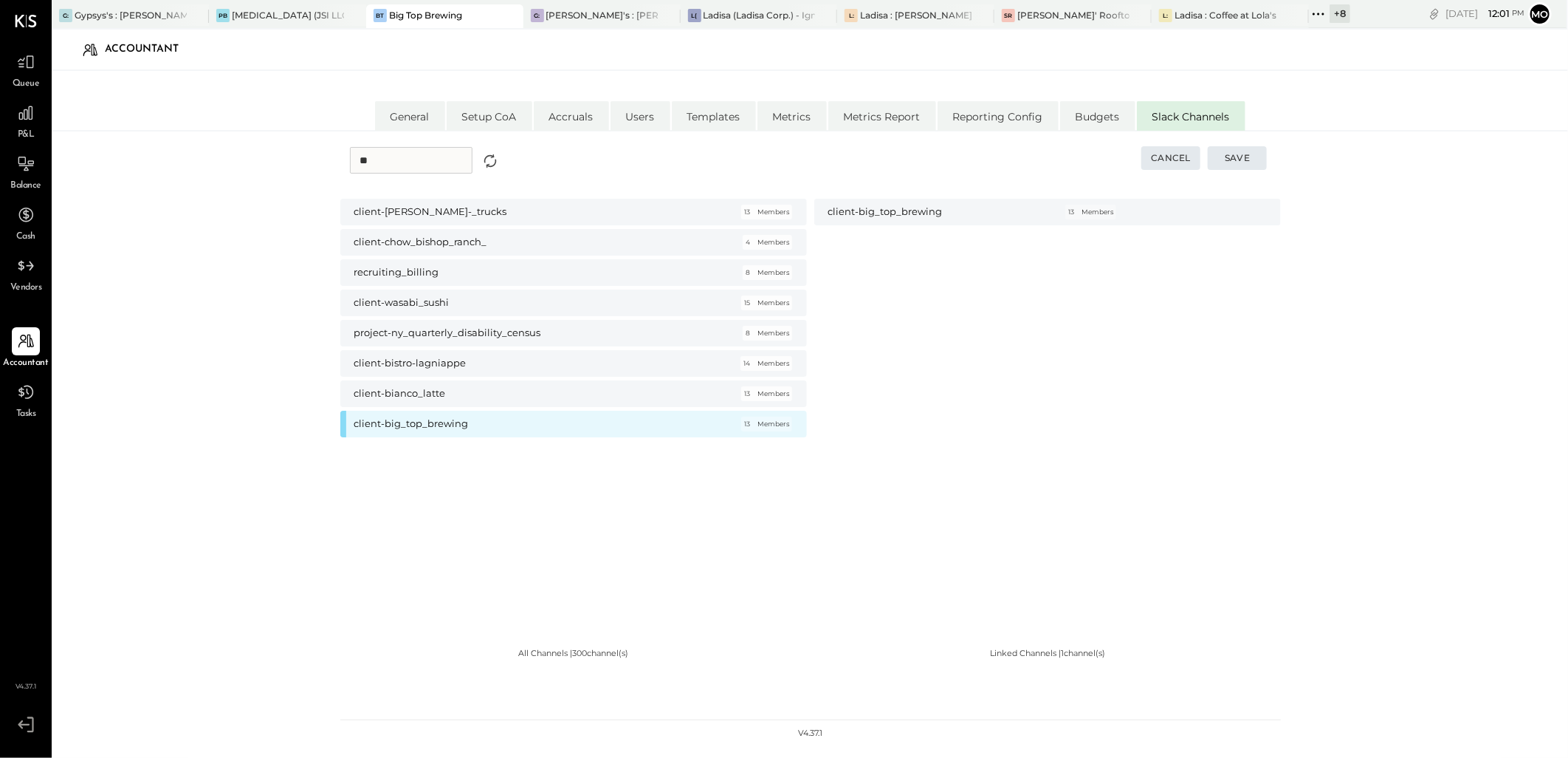
type input "***"
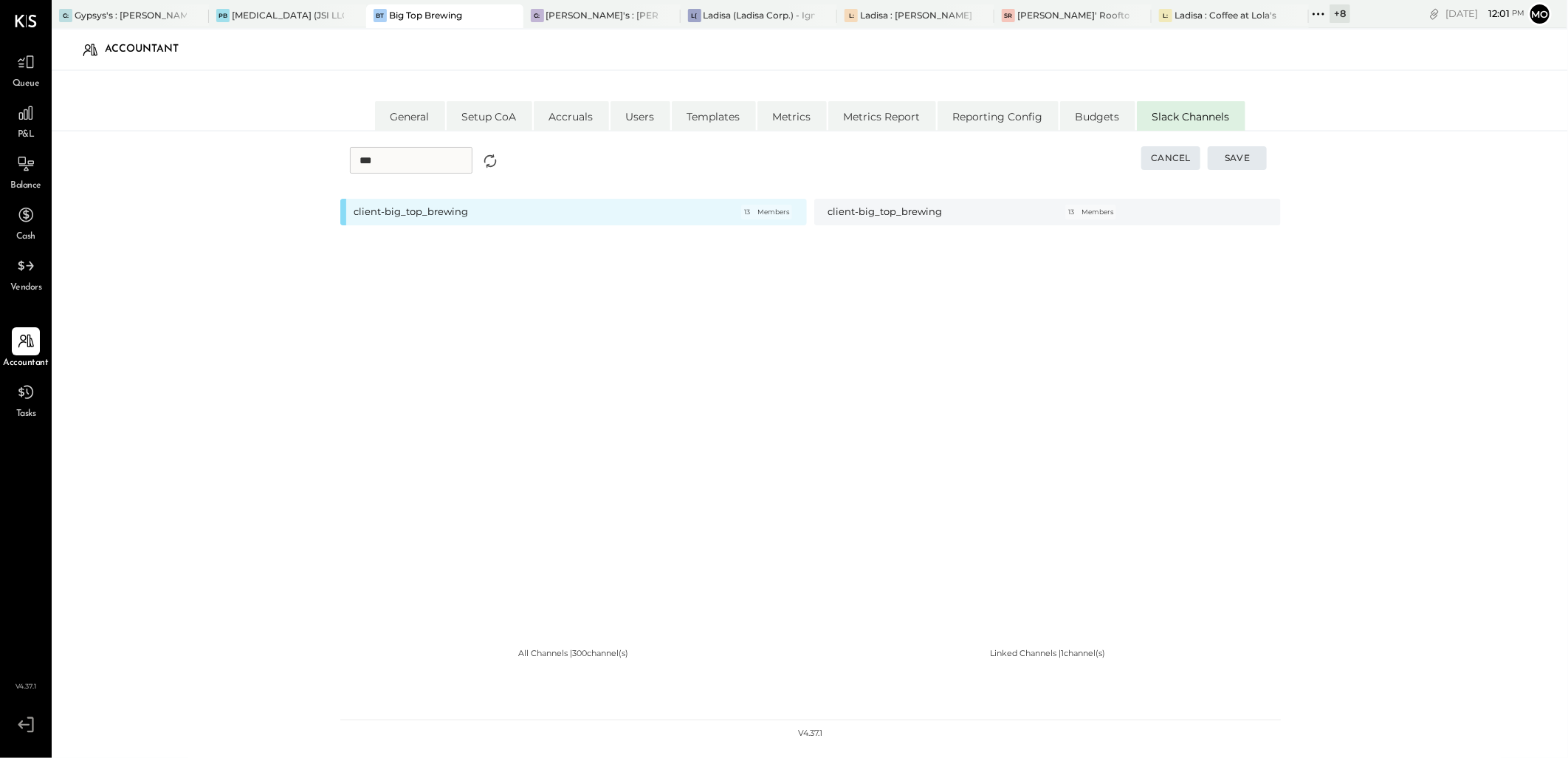
click at [392, 158] on input "***" at bounding box center [411, 160] width 123 height 26
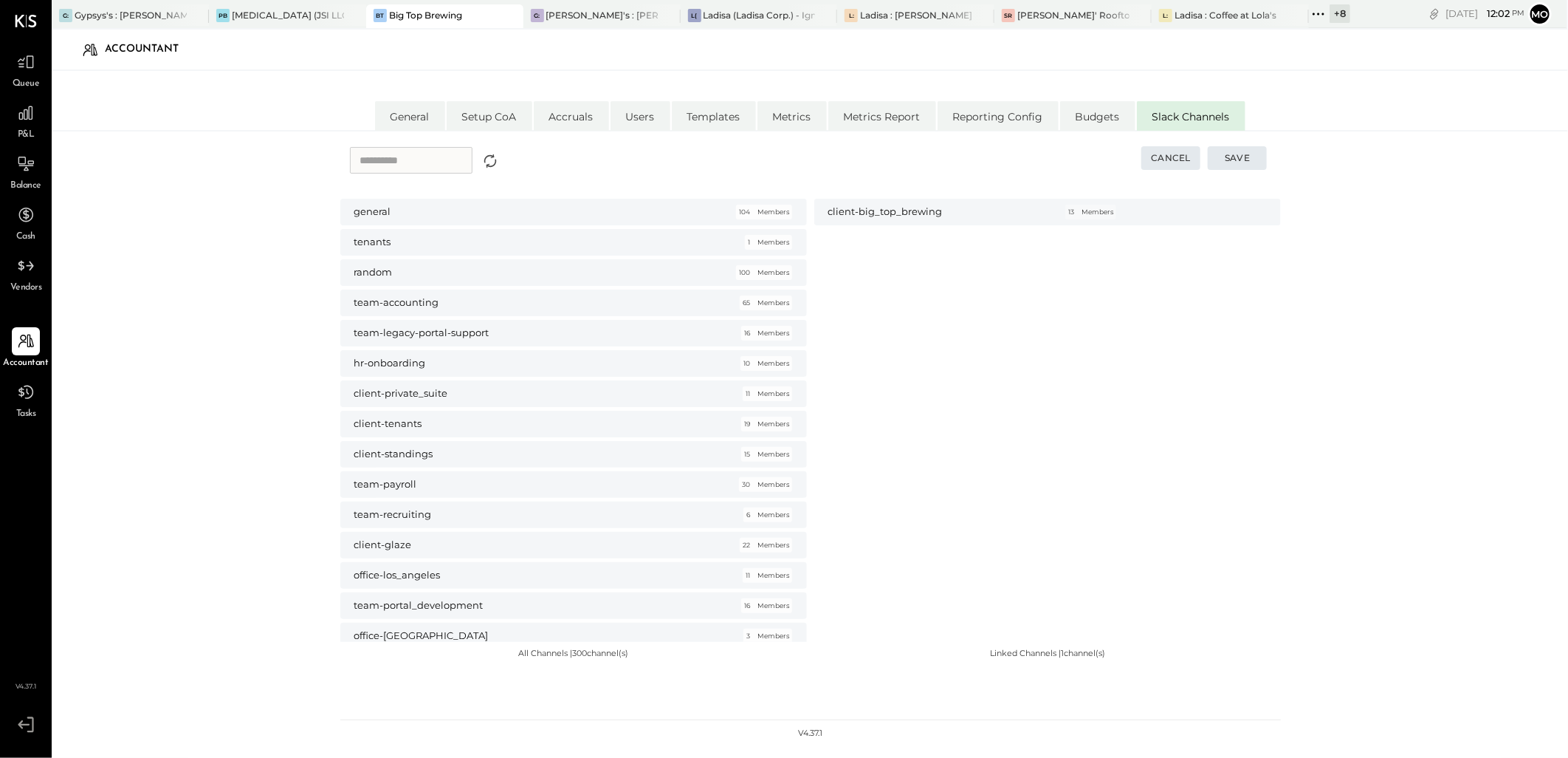
click at [7, 129] on div "P&L" at bounding box center [25, 120] width 43 height 43
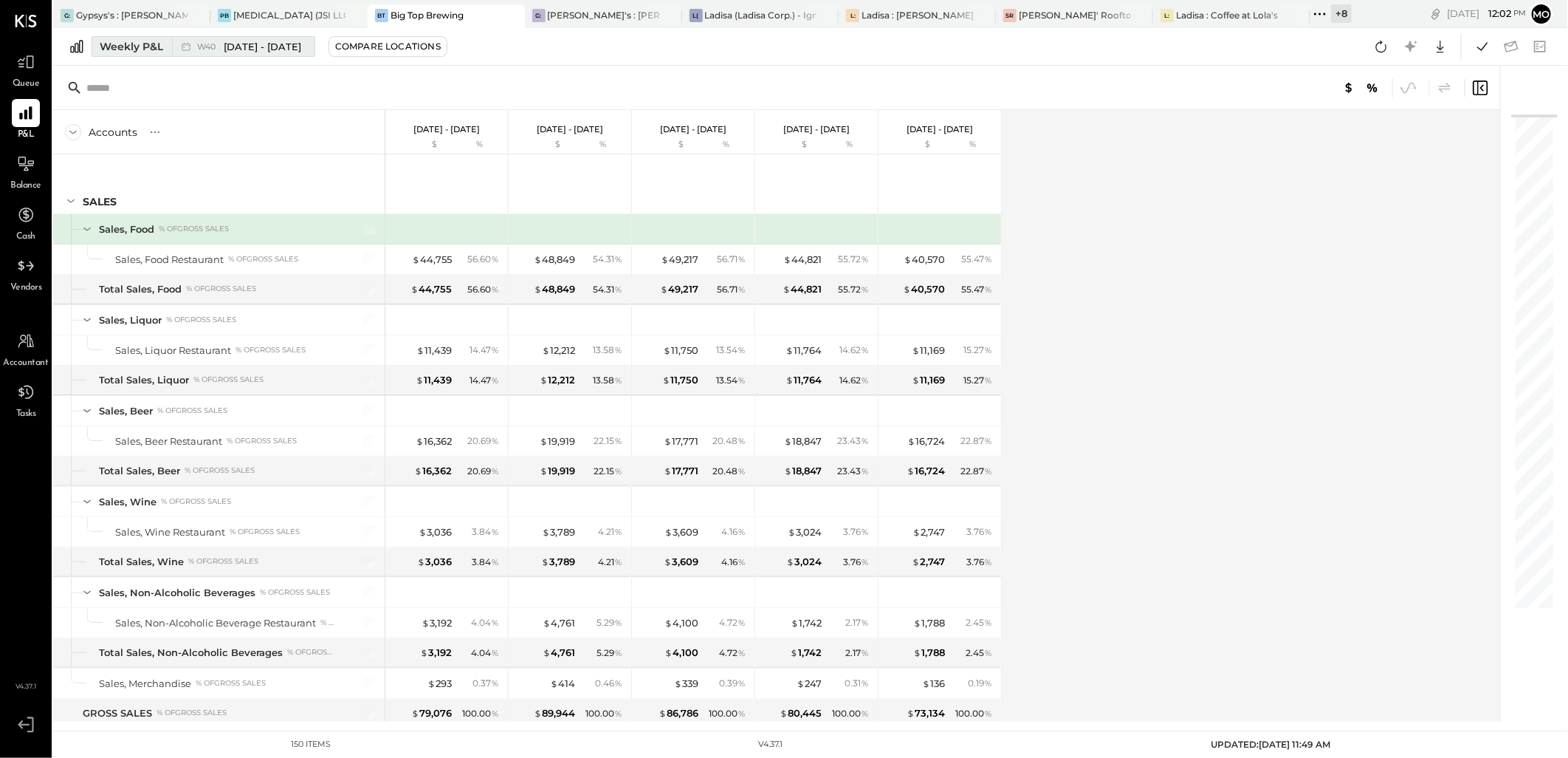
click at [207, 45] on span "W40" at bounding box center [208, 46] width 23 height 8
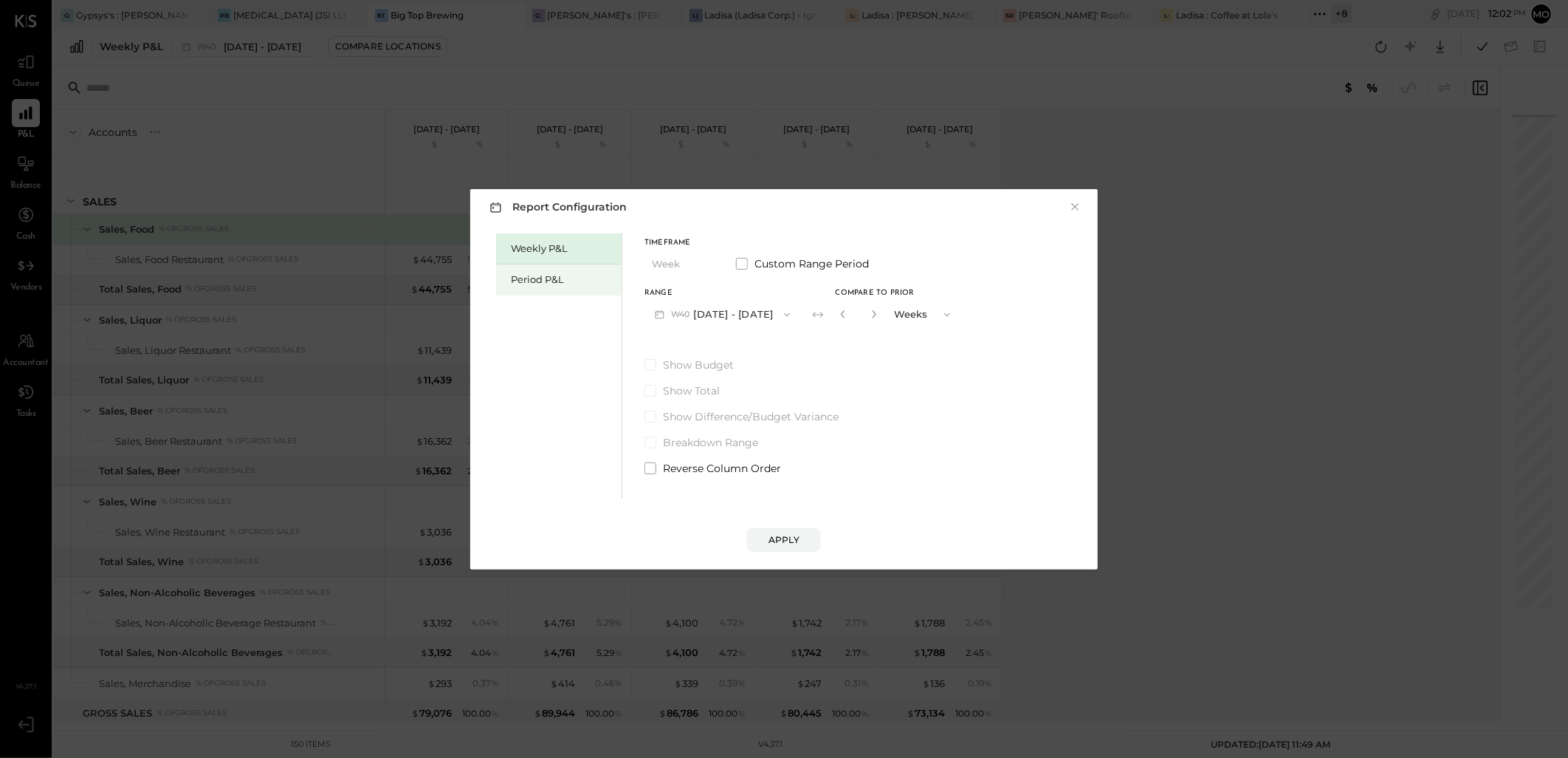
click at [577, 282] on div "Period P&L" at bounding box center [562, 279] width 103 height 14
click at [707, 319] on button "P10 Oct 1 - 28, 2025" at bounding box center [720, 314] width 151 height 27
drag, startPoint x: 709, startPoint y: 344, endPoint x: 878, endPoint y: 342, distance: 169.0
click at [710, 342] on span "Aug 27 - Sep 30, 2025" at bounding box center [714, 347] width 70 height 13
click at [857, 308] on button "Compare" at bounding box center [845, 318] width 74 height 24
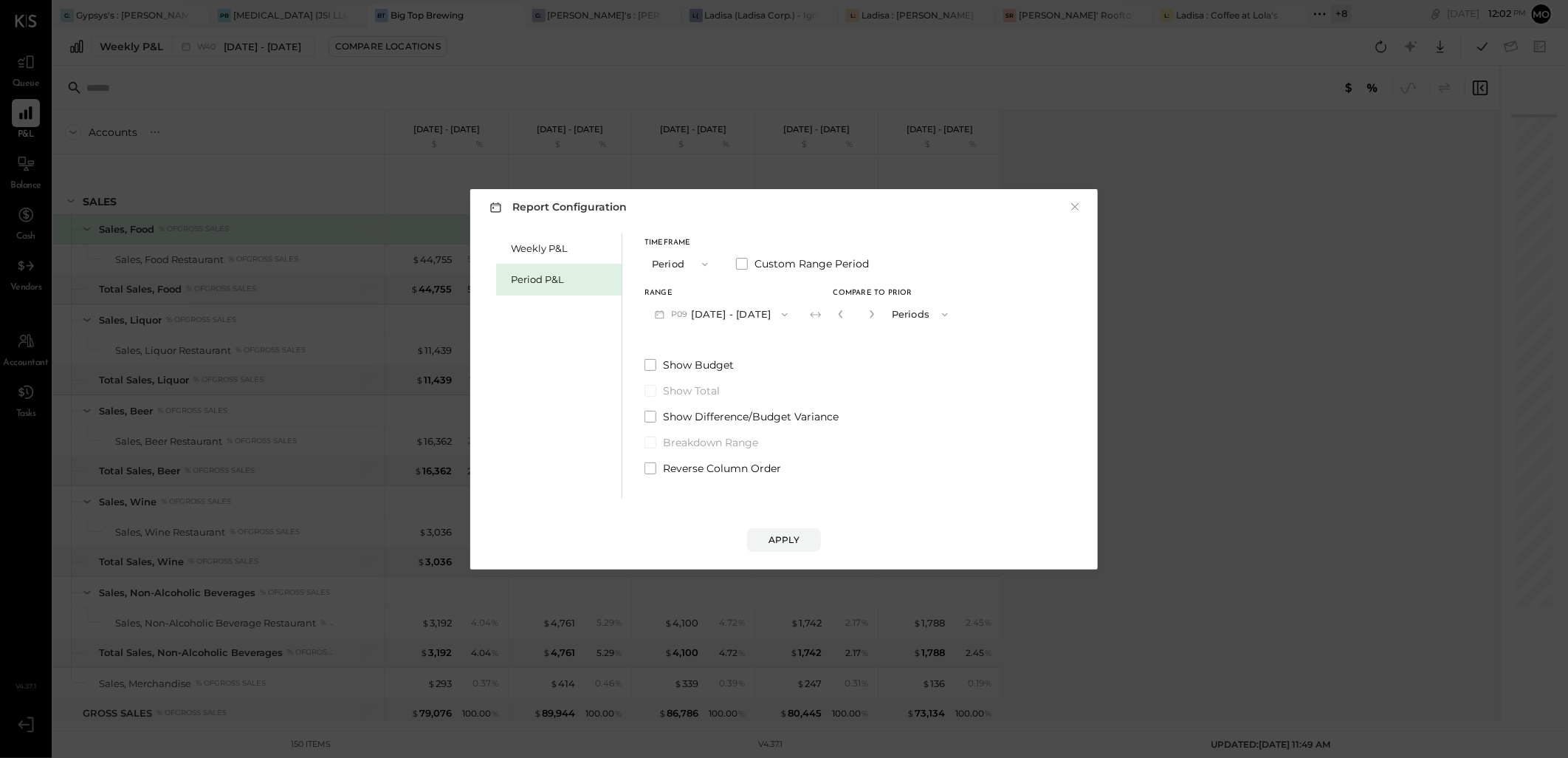
click at [906, 314] on div "*" at bounding box center [872, 314] width 79 height 27
click at [866, 314] on input "*" at bounding box center [857, 314] width 19 height 25
click at [873, 313] on icon "button" at bounding box center [871, 314] width 4 height 8
type input "*"
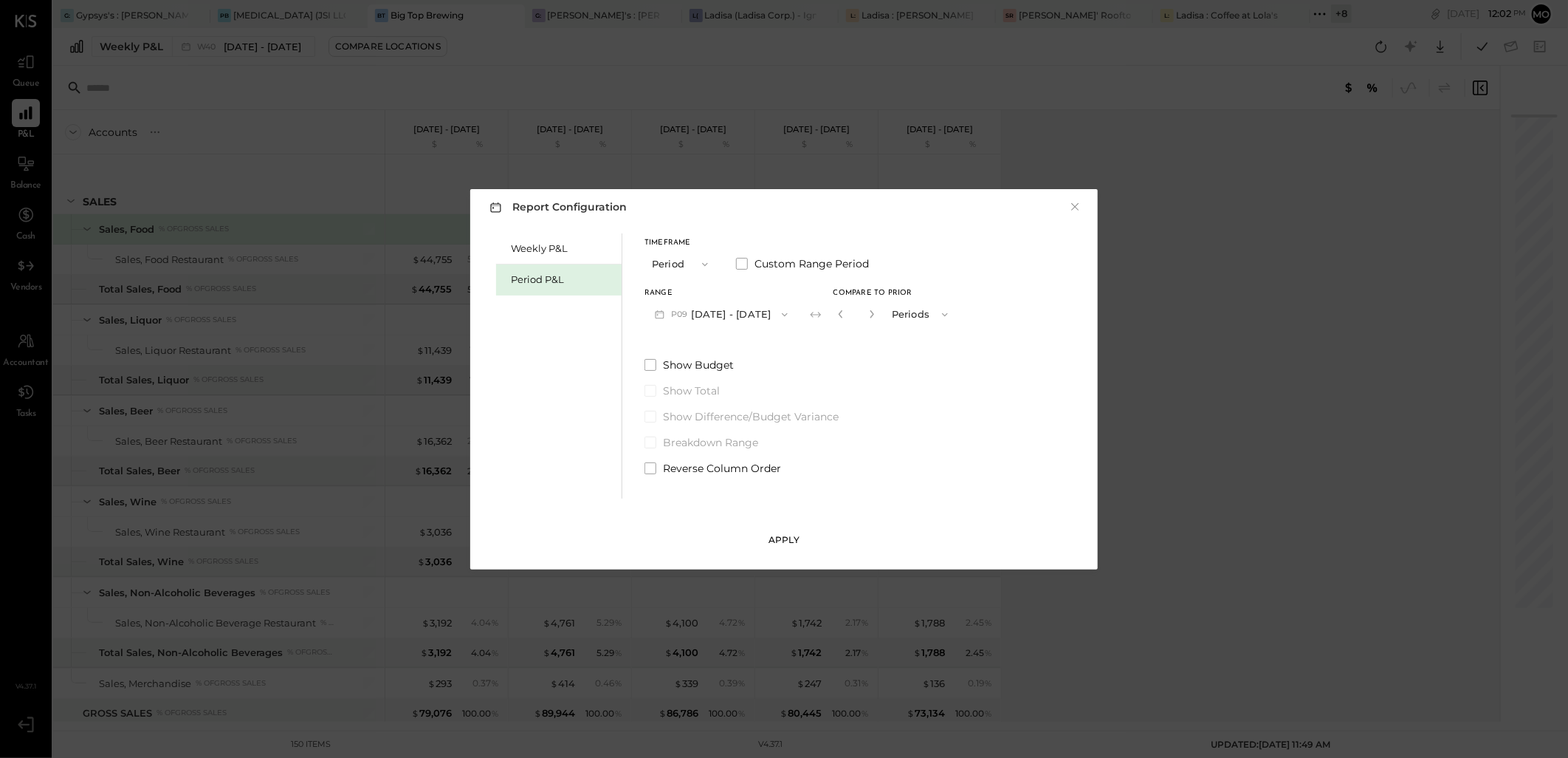
click at [787, 536] on div "Apply" at bounding box center [783, 539] width 31 height 13
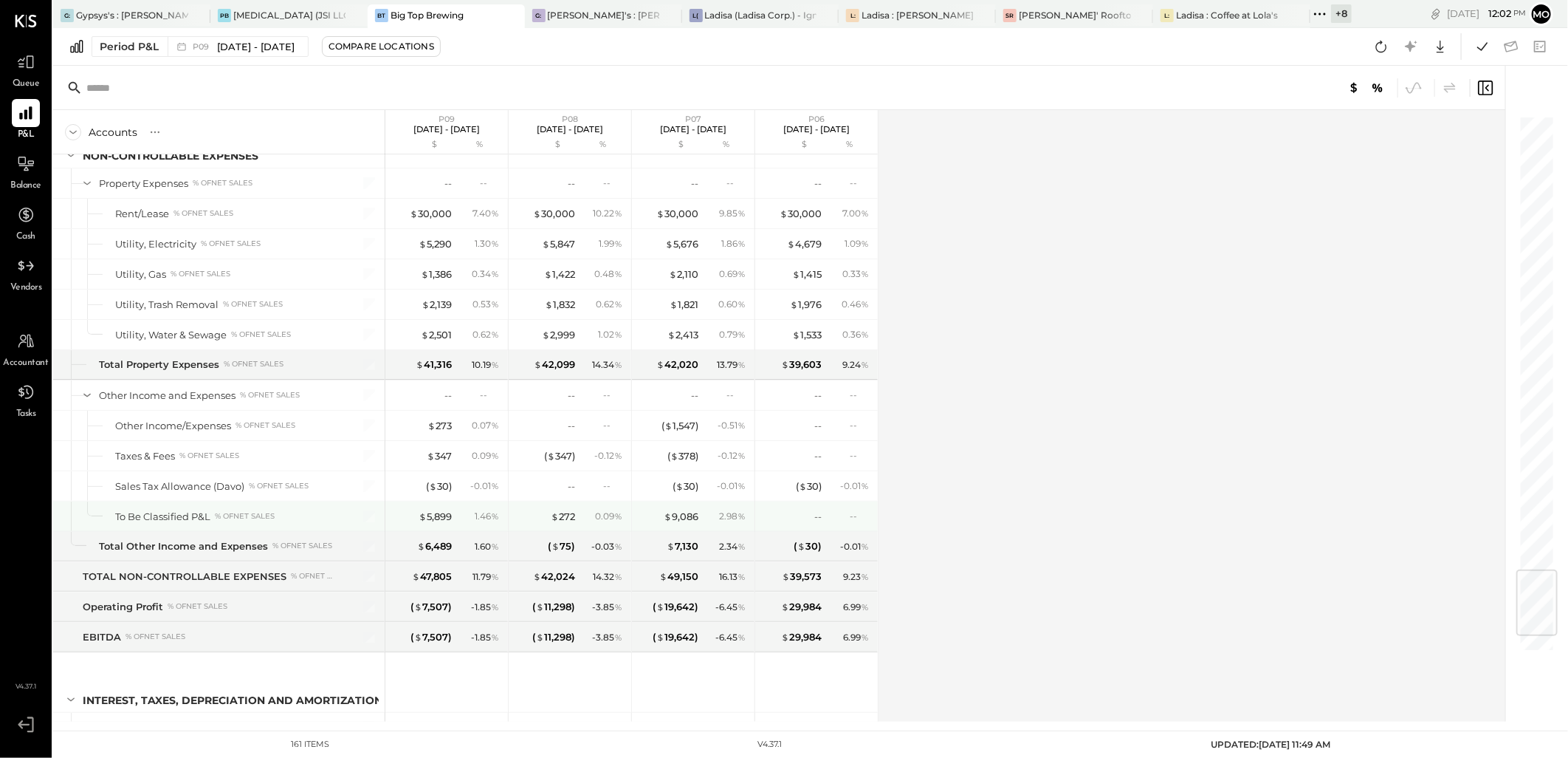
scroll to position [3985, 0]
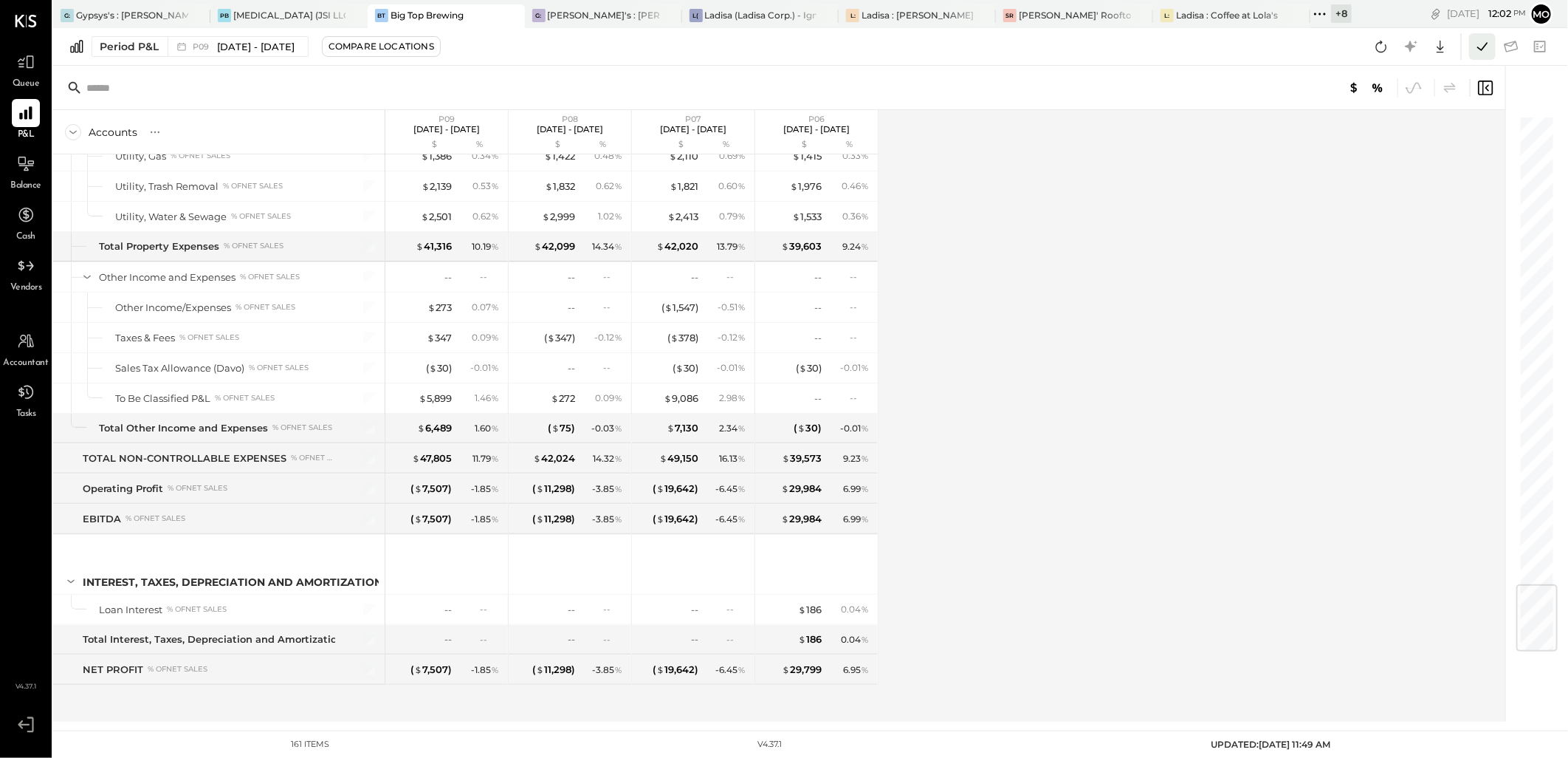
click at [1484, 49] on icon at bounding box center [1483, 46] width 19 height 19
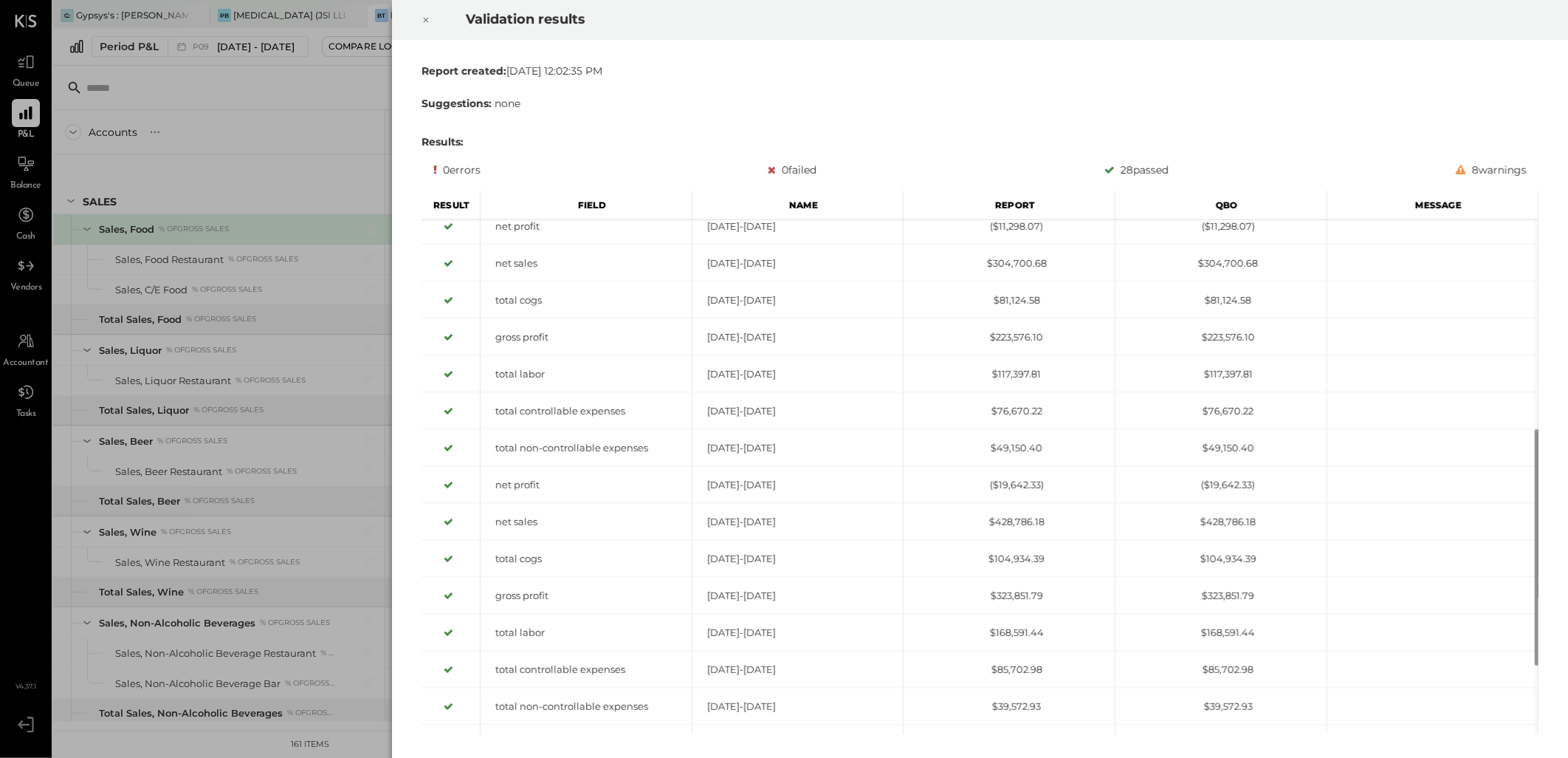
click at [425, 23] on icon at bounding box center [426, 20] width 9 height 18
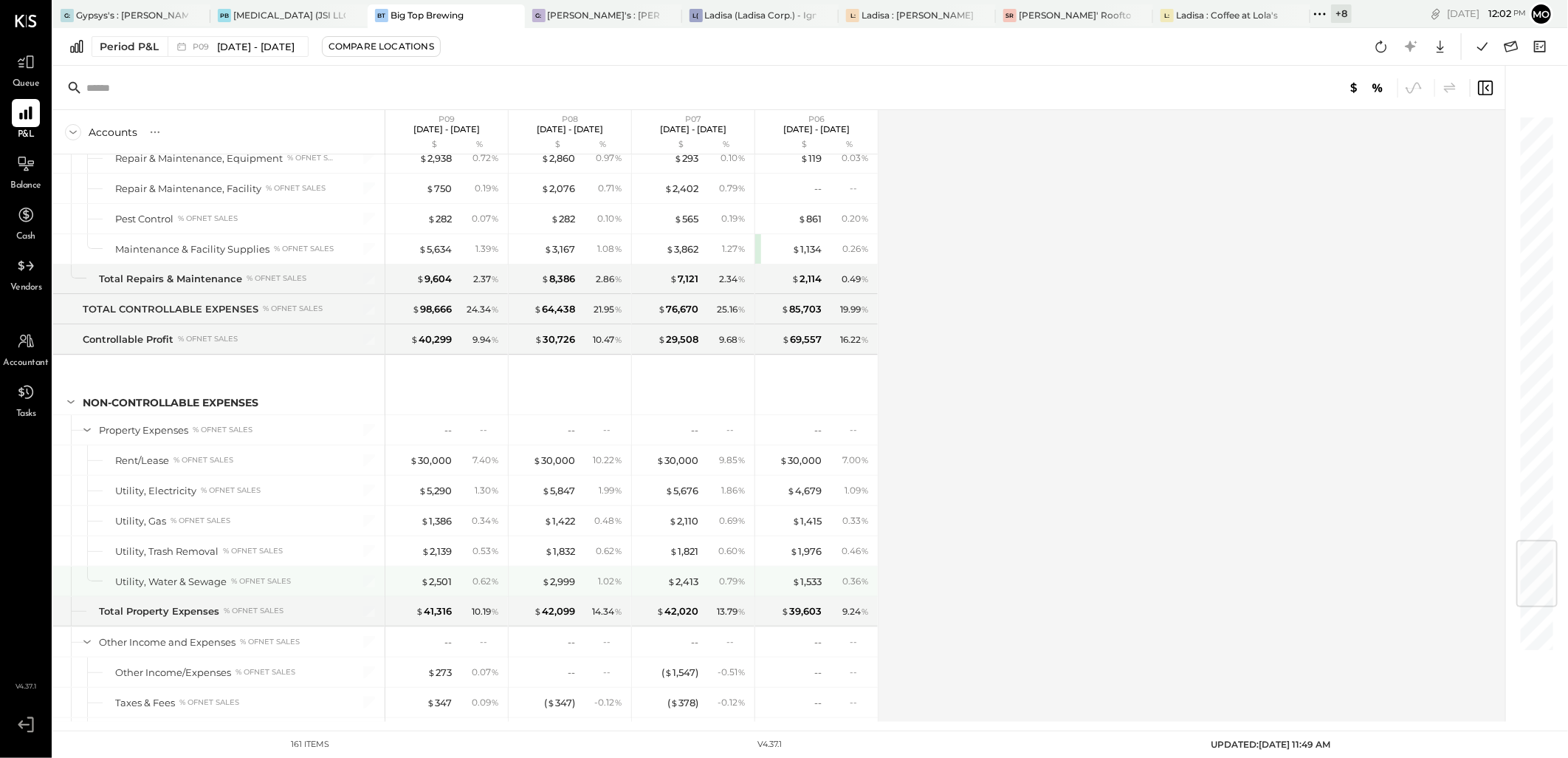
scroll to position [3985, 0]
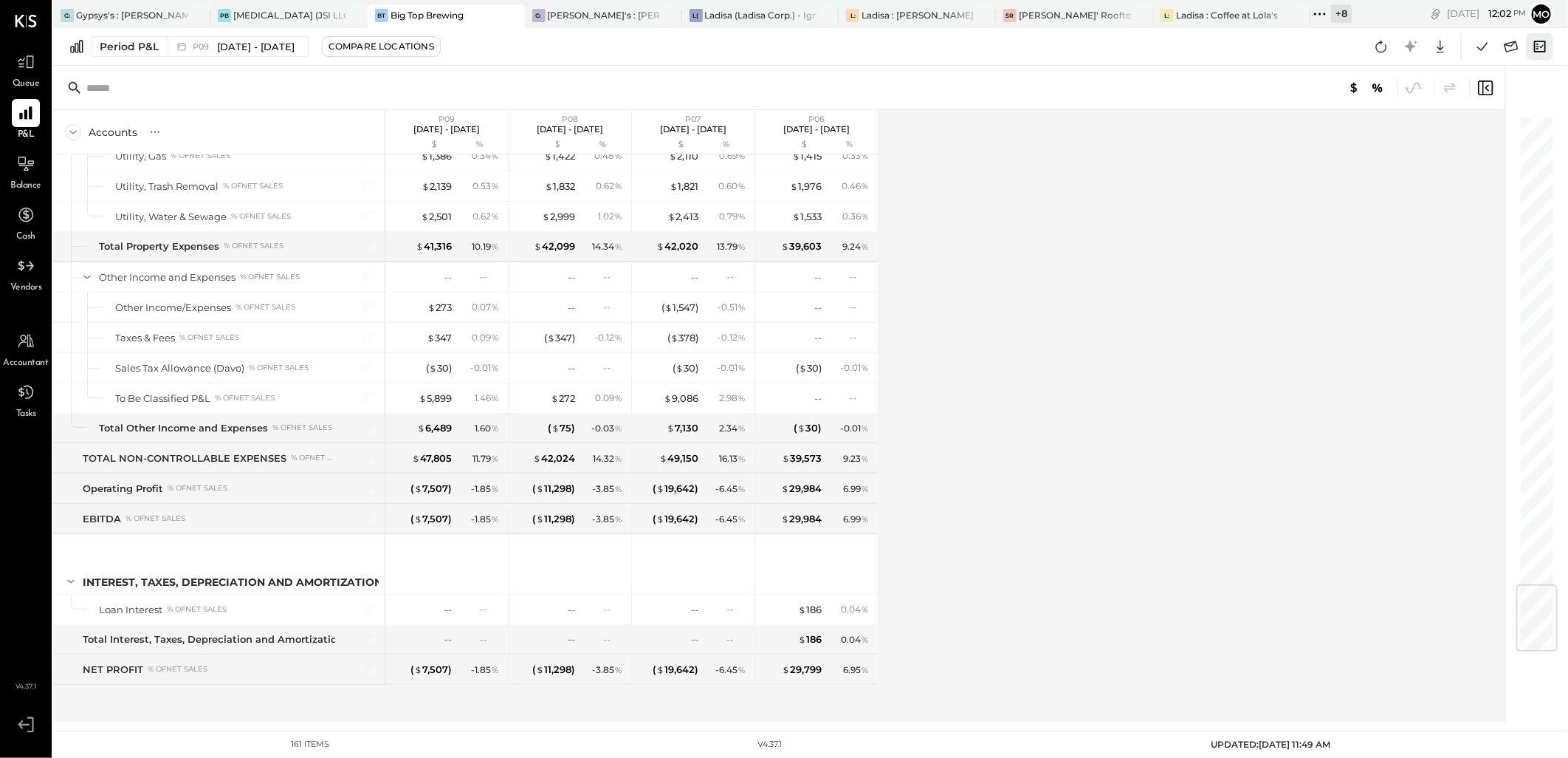
click at [1540, 44] on icon at bounding box center [1540, 46] width 19 height 19
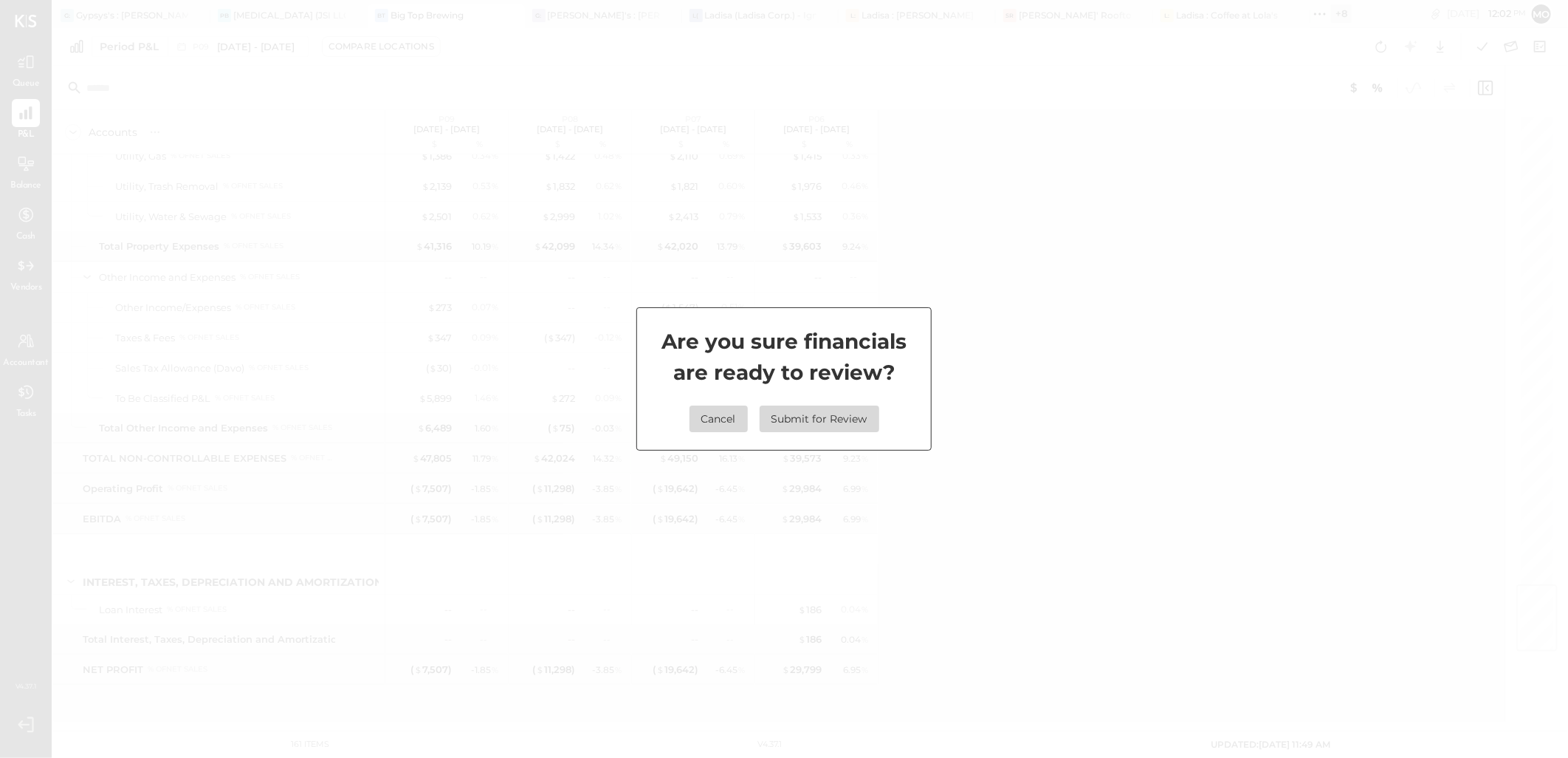
click at [827, 419] on button "Submit for Review" at bounding box center [820, 418] width 120 height 26
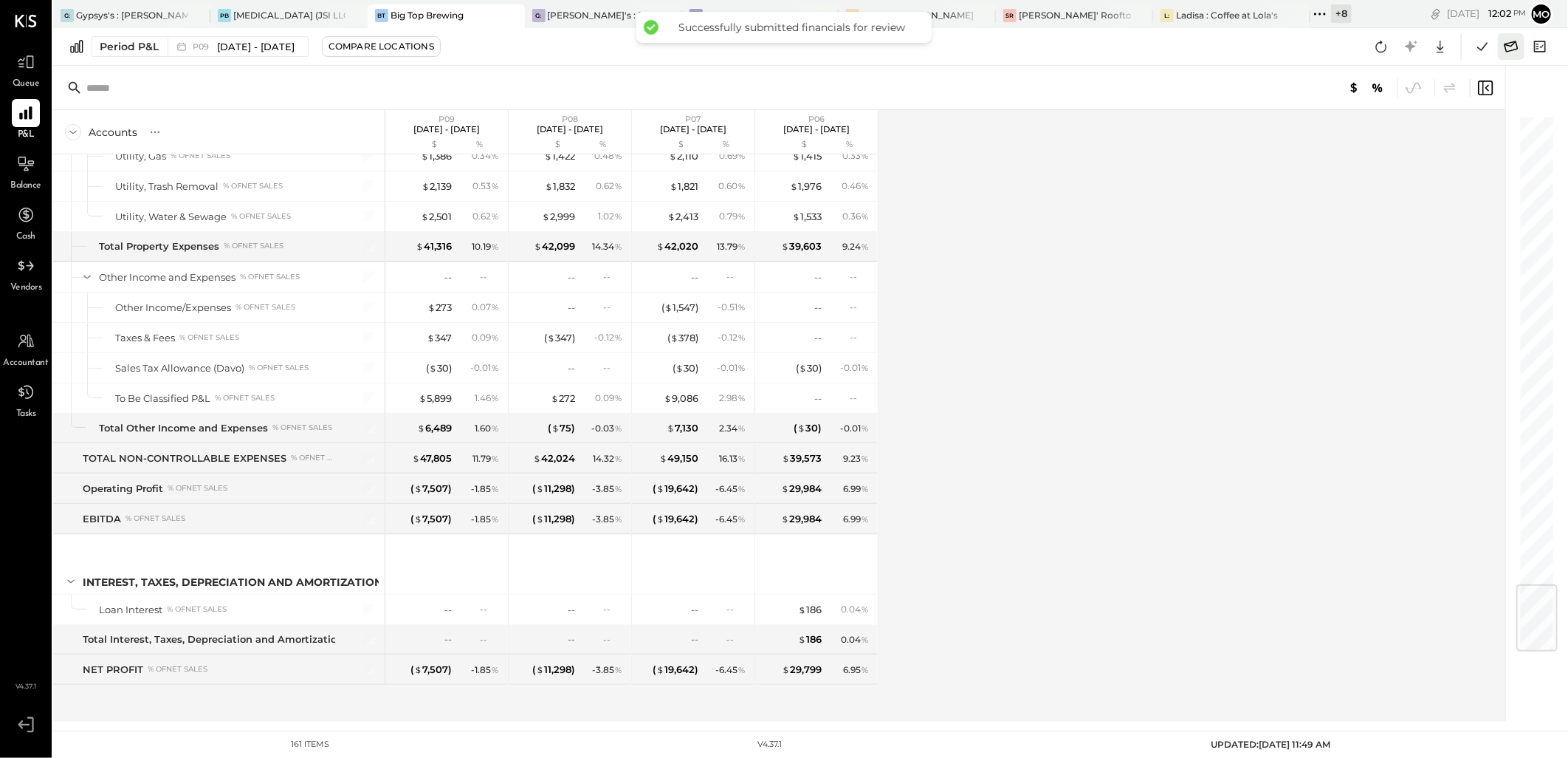
click at [1511, 49] on icon at bounding box center [1511, 46] width 14 height 11
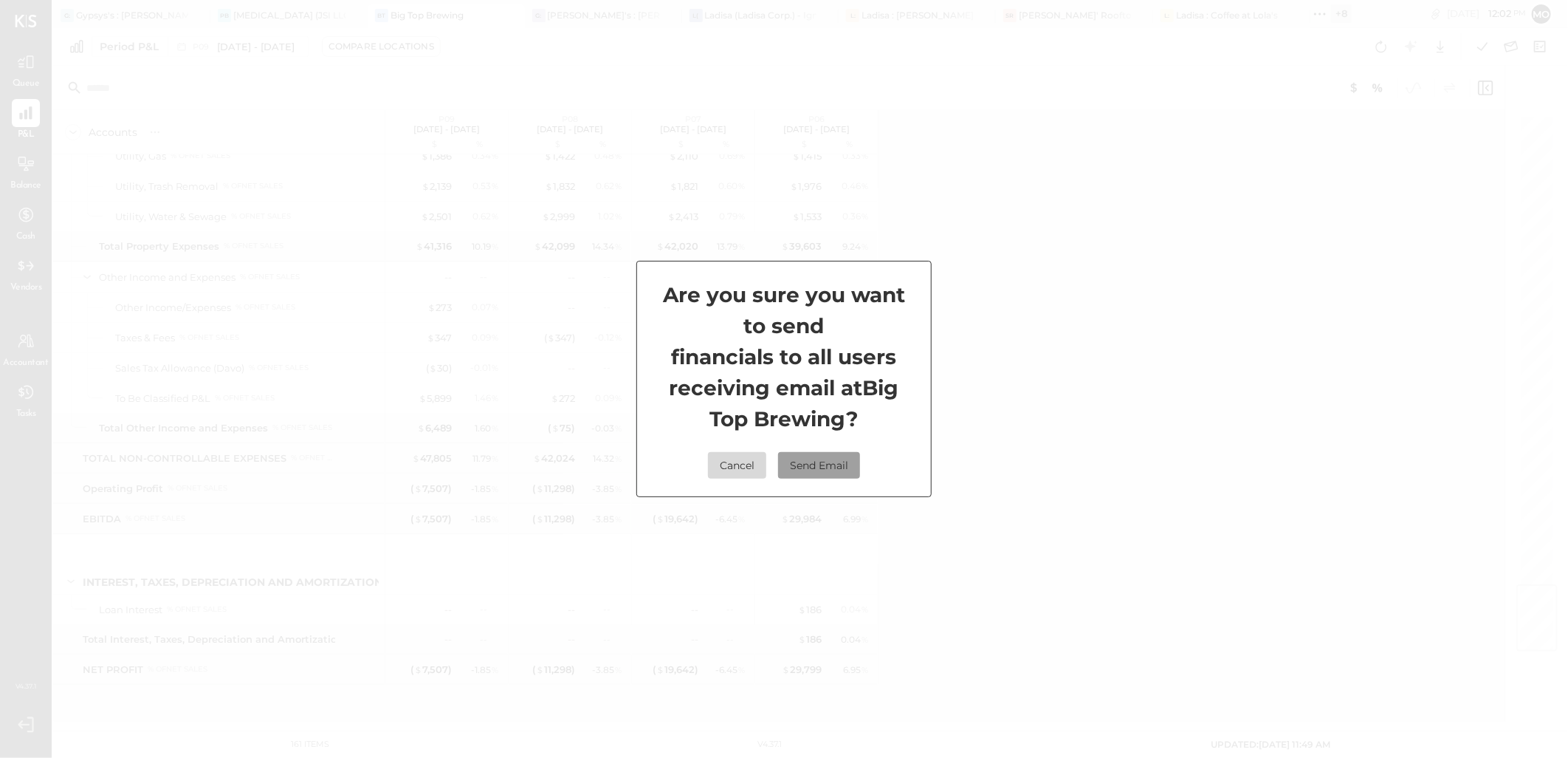
click at [839, 469] on button "Send Email" at bounding box center [818, 464] width 82 height 26
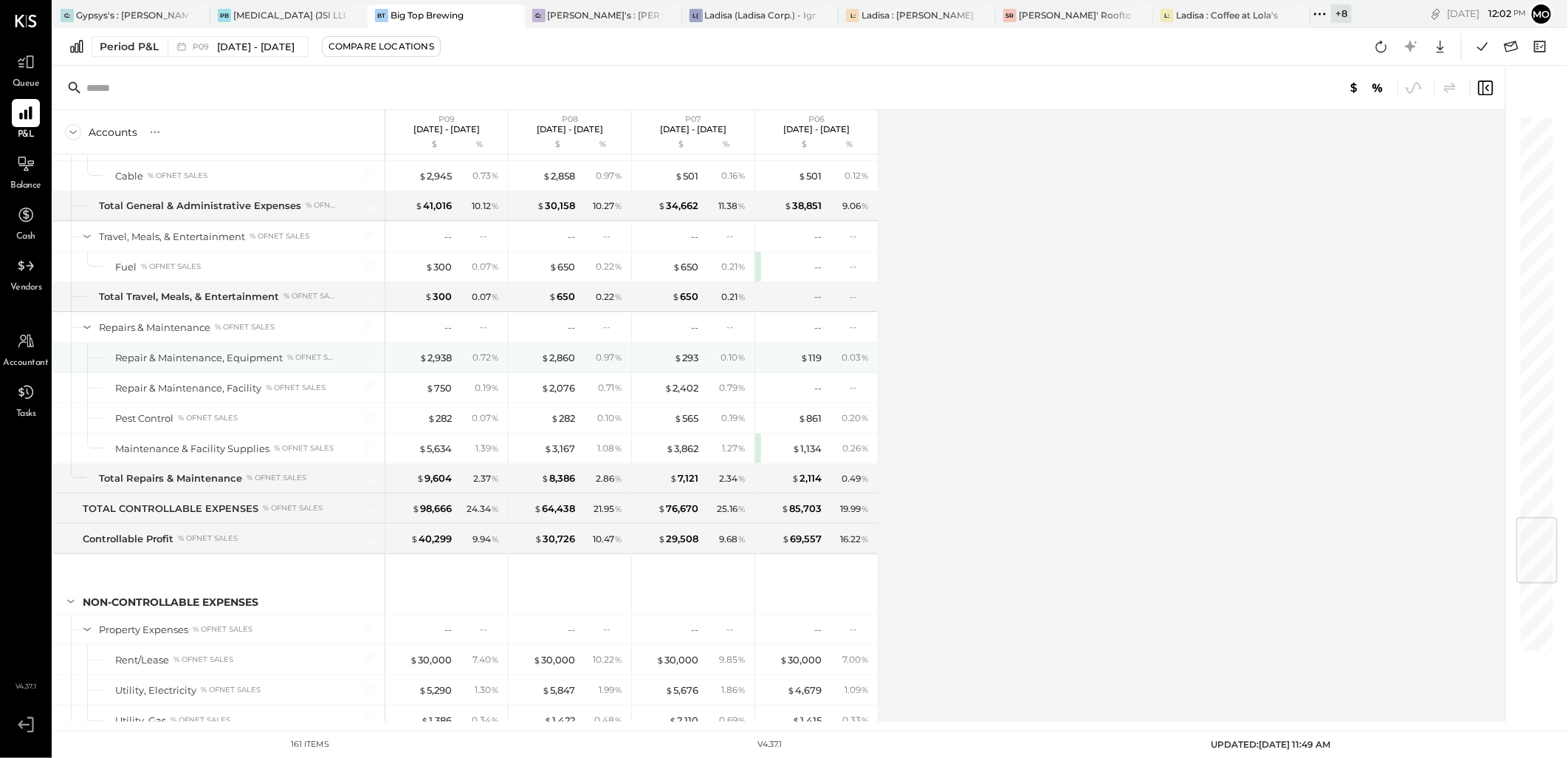
scroll to position [3082, 0]
